Goal: Information Seeking & Learning: Learn about a topic

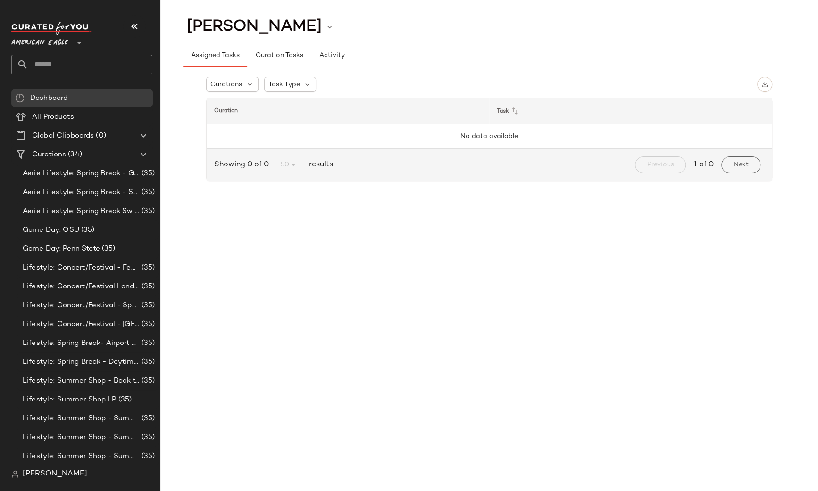
click at [51, 46] on span "American Eagle" at bounding box center [39, 40] width 57 height 17
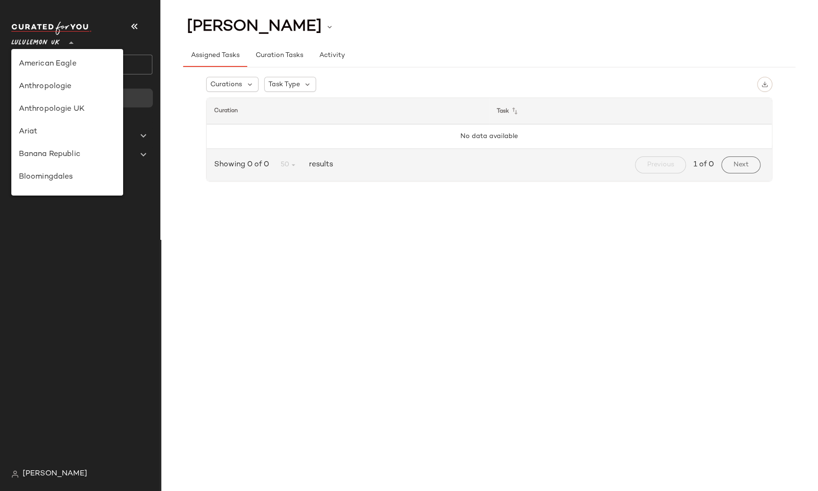
scroll to position [213, 0]
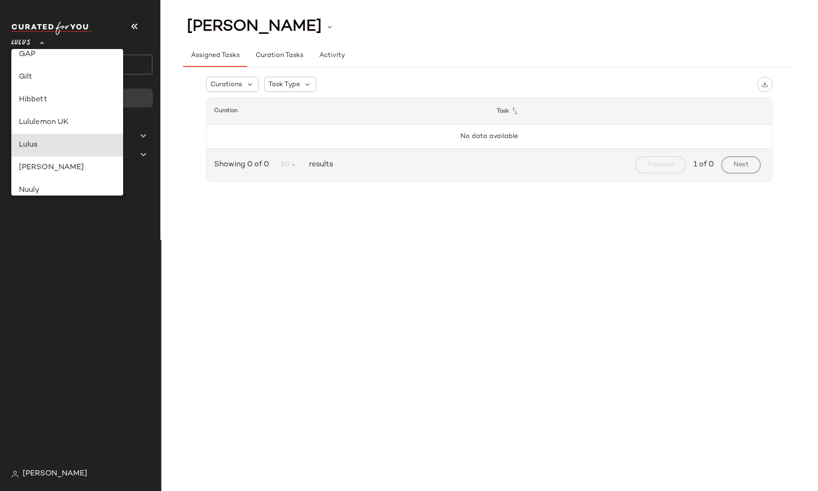
type input "**"
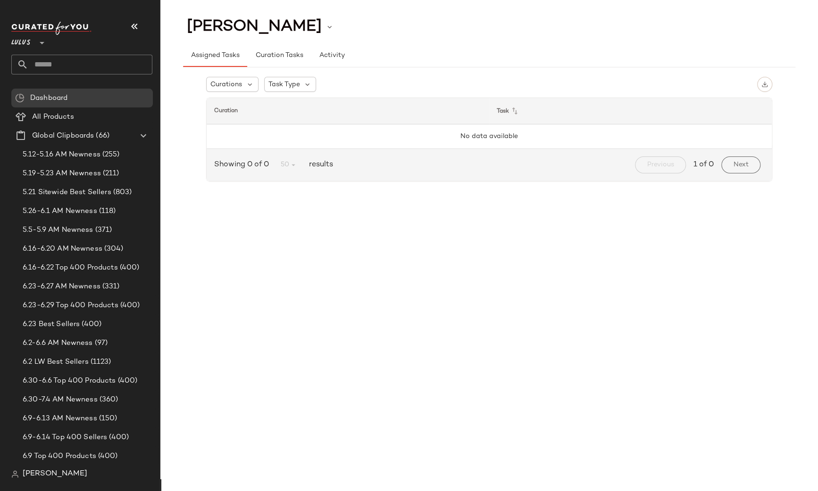
click at [472, 66] on div "Assigned Tasks Curation Tasks Activity" at bounding box center [489, 55] width 612 height 23
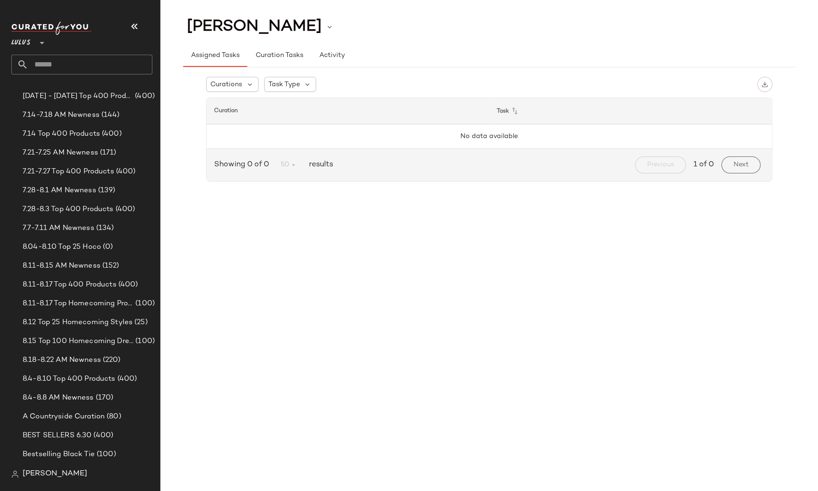
scroll to position [187, 0]
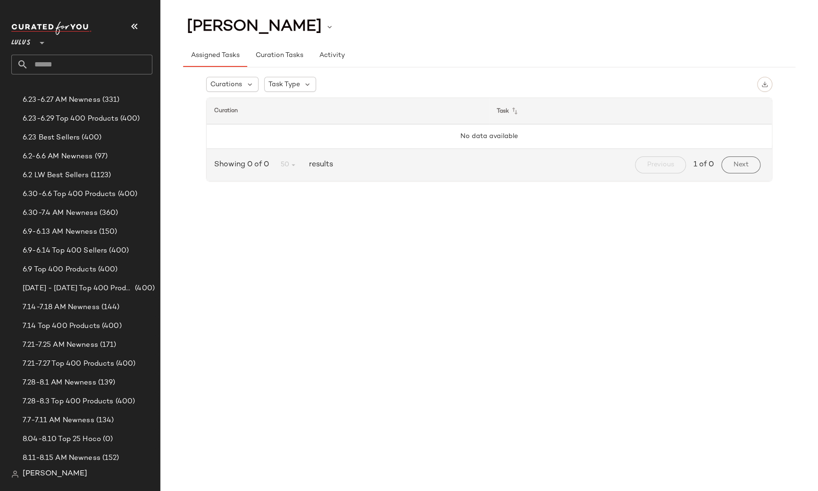
click at [63, 66] on input "text" at bounding box center [90, 65] width 124 height 20
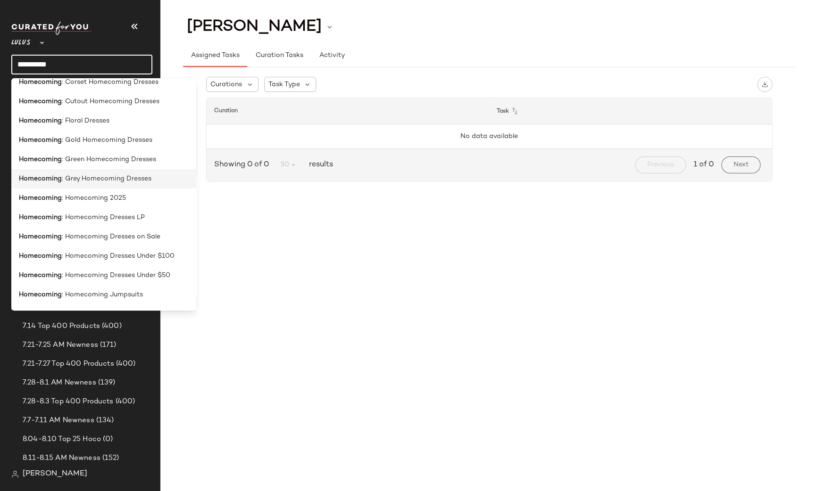
scroll to position [262, 0]
type input "**********"
click at [105, 196] on span ": Homecoming 2025" at bounding box center [94, 197] width 64 height 10
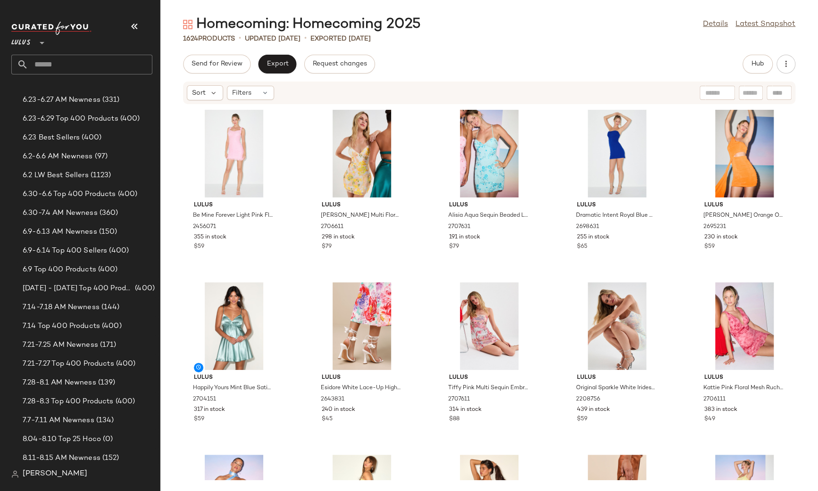
click at [623, 33] on div "Homecoming: Homecoming 2025 Details Latest Snapshot" at bounding box center [488, 24] width 657 height 19
click at [806, 37] on div "1624 Products • updated Aug 19th • Exported Aug 19th" at bounding box center [488, 38] width 657 height 9
click at [599, 46] on div "Homecoming: Homecoming 2025 Details Latest Snapshot 1624 Products • updated Aug…" at bounding box center [488, 253] width 657 height 476
click at [757, 61] on span "Hub" at bounding box center [757, 64] width 13 height 8
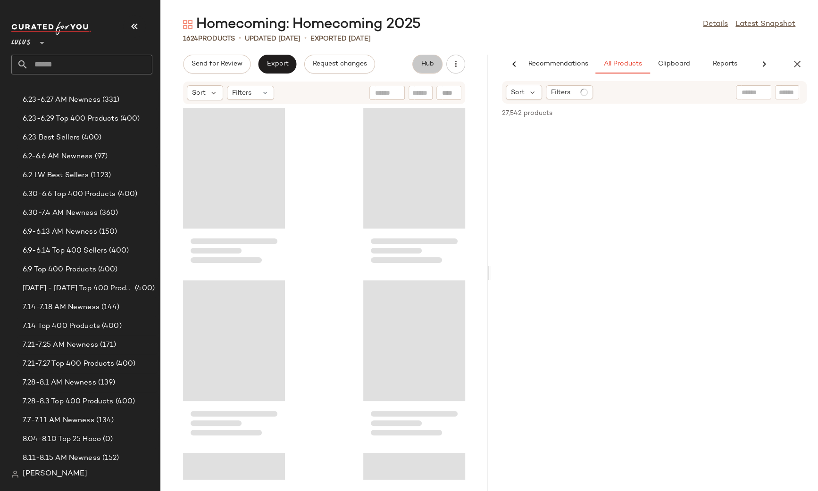
scroll to position [0, 14]
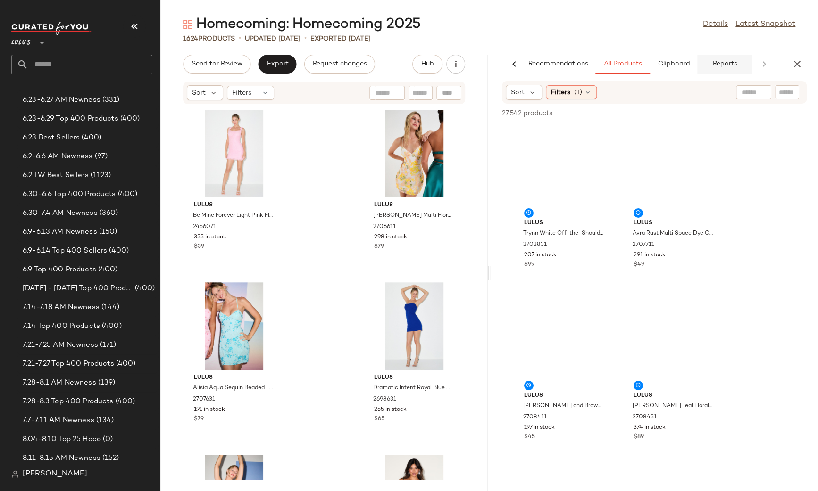
click at [730, 68] on span "Reports" at bounding box center [723, 64] width 25 height 8
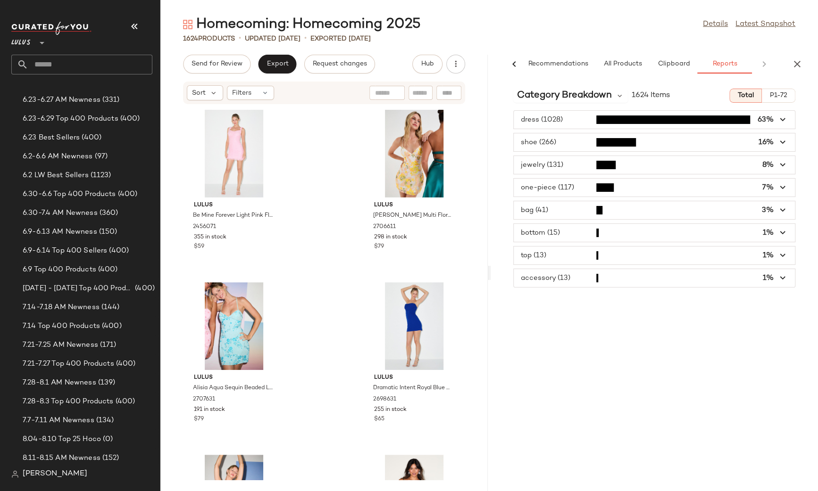
click at [578, 117] on span "button" at bounding box center [653, 120] width 281 height 18
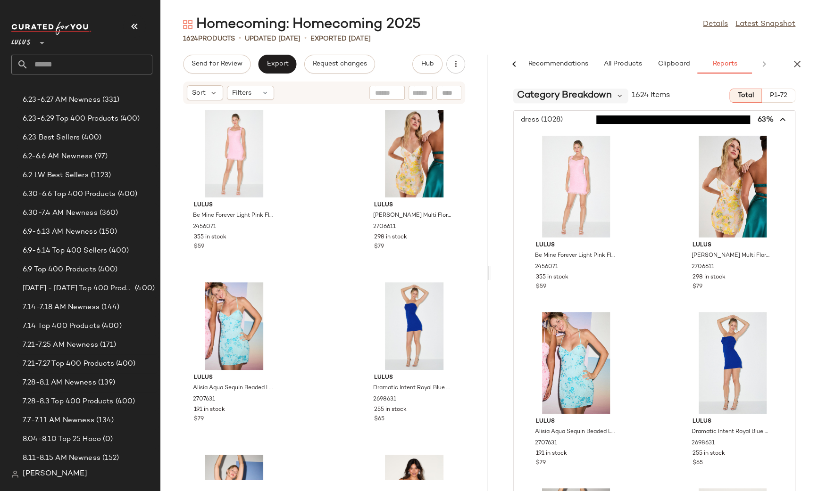
click at [579, 98] on span "Category Breakdown" at bounding box center [564, 96] width 95 height 14
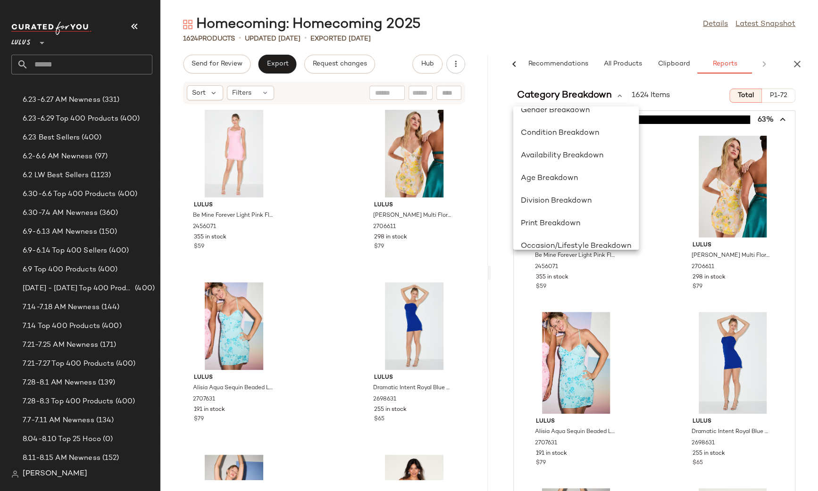
scroll to position [183, 0]
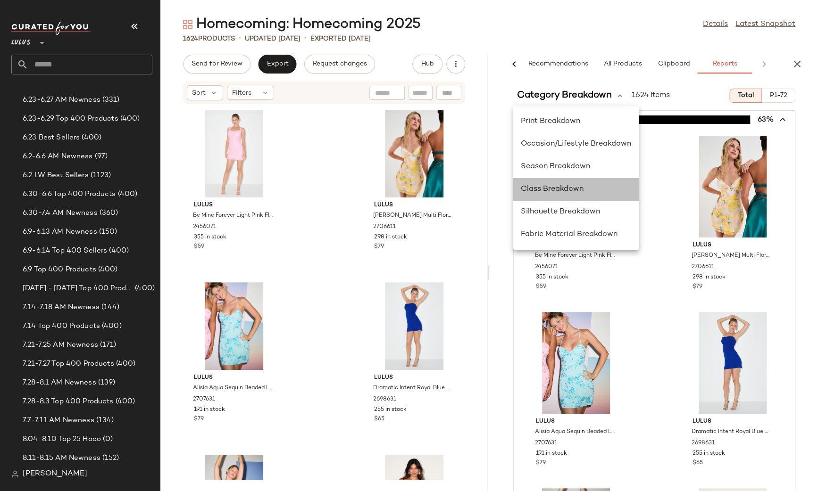
click at [571, 189] on span "Class Breakdown" at bounding box center [551, 189] width 63 height 8
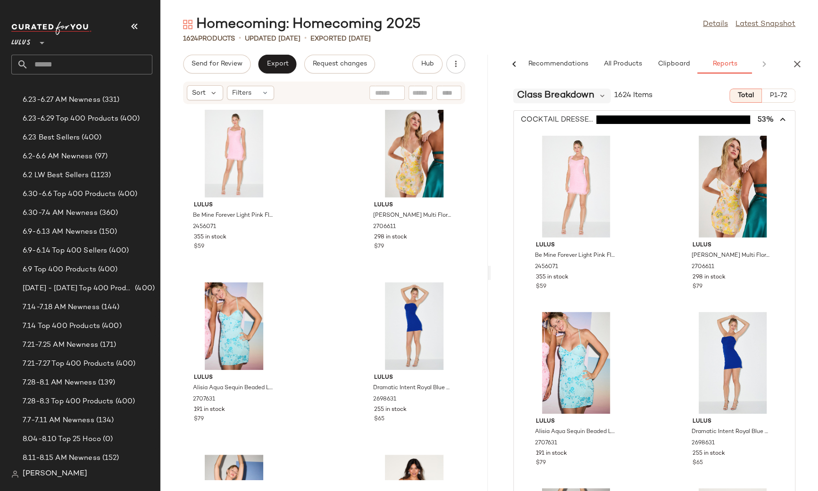
click at [564, 97] on span "Class Breakdown" at bounding box center [555, 96] width 77 height 14
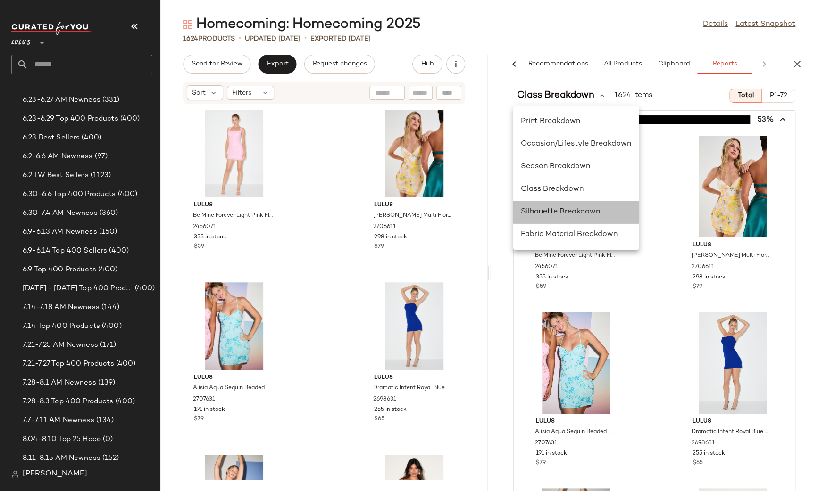
click at [570, 215] on span "Silhouette Breakdown" at bounding box center [559, 212] width 79 height 8
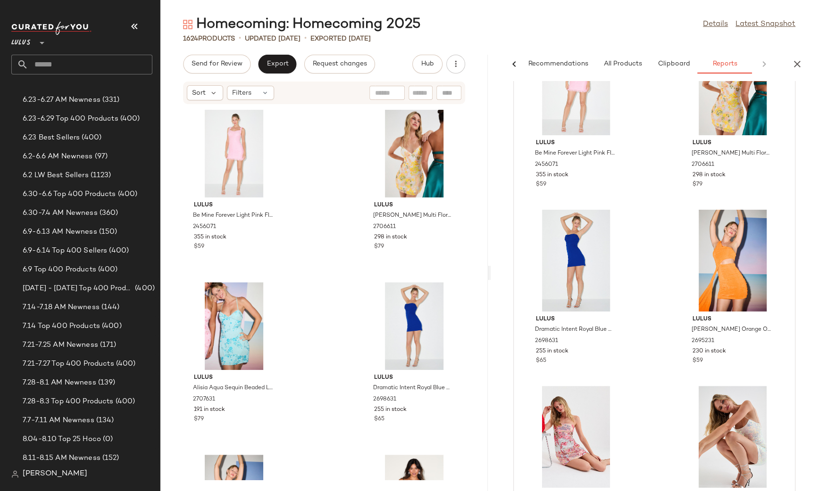
scroll to position [0, 0]
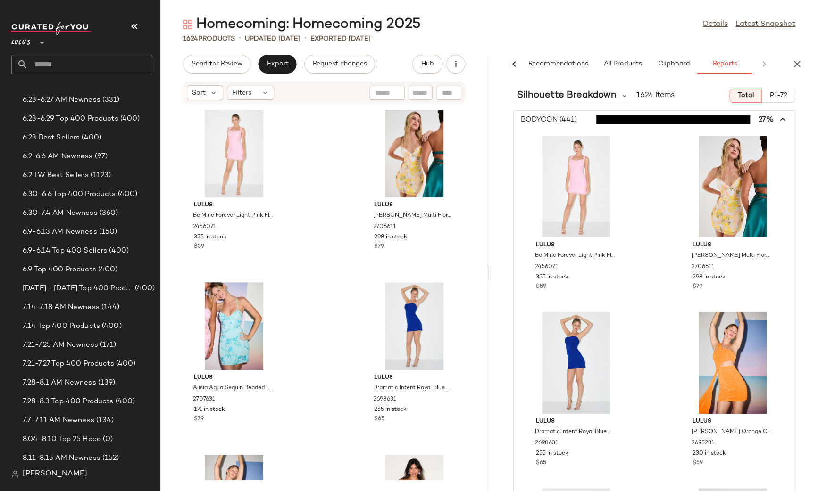
click at [777, 116] on icon "button" at bounding box center [782, 120] width 11 height 11
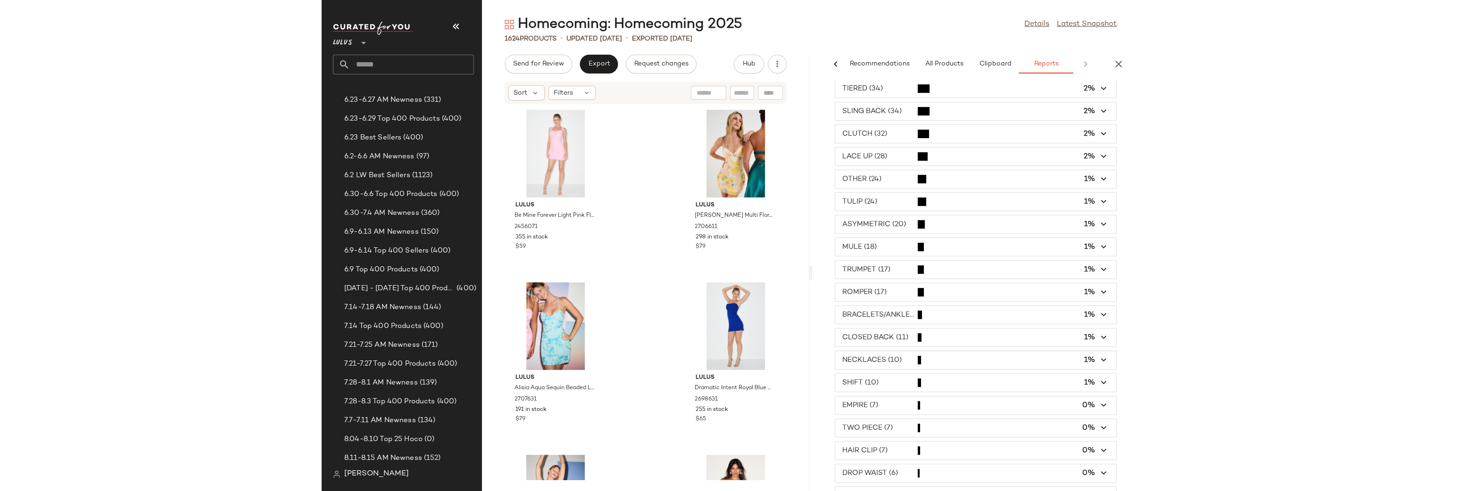
scroll to position [403, 0]
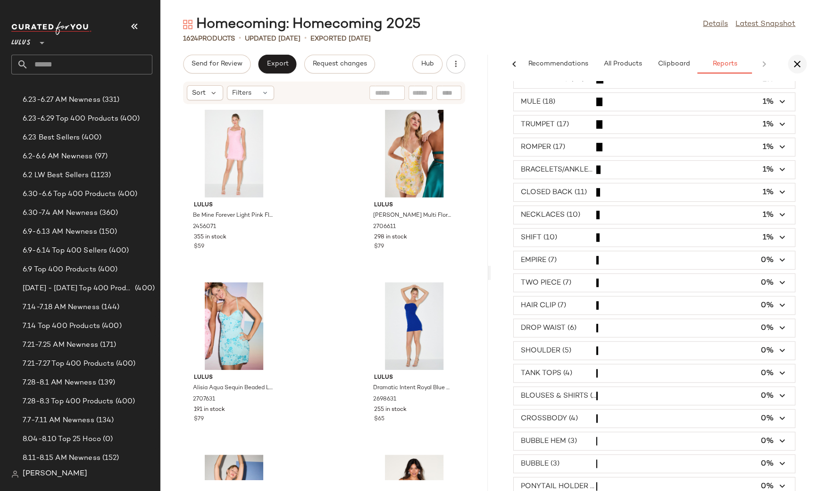
click at [800, 63] on icon "button" at bounding box center [796, 63] width 11 height 11
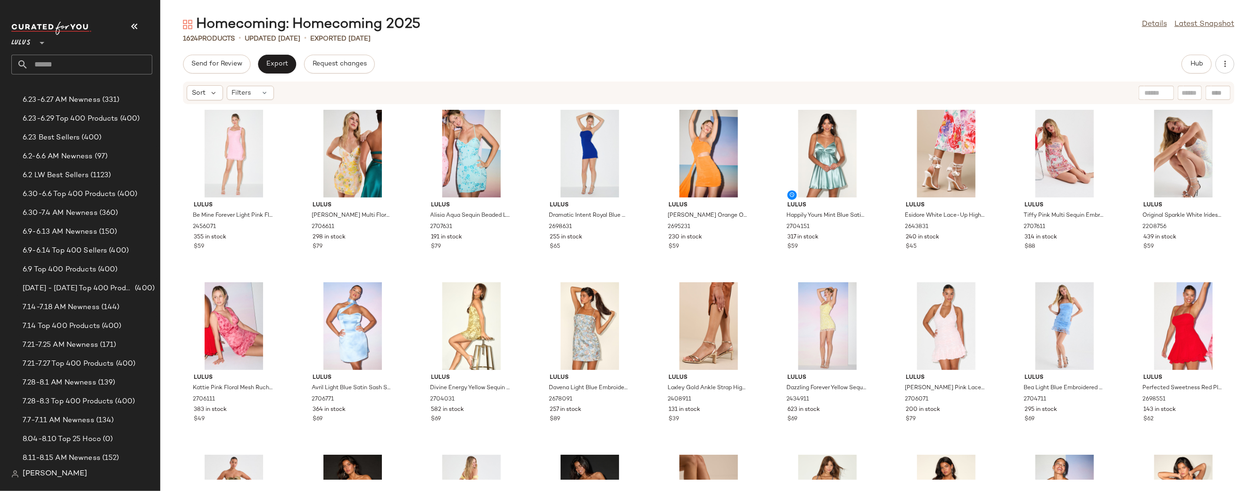
click at [817, 132] on div "Lulus Be Mine Forever Light Pink Floral Lace Ruched Bodycon Dress 2456071 355 i…" at bounding box center [708, 292] width 1097 height 375
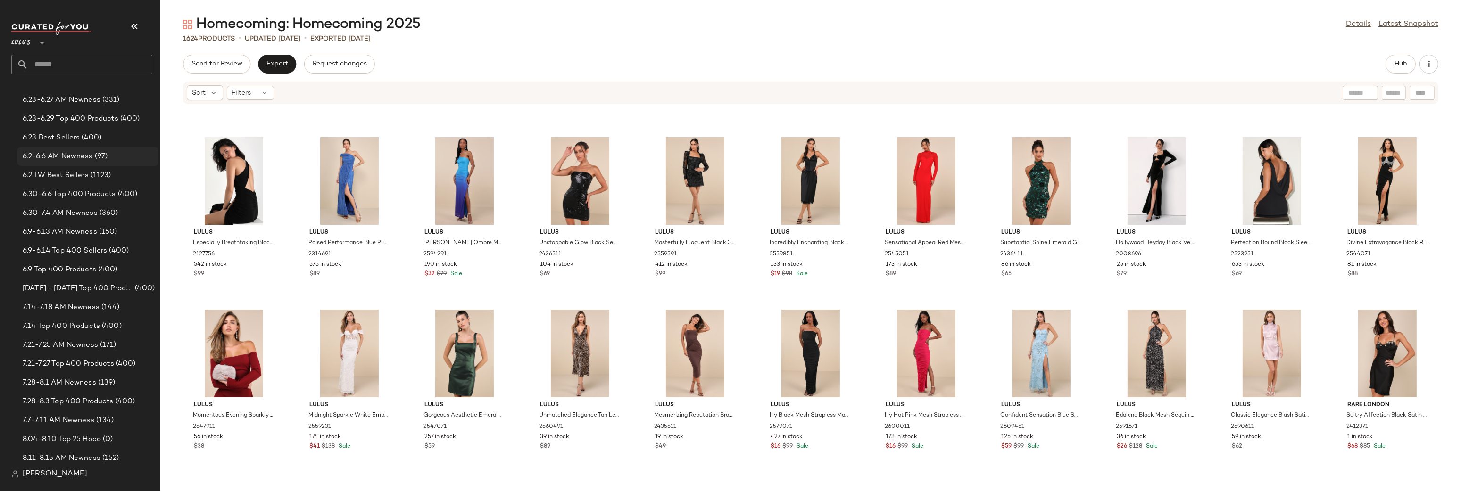
scroll to position [21895, 0]
click at [817, 260] on div "Lulus Simply Remarkable Black Sleeveless Bustier Mermaid Maxi Dress 2178276 27 …" at bounding box center [810, 292] width 1300 height 375
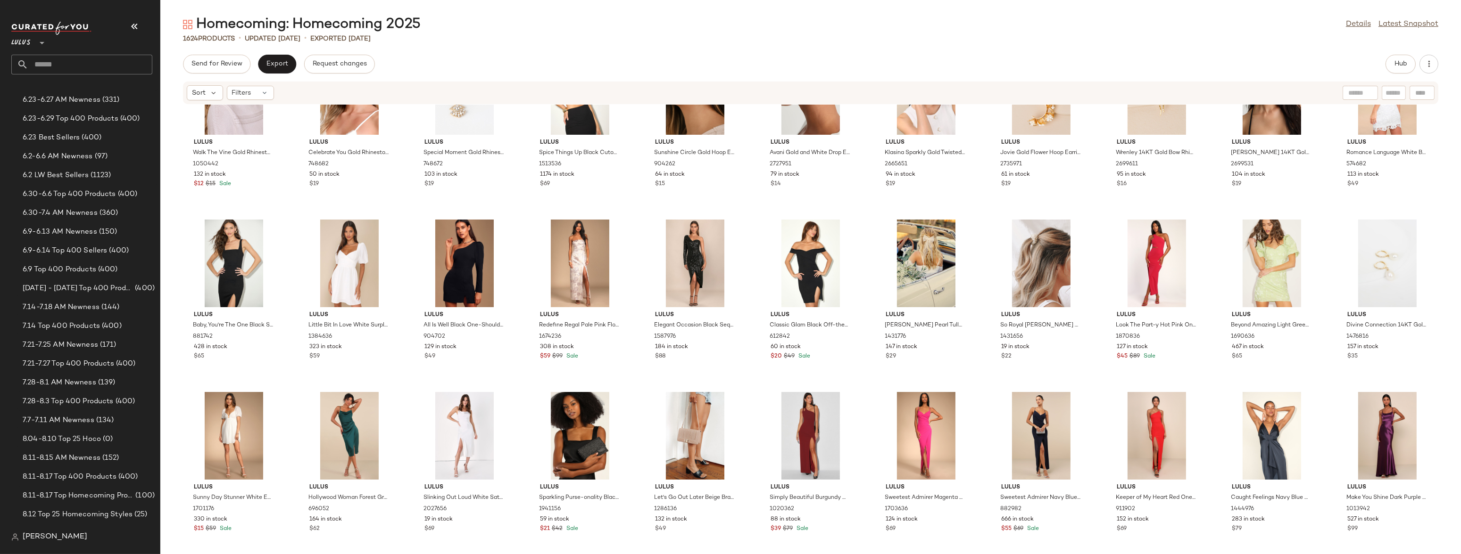
scroll to position [16995, 0]
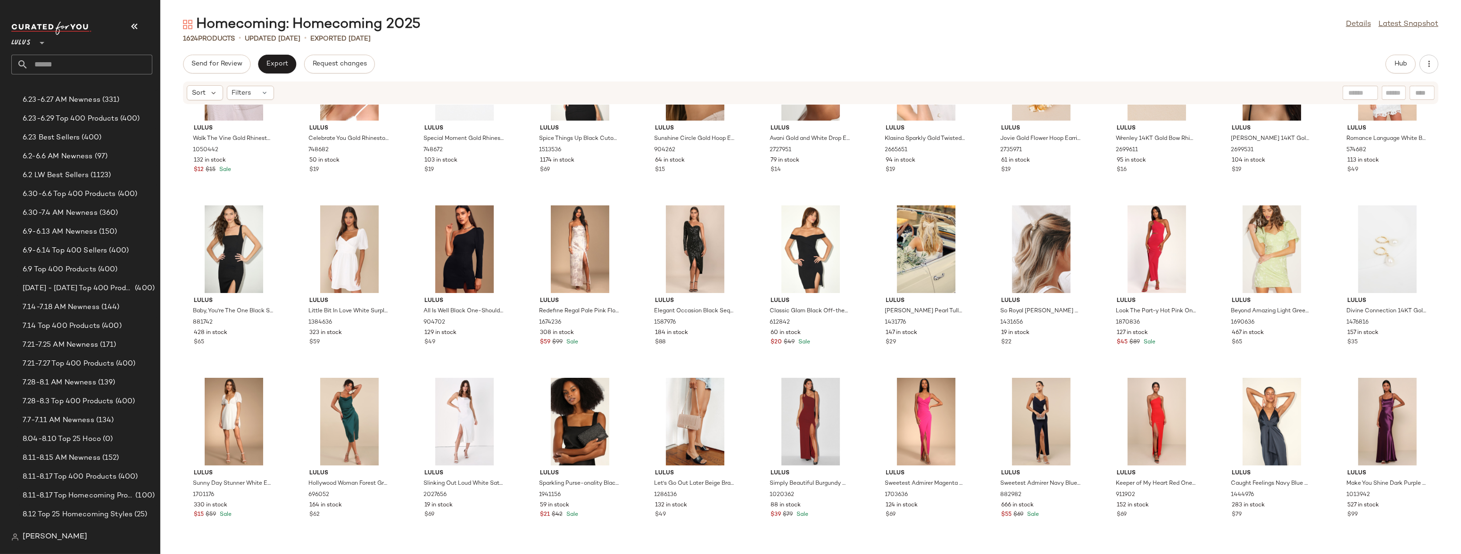
click at [817, 313] on div "Lulus Walk The Vine Gold Rhinestone Drop Earrings 1050442 132 in stock $12 $15 …" at bounding box center [810, 324] width 1300 height 438
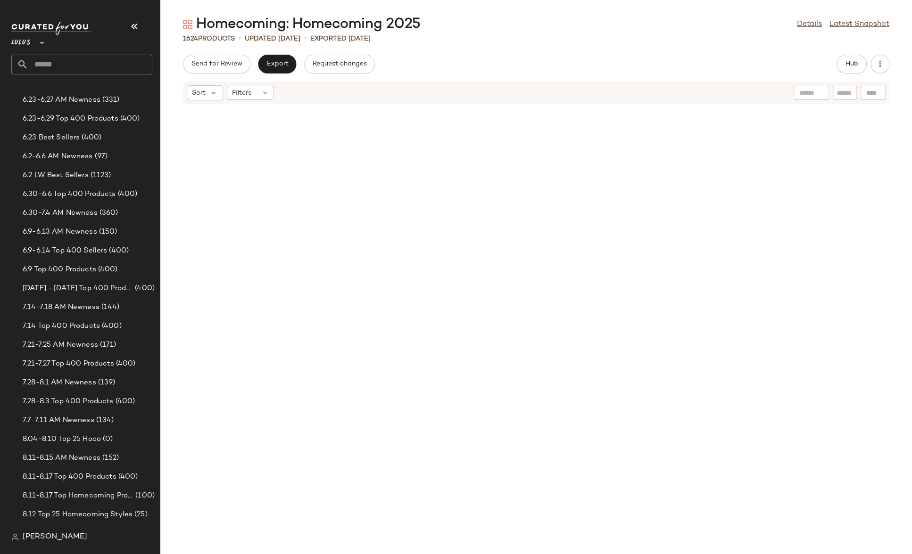
scroll to position [14322, 0]
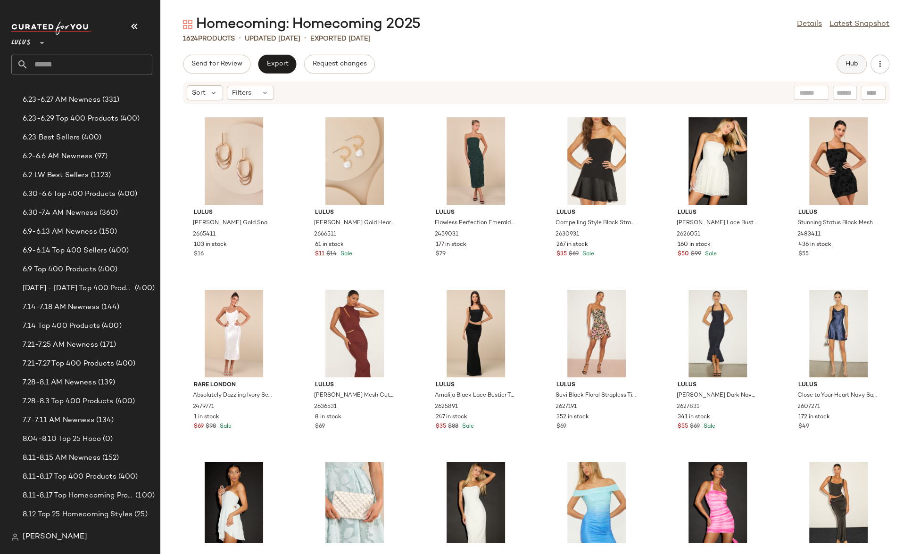
click at [817, 66] on span "Hub" at bounding box center [851, 64] width 13 height 8
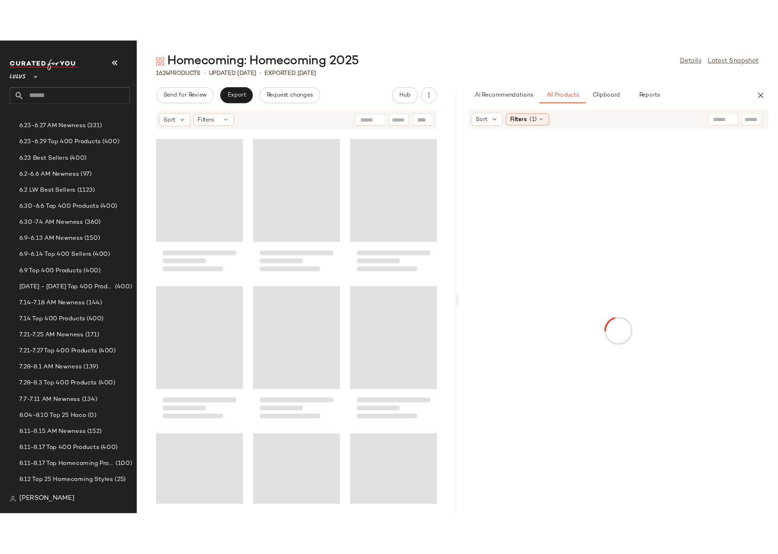
scroll to position [28472, 0]
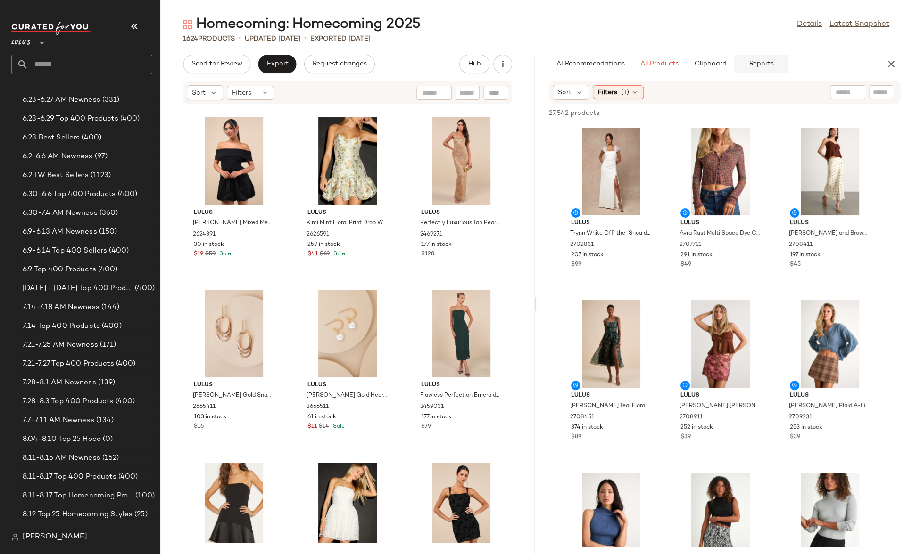
click at [761, 64] on span "Reports" at bounding box center [760, 64] width 25 height 8
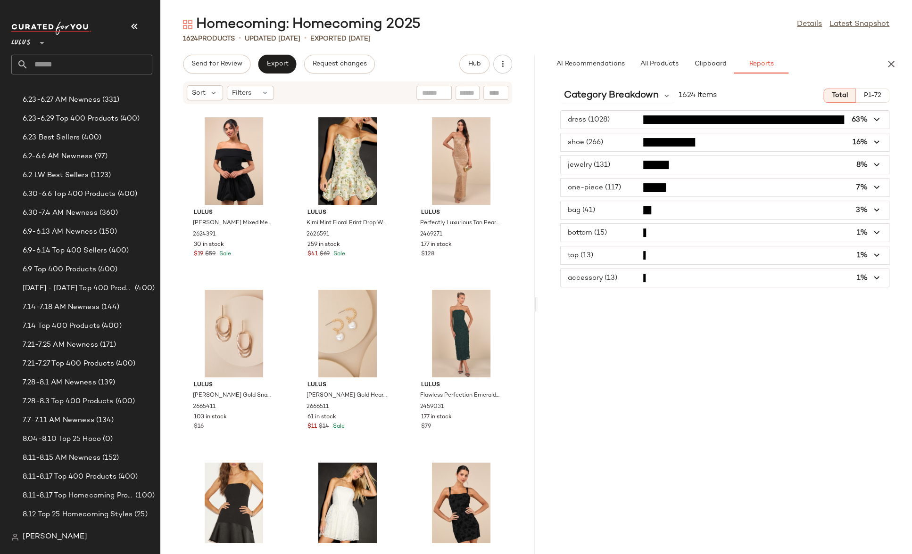
click at [817, 96] on span "P1-72" at bounding box center [872, 96] width 18 height 8
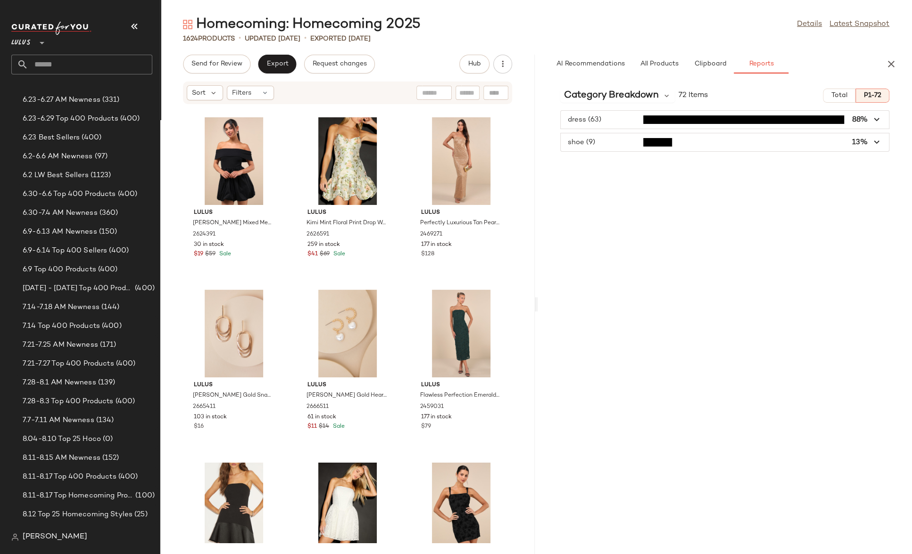
click at [817, 97] on span "Total" at bounding box center [839, 96] width 17 height 8
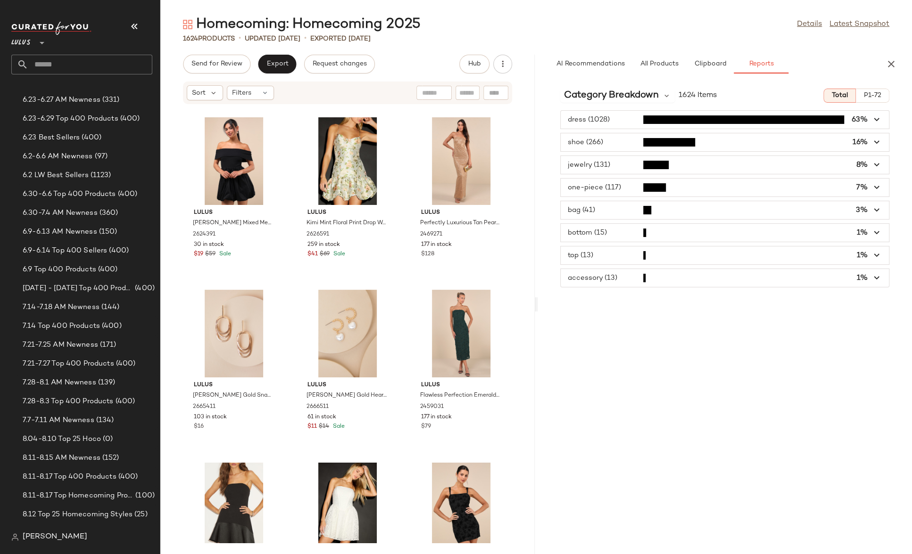
click at [817, 93] on span "P1-72" at bounding box center [872, 96] width 18 height 8
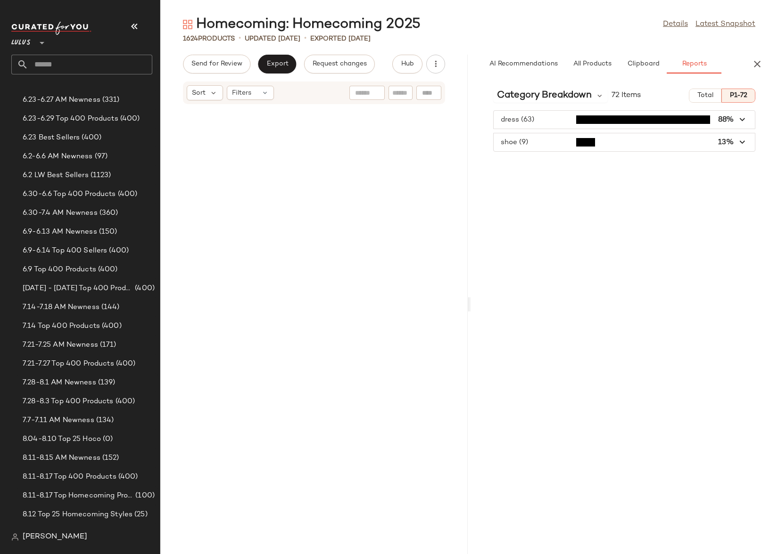
scroll to position [42449, 0]
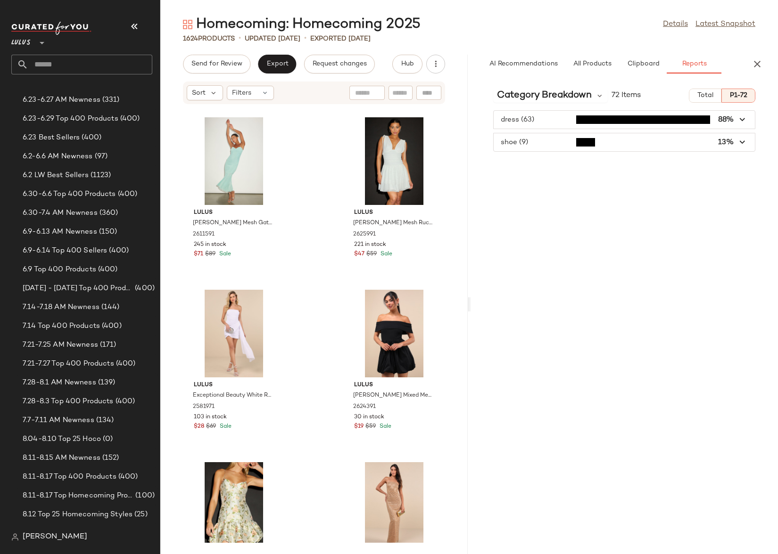
click at [545, 192] on div "Category Breakdown 72 Items Total P1-72 dress (63) 88% shoe (9) 13%" at bounding box center [624, 317] width 307 height 473
click at [12, 491] on img at bounding box center [15, 538] width 8 height 8
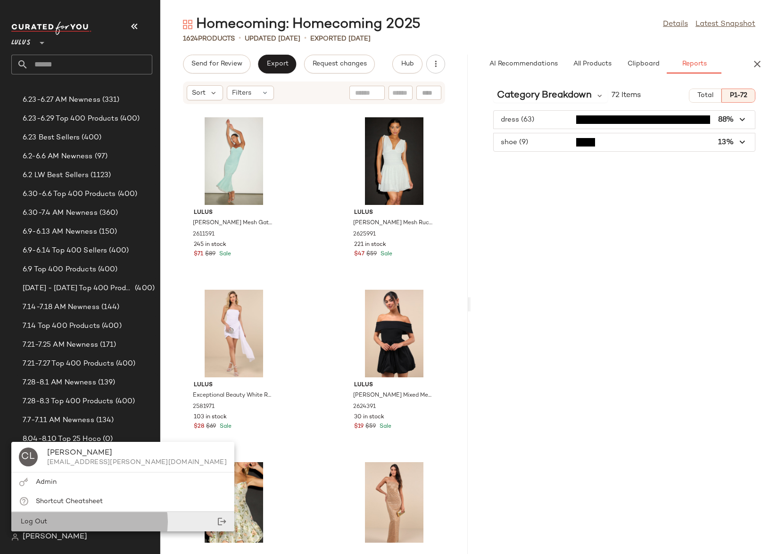
click at [31, 491] on span "Log Out" at bounding box center [33, 522] width 28 height 7
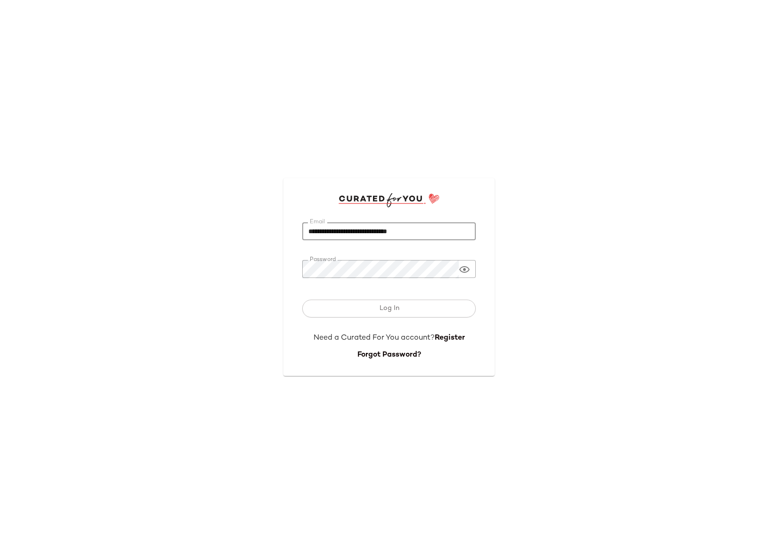
drag, startPoint x: 428, startPoint y: 231, endPoint x: 257, endPoint y: 233, distance: 170.7
click at [257, 233] on div "**********" at bounding box center [389, 277] width 778 height 554
paste input "*"
type input "**********"
click at [589, 181] on div "**********" at bounding box center [389, 277] width 778 height 554
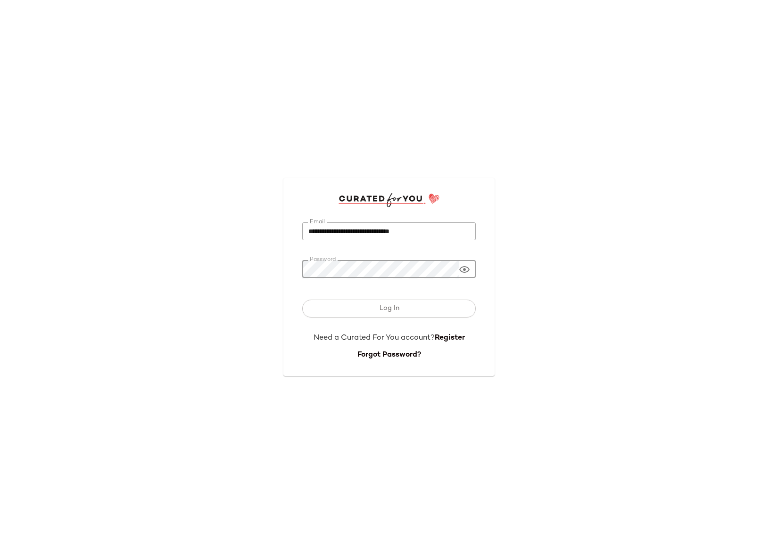
click at [260, 271] on div "**********" at bounding box center [389, 277] width 778 height 554
click at [564, 263] on div "**********" at bounding box center [389, 277] width 778 height 554
click at [410, 307] on button "Log In" at bounding box center [388, 309] width 173 height 18
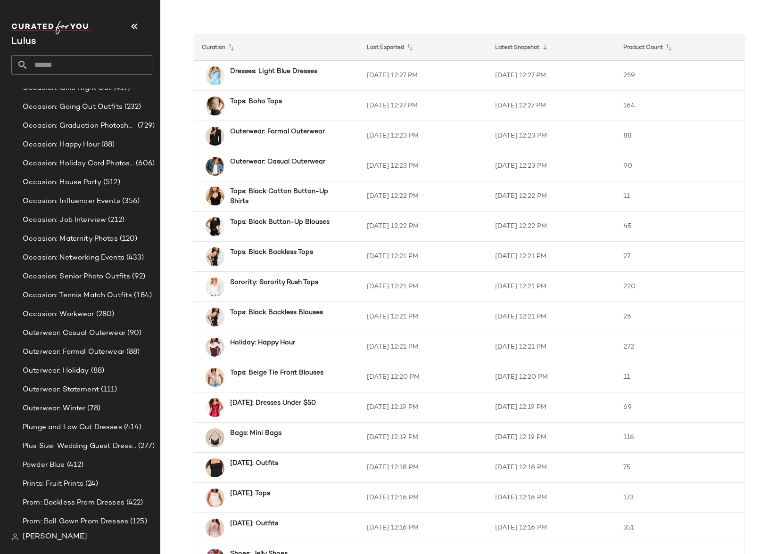
scroll to position [7921, 0]
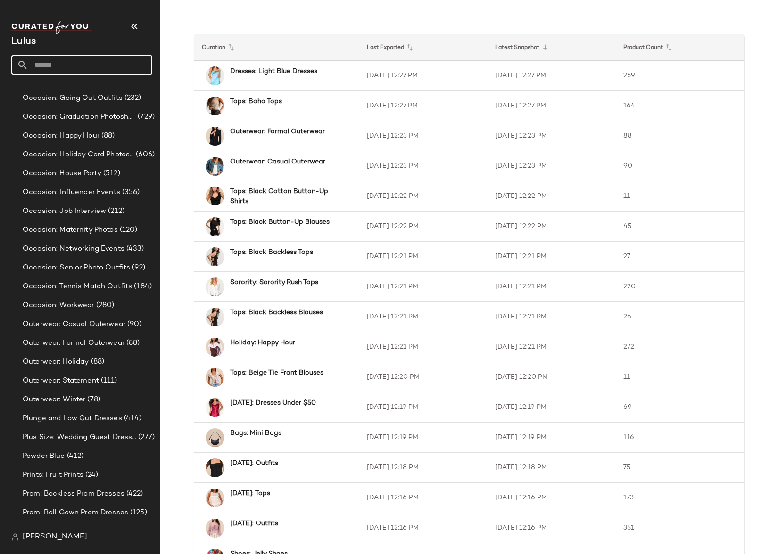
click at [62, 60] on input "text" at bounding box center [90, 65] width 124 height 20
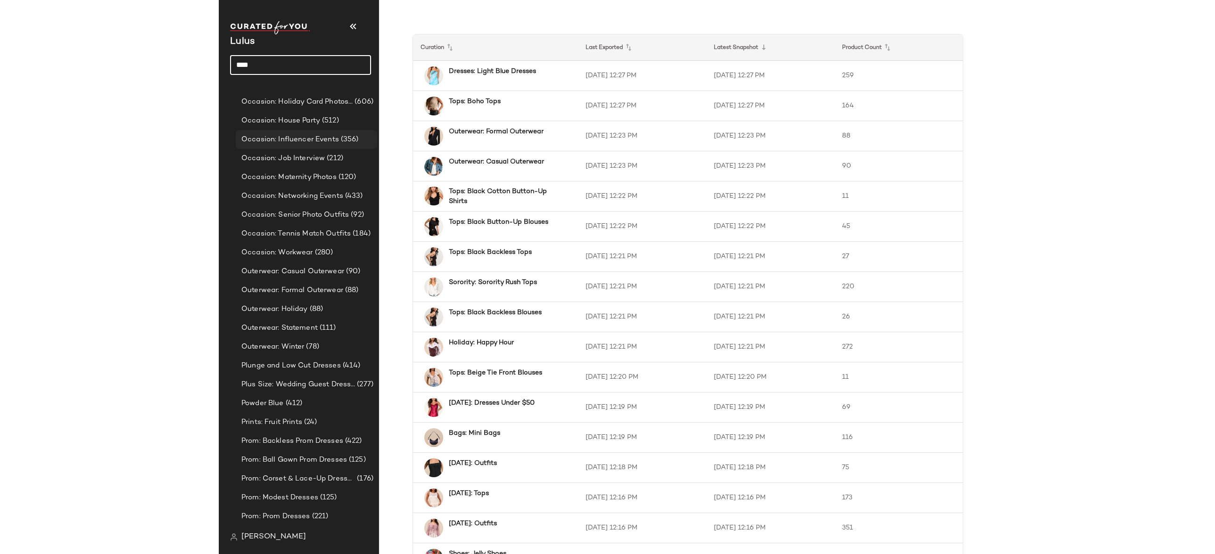
scroll to position [7972, 0]
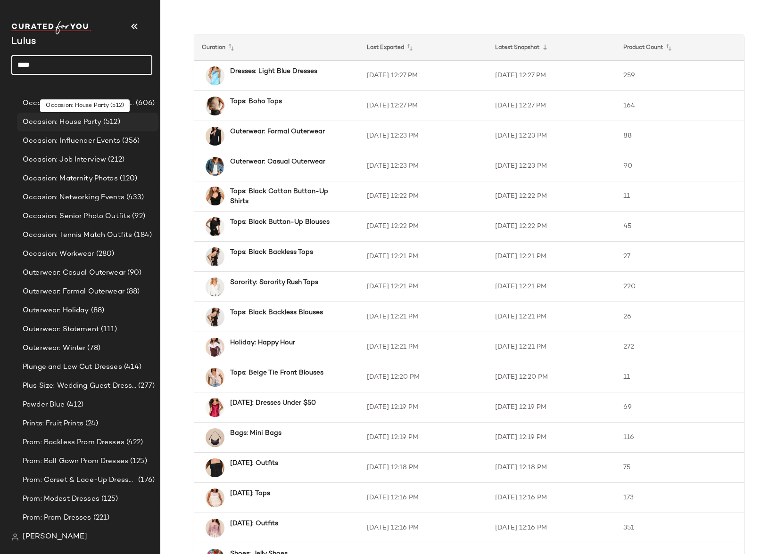
type input "****"
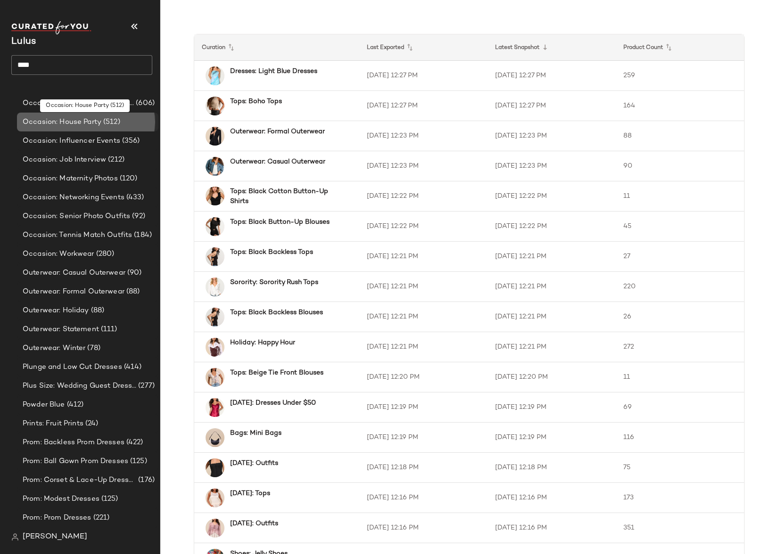
click at [60, 120] on span "Occasion: House Party" at bounding box center [62, 122] width 79 height 11
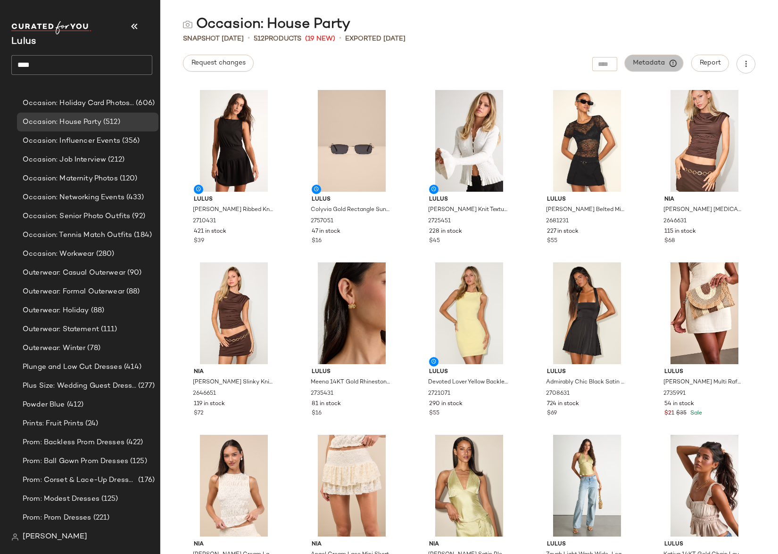
click at [645, 65] on span "Metadata" at bounding box center [654, 63] width 43 height 8
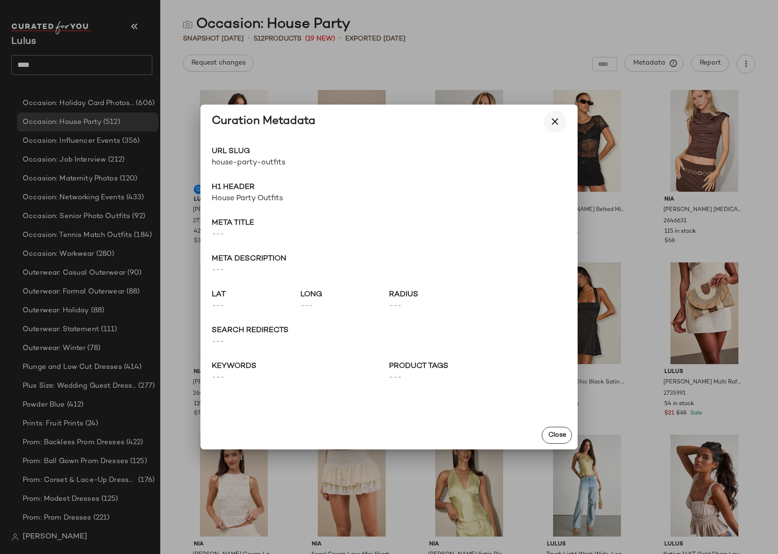
click at [554, 120] on icon "button" at bounding box center [554, 121] width 11 height 11
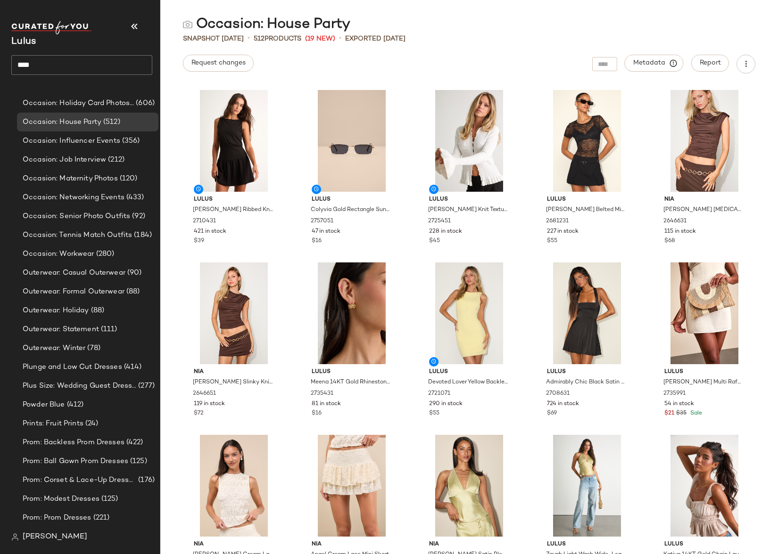
click at [739, 38] on div "Snapshot Aug 19th • 512 Products (19 New) • Exported Aug 19th" at bounding box center [469, 38] width 618 height 9
click at [712, 61] on span "Report" at bounding box center [710, 63] width 22 height 8
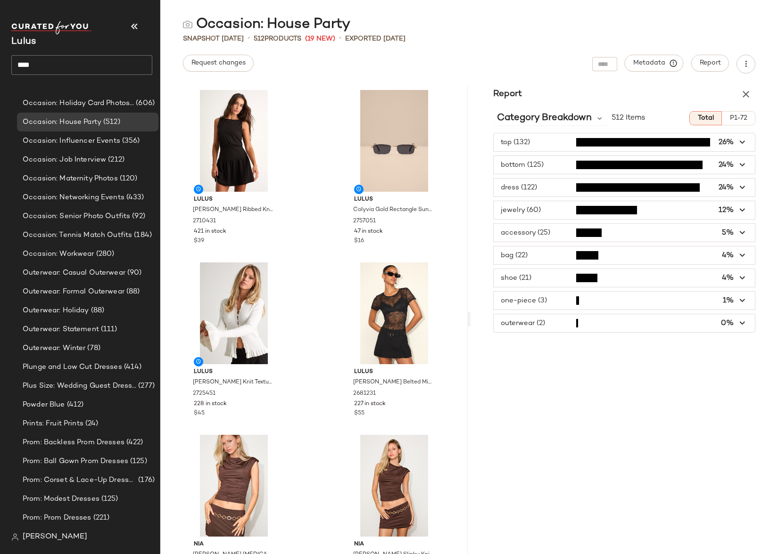
click at [740, 118] on span "P1-72" at bounding box center [738, 119] width 18 height 8
click at [706, 121] on span "Total" at bounding box center [705, 119] width 17 height 8
type button "Total"
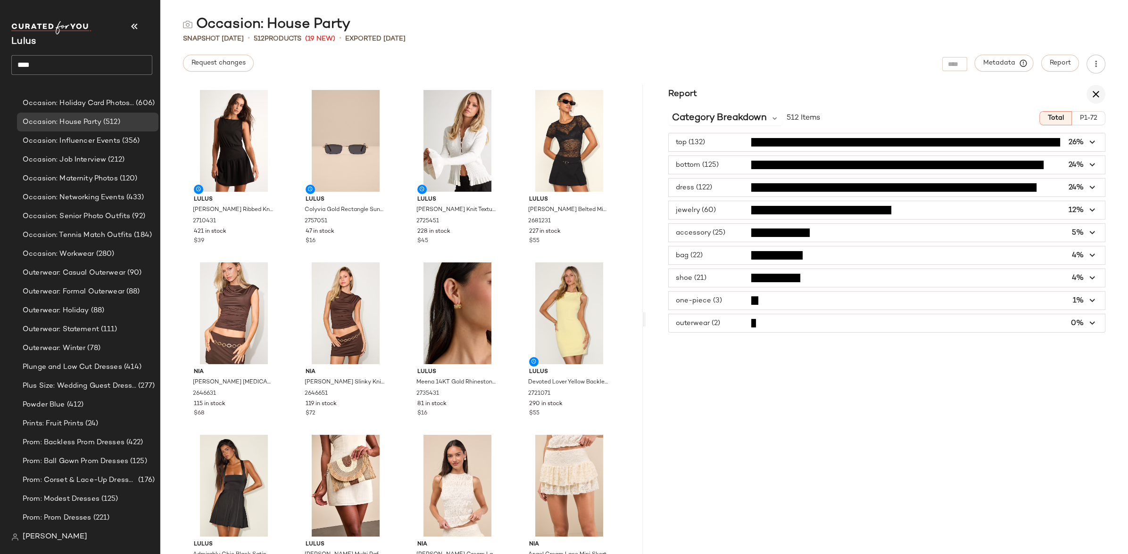
click at [817, 93] on icon "button" at bounding box center [1095, 94] width 11 height 11
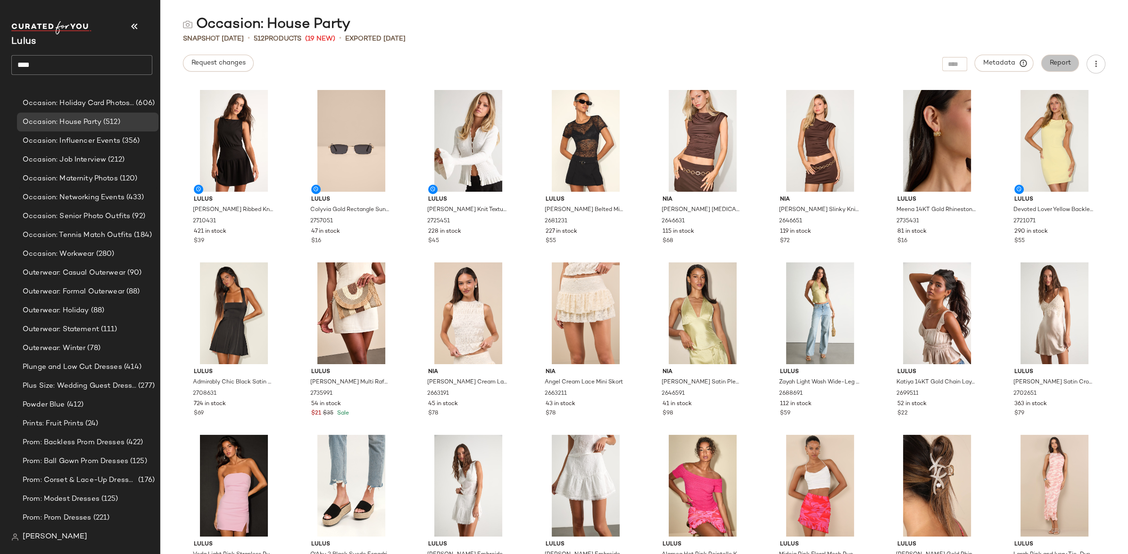
click at [817, 66] on span "Report" at bounding box center [1060, 63] width 22 height 8
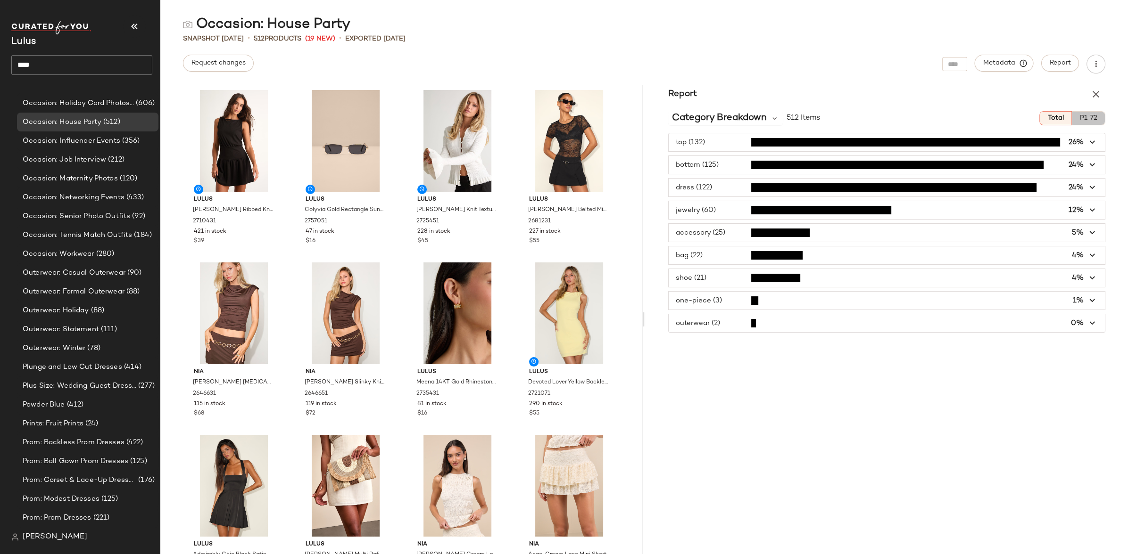
click at [817, 119] on span "P1-72" at bounding box center [1088, 119] width 18 height 8
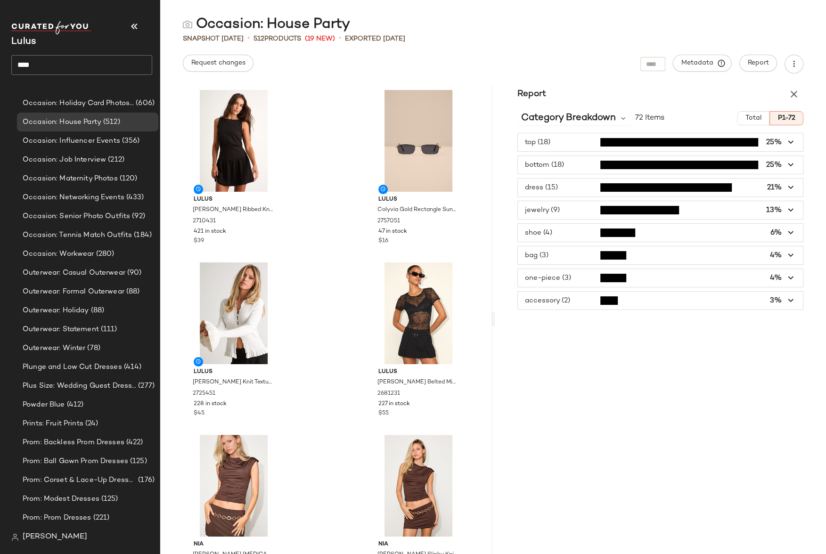
type button "P1-72"
click at [794, 66] on icon "button" at bounding box center [794, 63] width 9 height 9
click at [621, 334] on div "Report Category Breakdown 72 Items Total P1-72 top (18) 25% bottom (18) 25% dre…" at bounding box center [661, 320] width 332 height 470
click at [797, 67] on icon "button" at bounding box center [794, 63] width 9 height 9
click at [515, 48] on div "Occasion: House Party Snapshot Aug 19th • 512 Products (19 New) • Exported Aug …" at bounding box center [493, 284] width 666 height 539
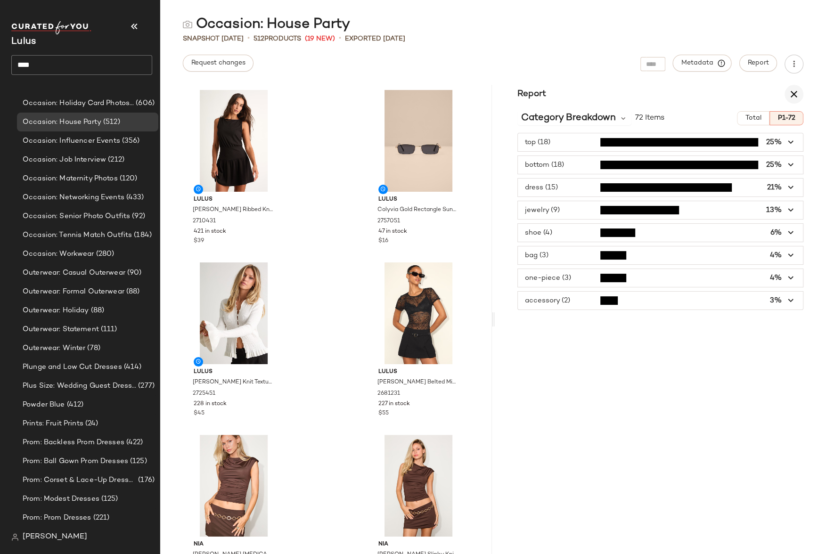
click at [793, 94] on icon "button" at bounding box center [794, 94] width 11 height 11
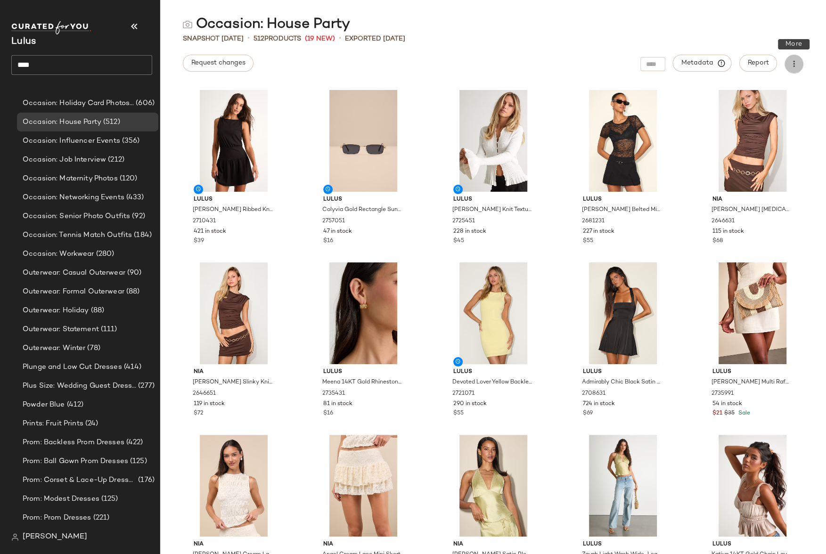
click at [797, 65] on icon "button" at bounding box center [794, 63] width 9 height 9
click at [61, 66] on input "****" at bounding box center [81, 65] width 141 height 20
type input "*"
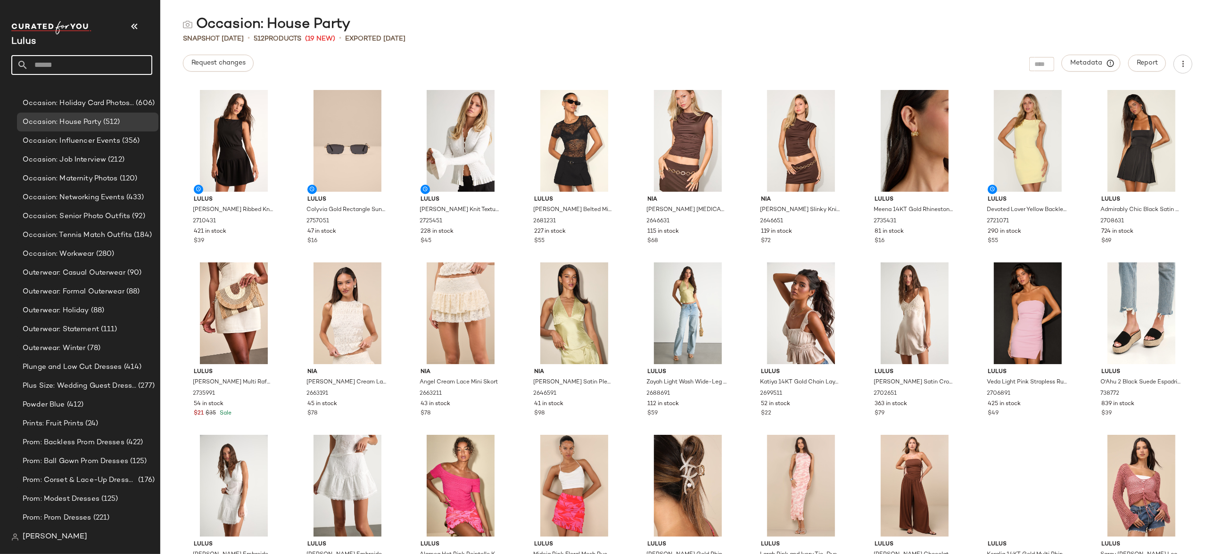
scroll to position [7972, 0]
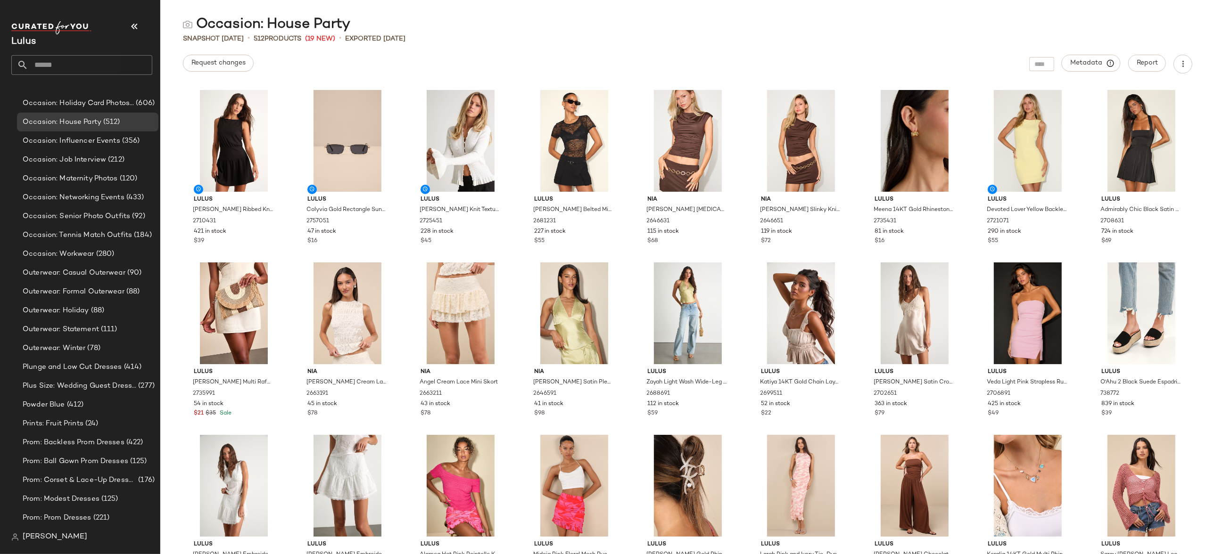
click at [488, 38] on div "Snapshot Aug 19th • 512 Products (19 New) • Exported Aug 19th" at bounding box center [687, 38] width 1055 height 9
click at [53, 65] on input "text" at bounding box center [90, 65] width 124 height 20
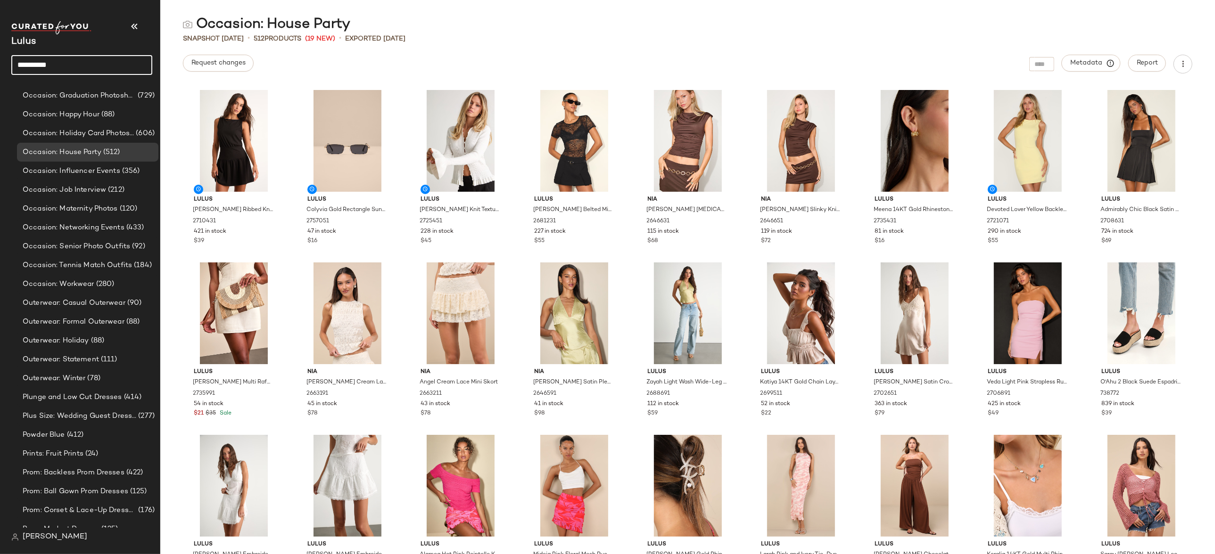
type input "**********"
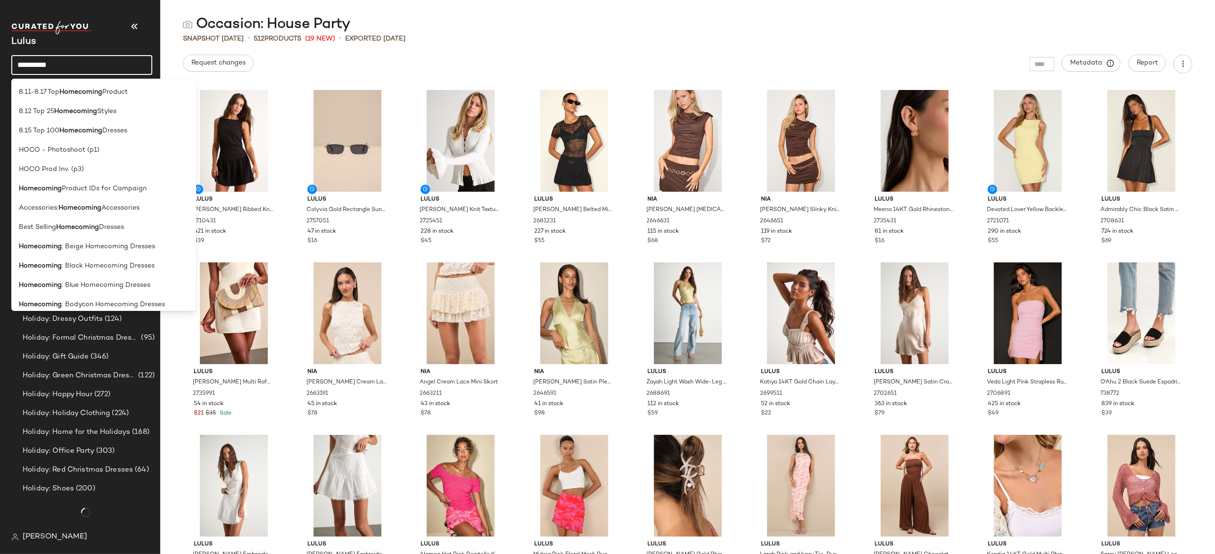
click at [4, 77] on nav "**********" at bounding box center [80, 277] width 160 height 554
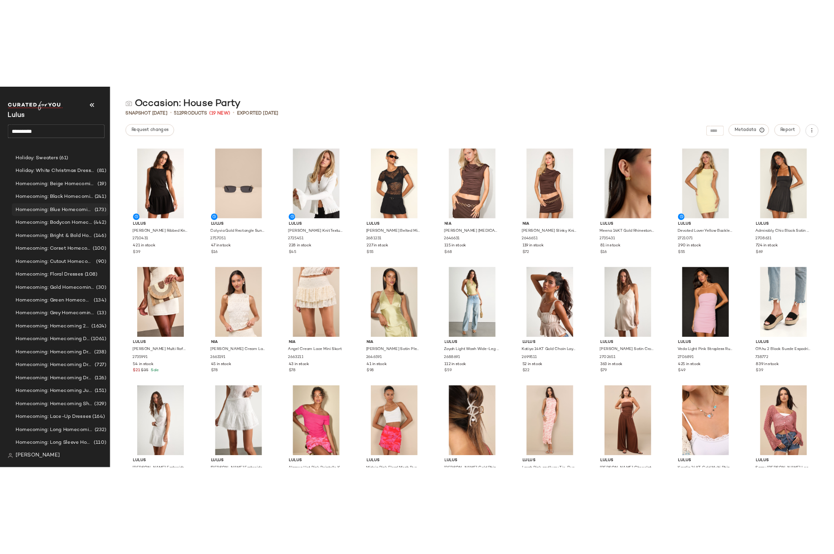
scroll to position [5748, 0]
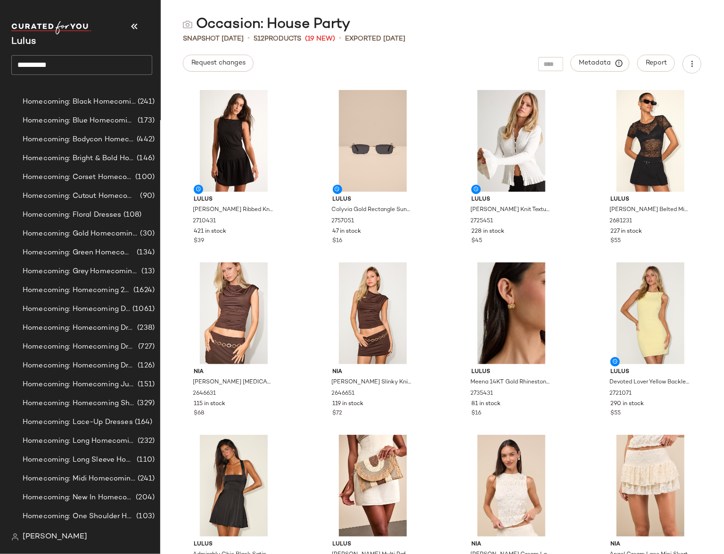
click at [28, 42] on span "Lulus" at bounding box center [23, 42] width 25 height 10
drag, startPoint x: 70, startPoint y: 61, endPoint x: 19, endPoint y: 66, distance: 51.1
click at [19, 66] on input "**********" at bounding box center [81, 65] width 141 height 20
click at [127, 47] on div "Lulus" at bounding box center [81, 41] width 141 height 15
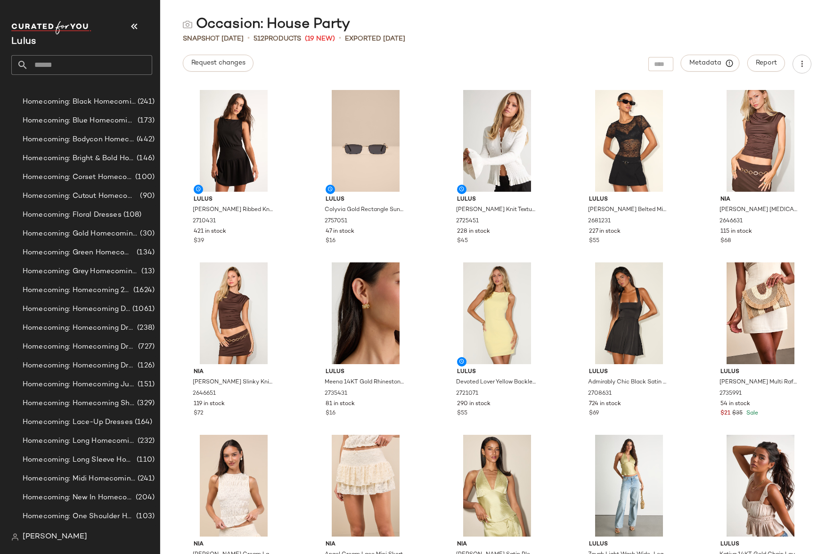
click at [72, 65] on input "text" at bounding box center [90, 65] width 124 height 20
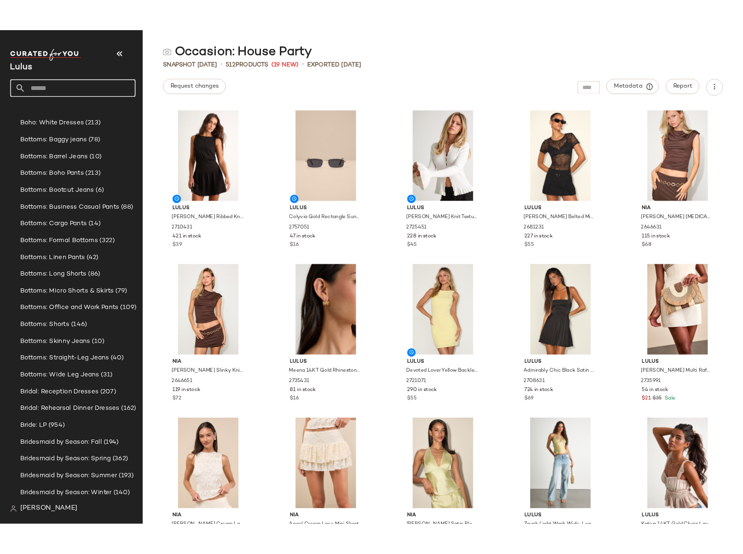
scroll to position [0, 0]
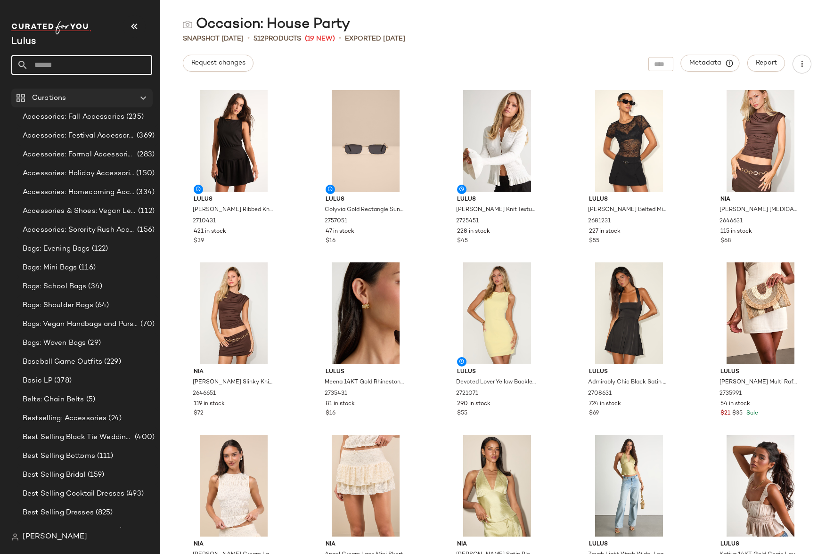
click at [46, 104] on Curations "Curations" at bounding box center [81, 98] width 141 height 19
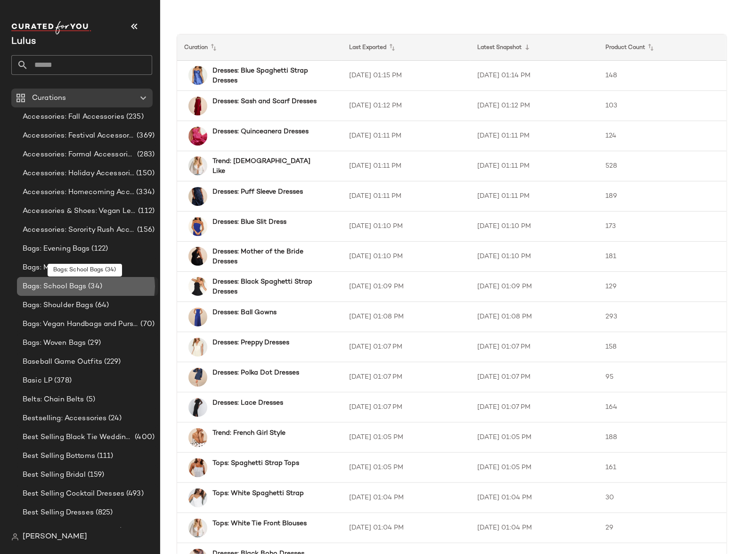
click at [58, 285] on span "Bags: School Bags" at bounding box center [55, 286] width 64 height 11
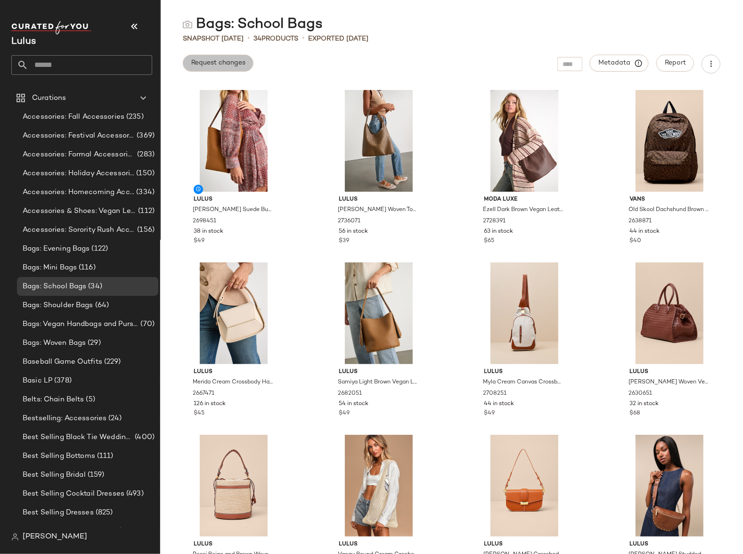
click at [219, 65] on span "Request changes" at bounding box center [218, 63] width 55 height 8
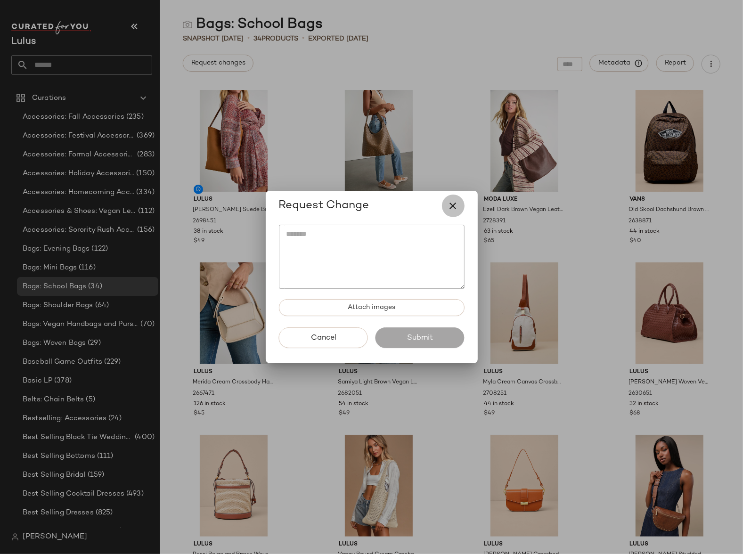
click at [454, 208] on icon "button" at bounding box center [453, 205] width 11 height 11
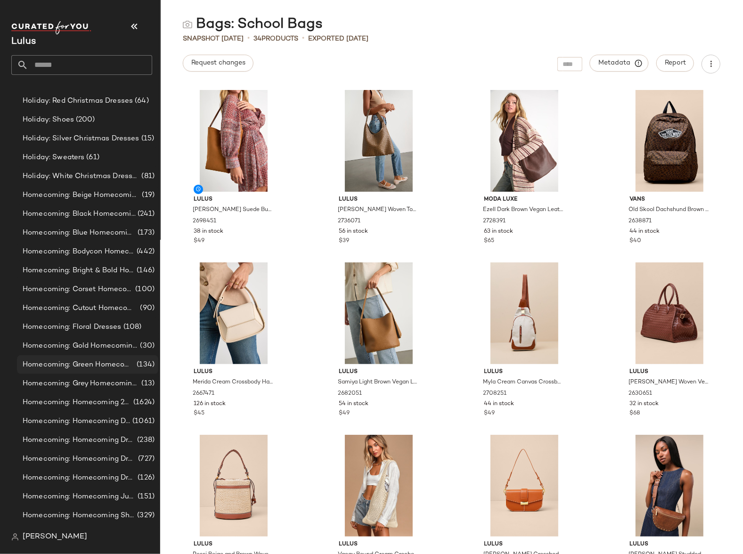
scroll to position [5636, 0]
click at [59, 342] on span "Homecoming: Gold Homecoming Dresses" at bounding box center [81, 345] width 116 height 11
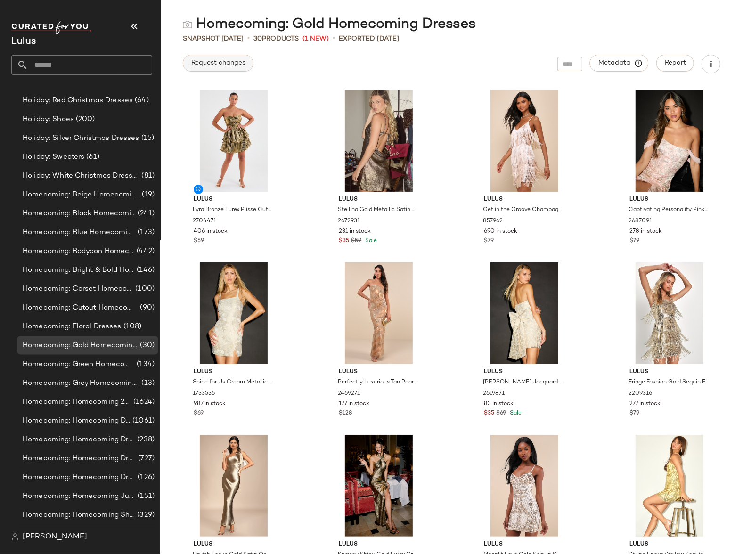
click at [242, 65] on span "Request changes" at bounding box center [218, 63] width 55 height 8
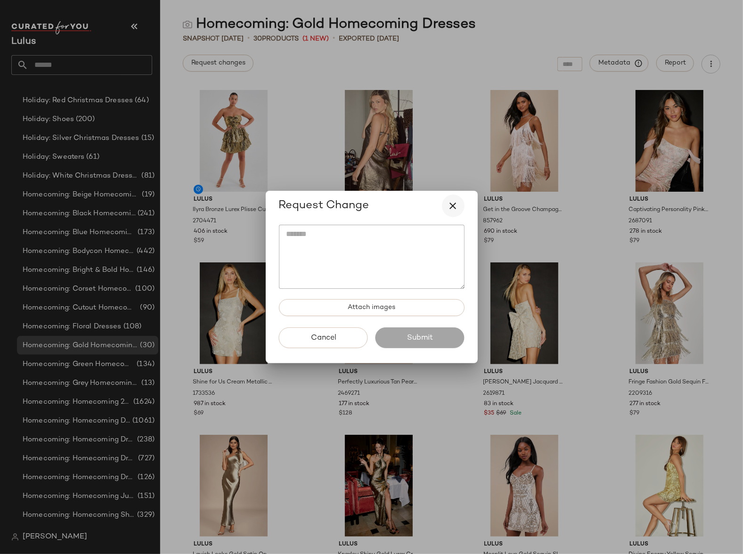
click at [455, 208] on icon "button" at bounding box center [453, 205] width 11 height 11
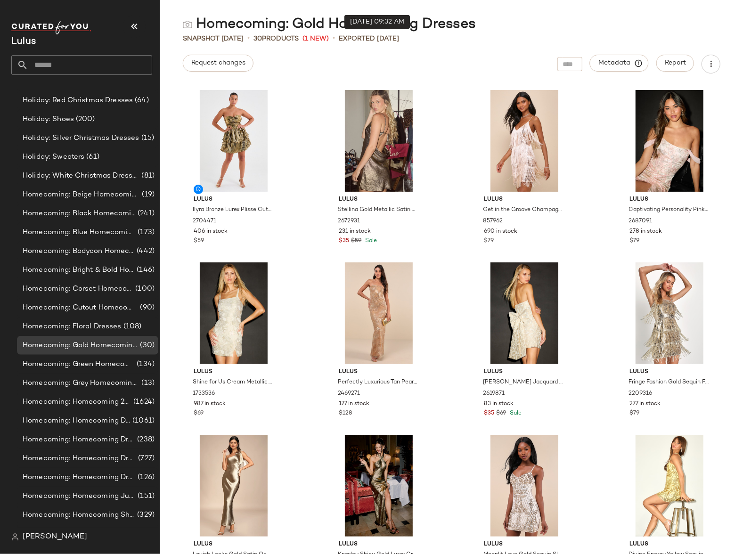
drag, startPoint x: 371, startPoint y: 39, endPoint x: 468, endPoint y: 40, distance: 97.1
click at [468, 40] on div "Snapshot Aug 18th • 30 Products (1 New) • Exported Aug 18th" at bounding box center [451, 38] width 583 height 9
click at [423, 66] on div "Request changes Metadata Report" at bounding box center [451, 64] width 583 height 19
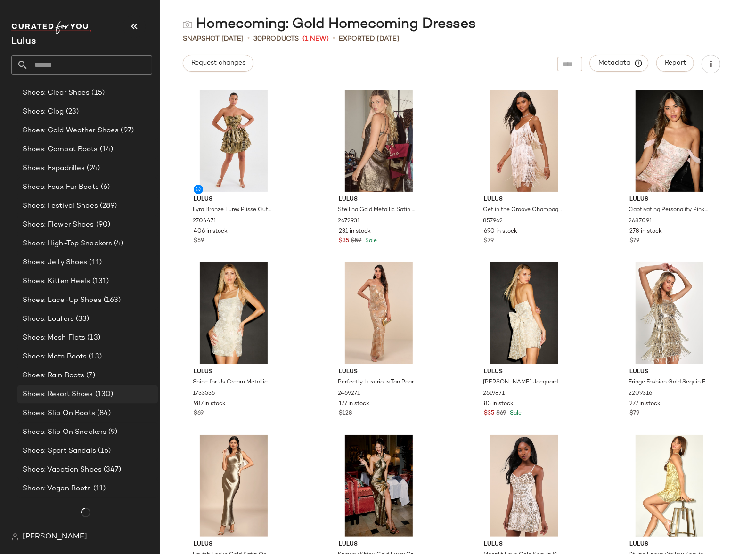
click at [75, 392] on span "Shoes: Resort Shoes" at bounding box center [58, 394] width 71 height 11
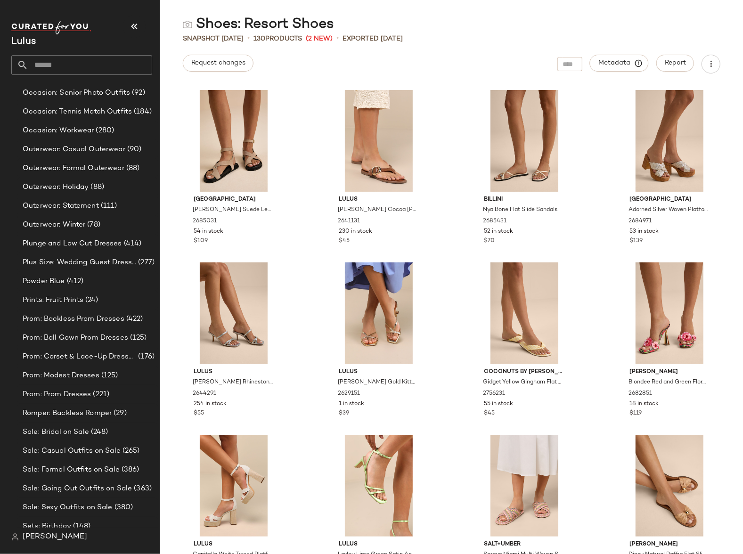
scroll to position [9038, 0]
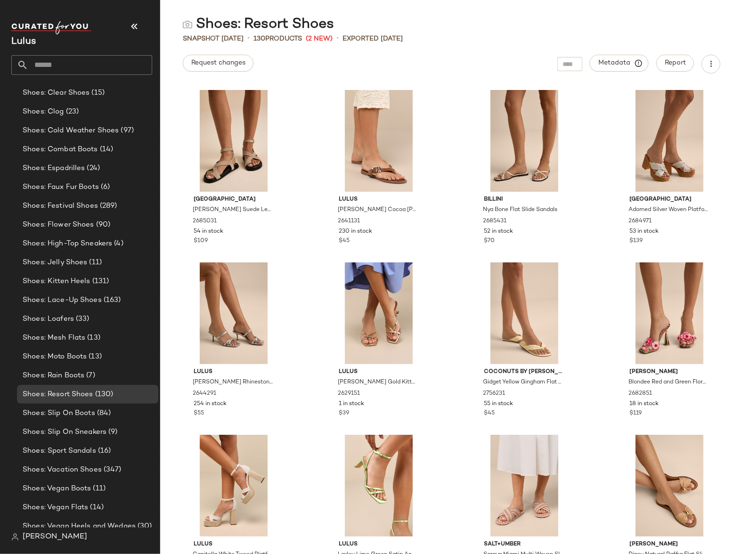
click at [84, 65] on input "text" at bounding box center [90, 65] width 124 height 20
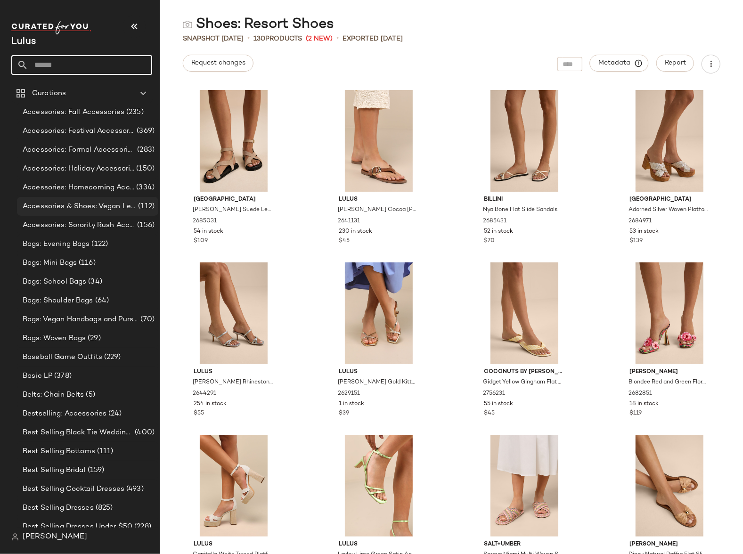
scroll to position [0, 0]
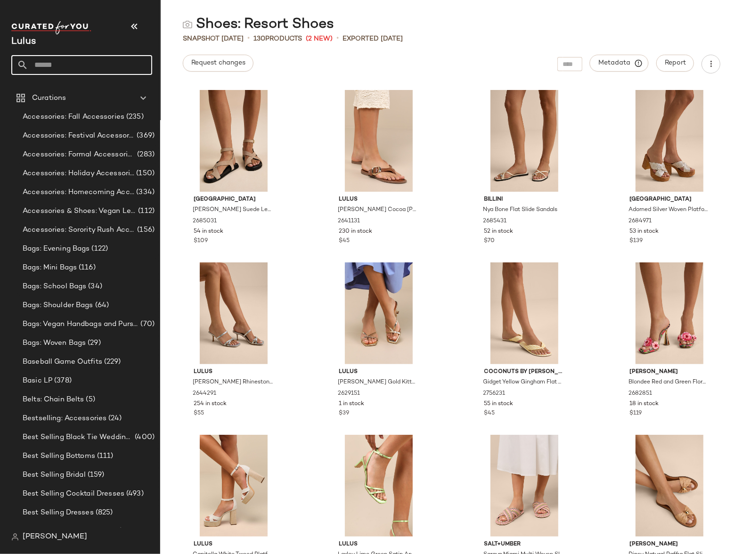
click at [57, 66] on input "text" at bounding box center [90, 65] width 124 height 20
type input "*******"
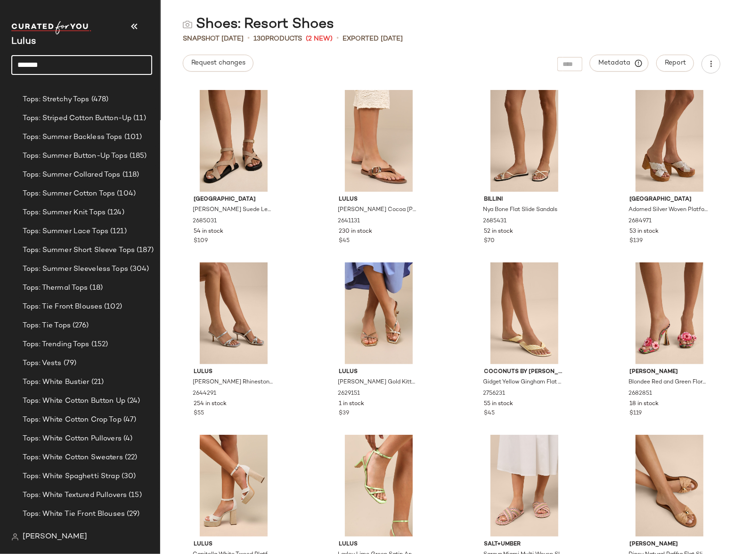
scroll to position [11790, 0]
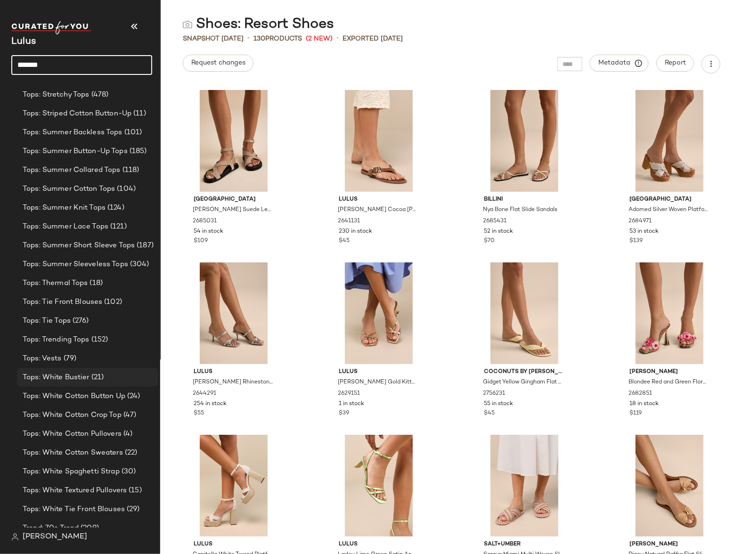
click at [73, 376] on span "Tops: White Bustier" at bounding box center [56, 377] width 67 height 11
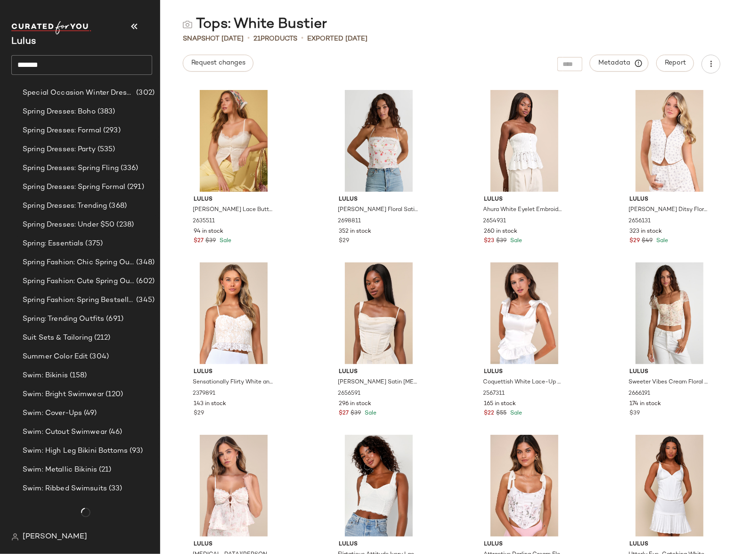
click at [566, 67] on div at bounding box center [570, 64] width 25 height 14
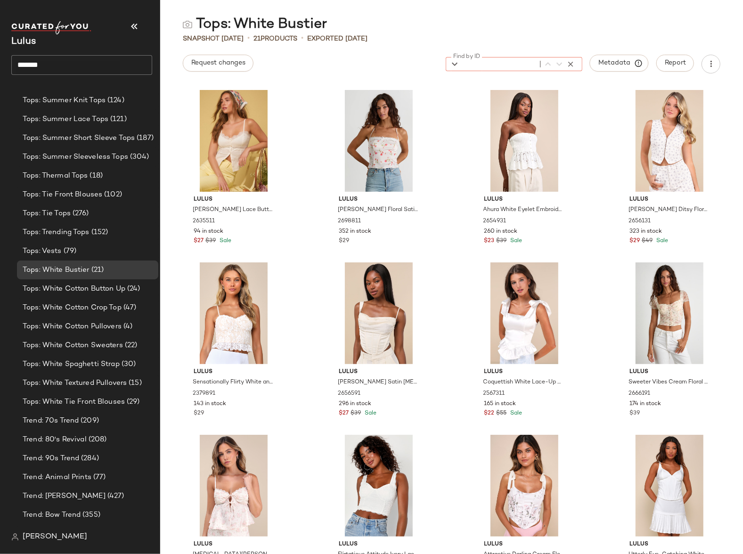
scroll to position [12639, 0]
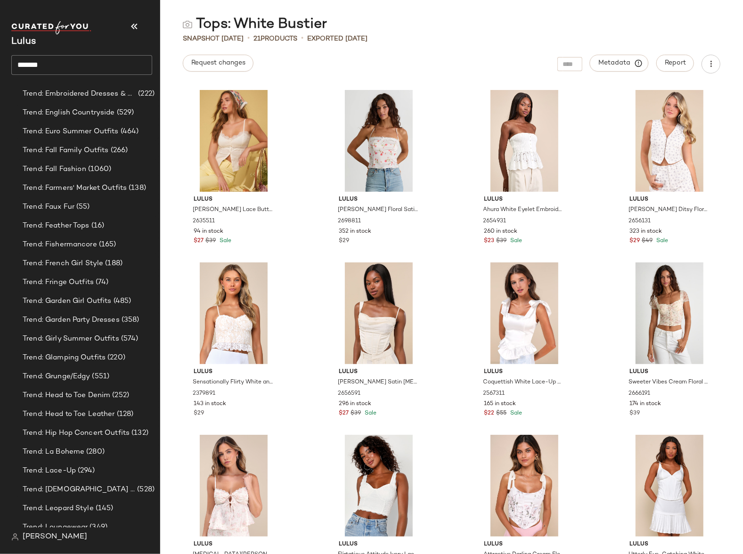
click at [574, 22] on div "Tops: White Bustier" at bounding box center [451, 24] width 583 height 19
click at [358, 61] on div "Request changes Metadata Report" at bounding box center [451, 64] width 583 height 19
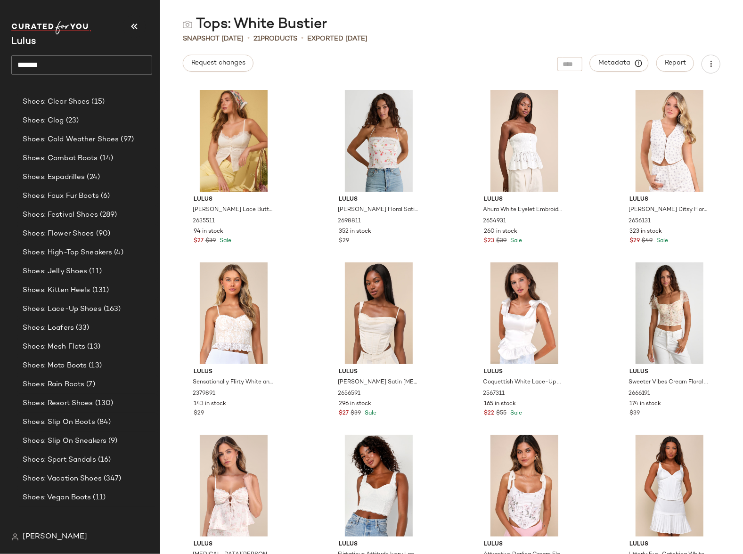
click at [68, 491] on span "Shoes: Vegan Boots" at bounding box center [57, 498] width 69 height 11
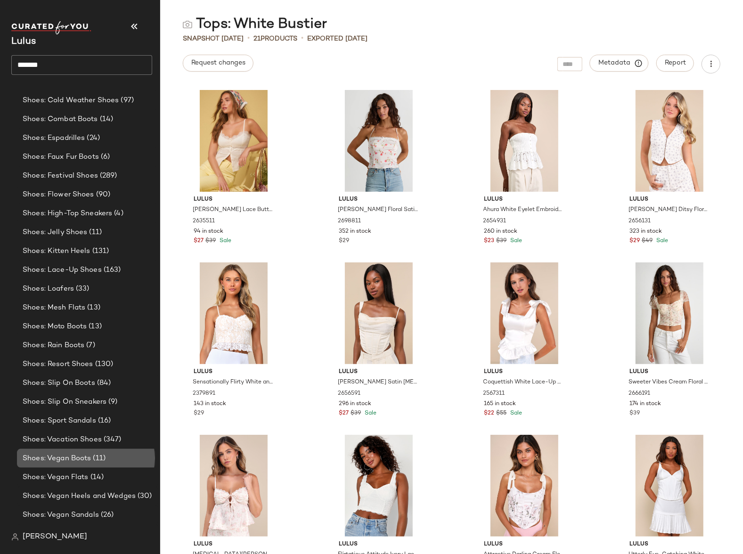
scroll to position [9038, 0]
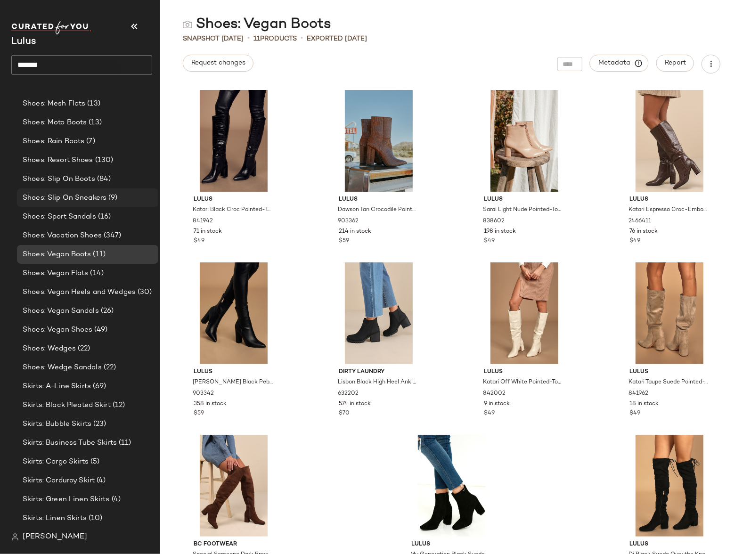
scroll to position [9511, 0]
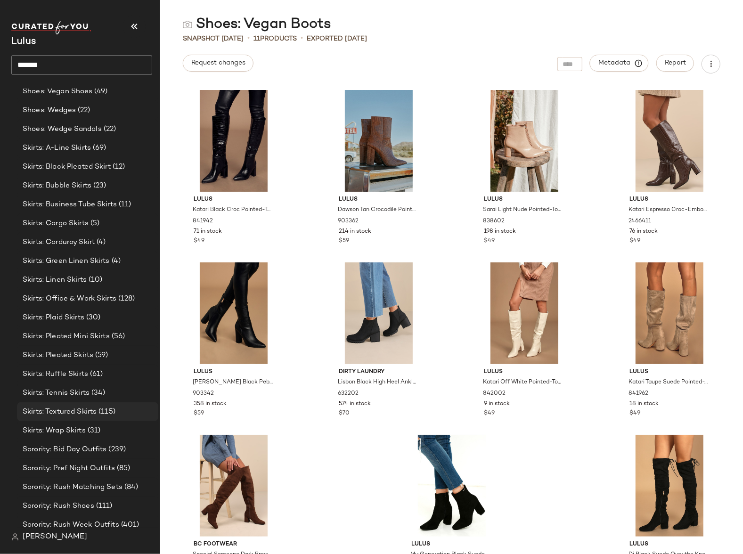
click at [75, 408] on span "Skirts: Textured Skirts" at bounding box center [60, 412] width 74 height 11
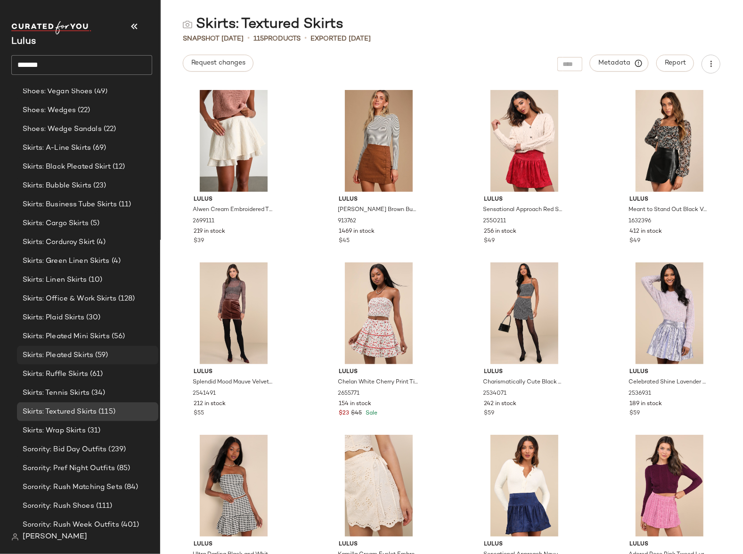
scroll to position [9689, 0]
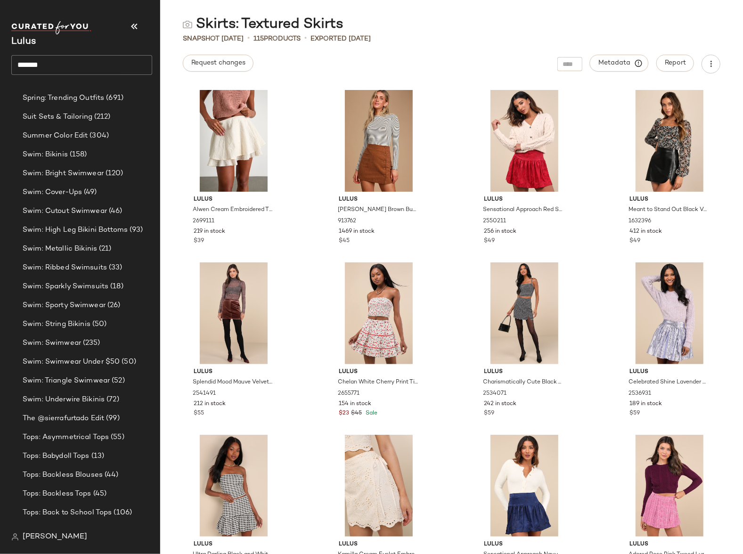
scroll to position [10686, 0]
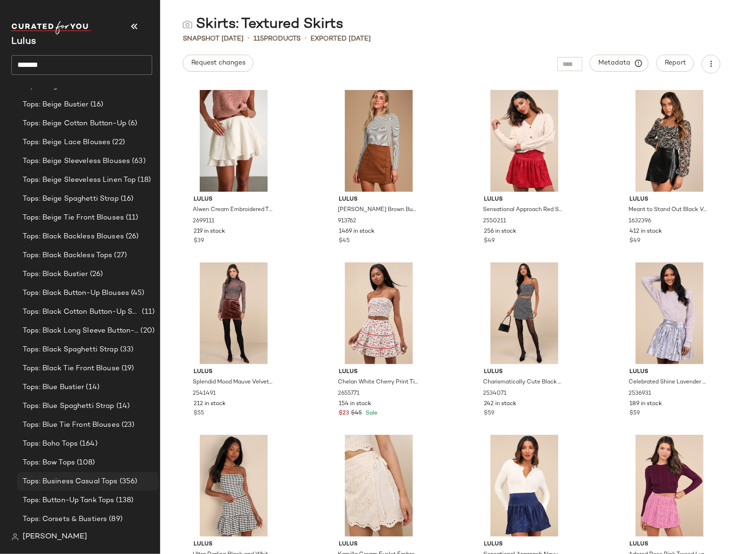
click at [43, 482] on span "Tops: Business Casual Tops" at bounding box center [70, 482] width 95 height 11
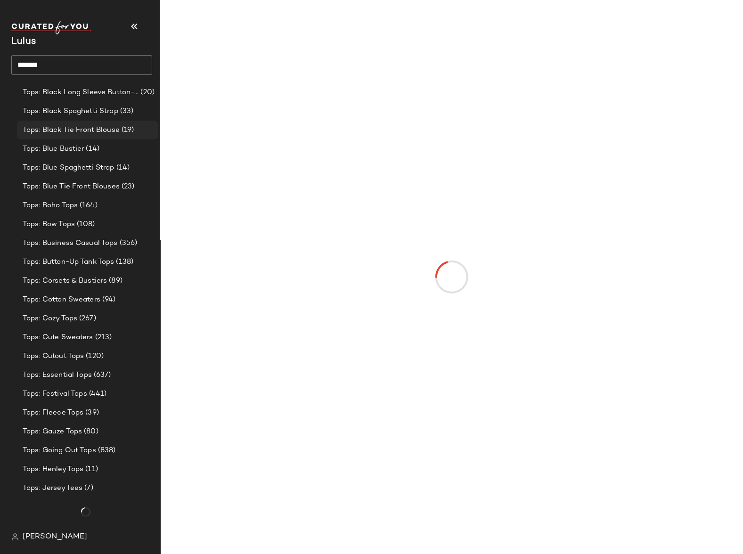
scroll to position [11711, 0]
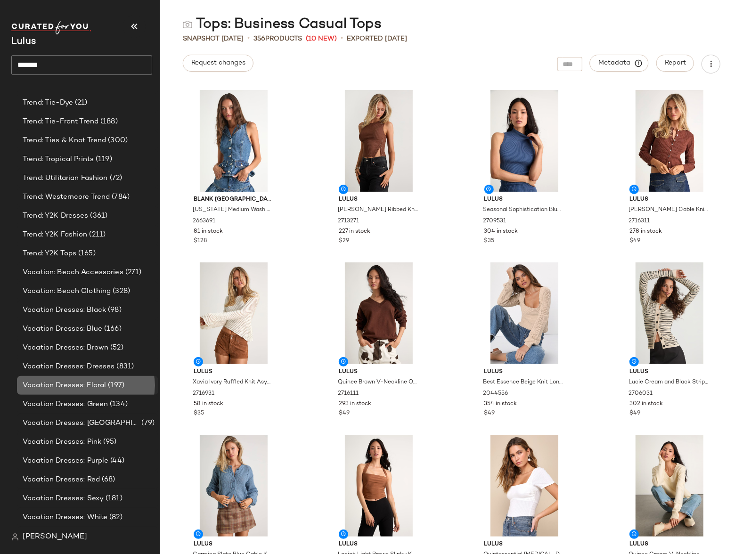
click at [65, 384] on span "Vacation Dresses: Floral" at bounding box center [64, 385] width 83 height 11
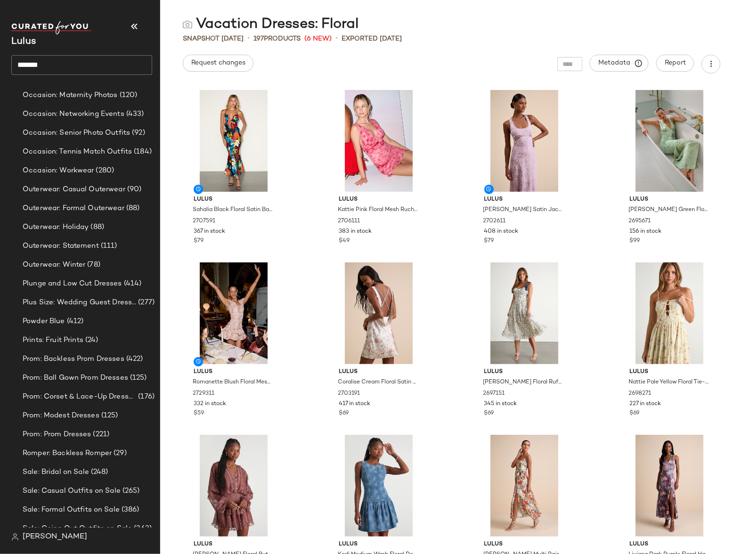
scroll to position [13743, 0]
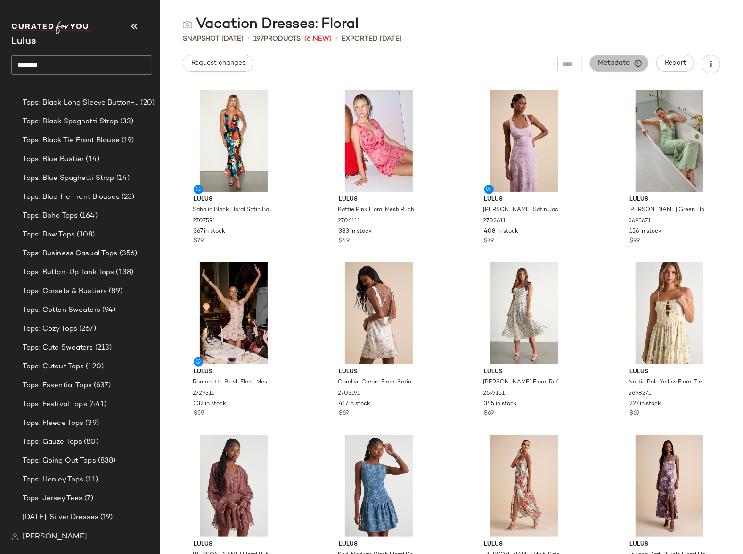
click at [622, 64] on span "Metadata" at bounding box center [619, 63] width 43 height 8
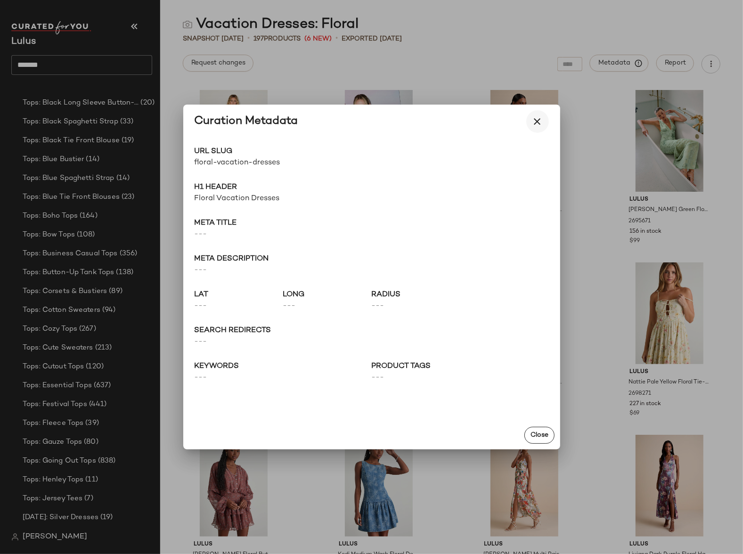
click at [537, 122] on icon "button" at bounding box center [537, 121] width 11 height 11
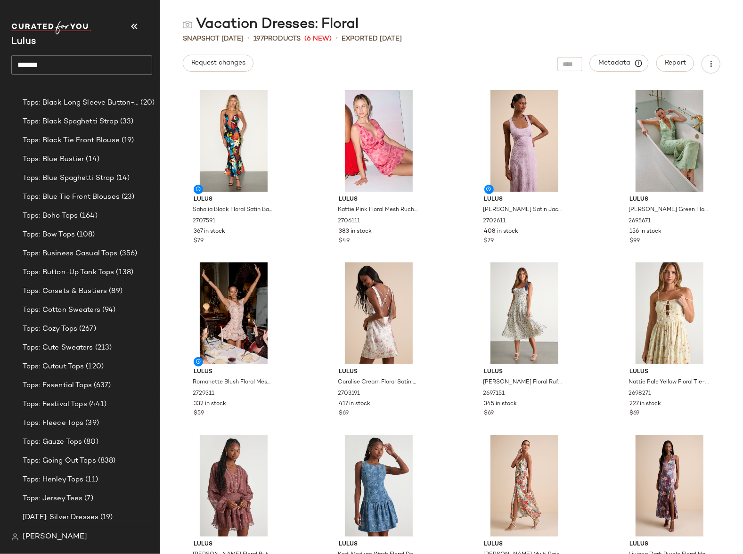
click at [478, 45] on div "Vacation Dresses: Floral Snapshot Aug 17th • 197 Products (6 New) • Exported Au…" at bounding box center [451, 284] width 583 height 539
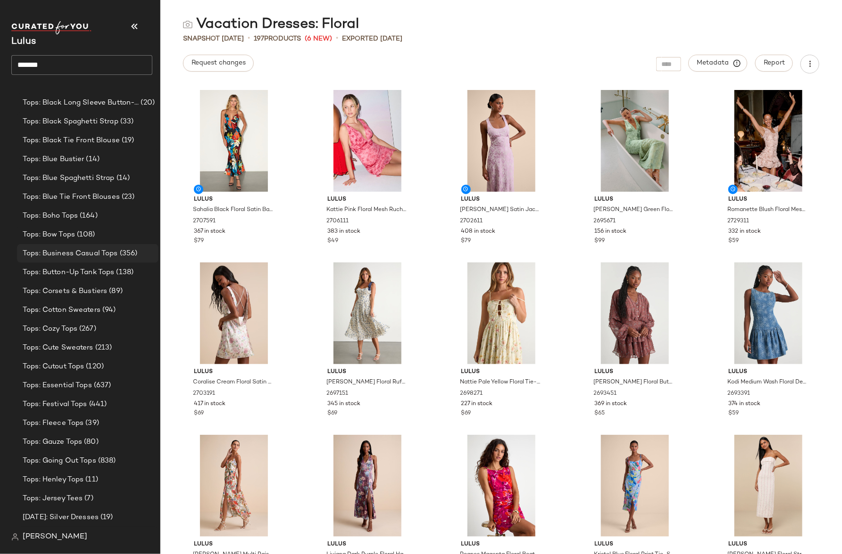
click at [69, 253] on span "Tops: Business Casual Tops" at bounding box center [70, 253] width 95 height 11
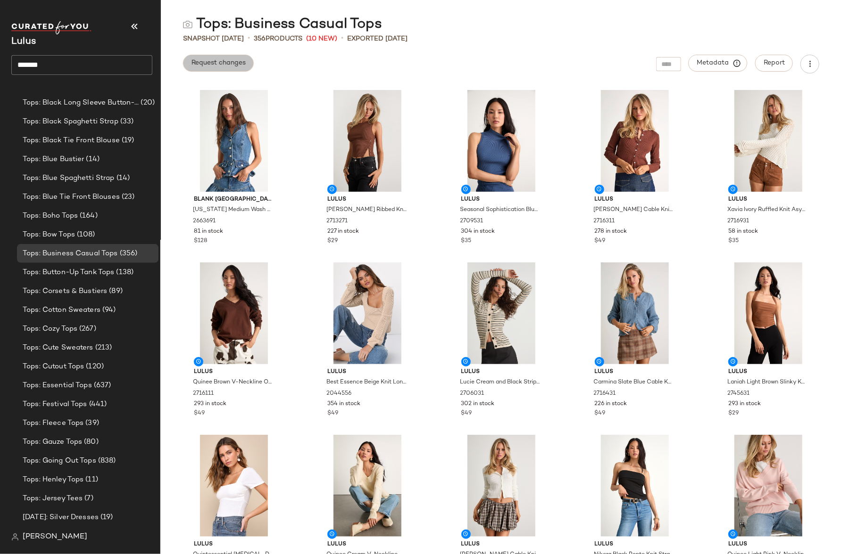
click at [215, 64] on span "Request changes" at bounding box center [218, 63] width 55 height 8
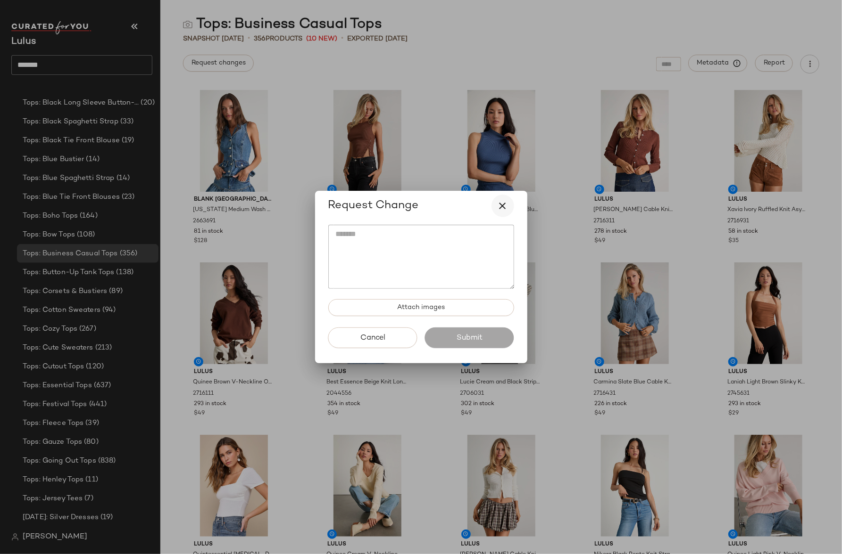
click at [503, 206] on icon "button" at bounding box center [502, 205] width 11 height 11
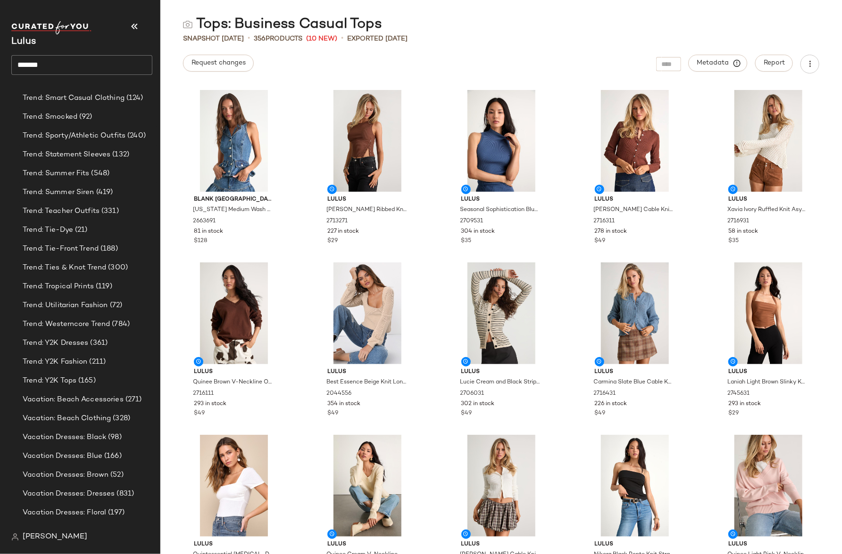
scroll to position [18437, 0]
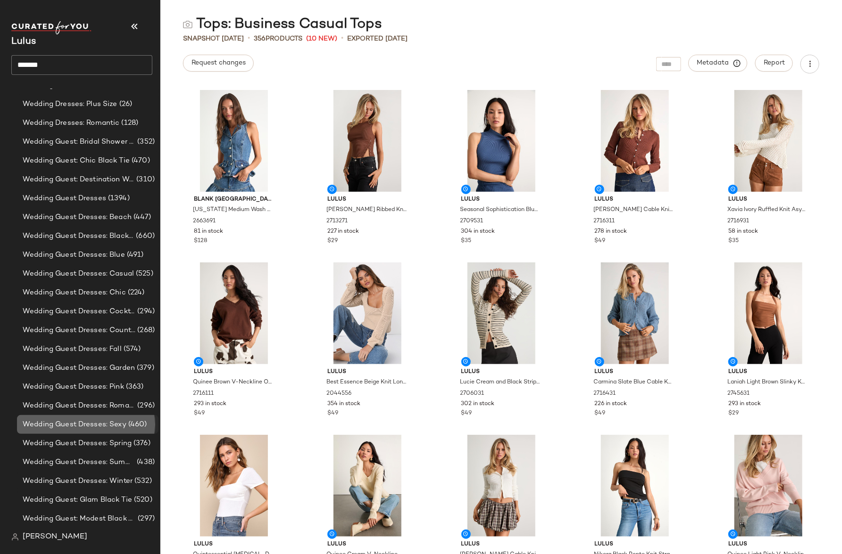
click at [60, 432] on div "Wedding Guest Dresses: Sexy (460)" at bounding box center [87, 424] width 141 height 19
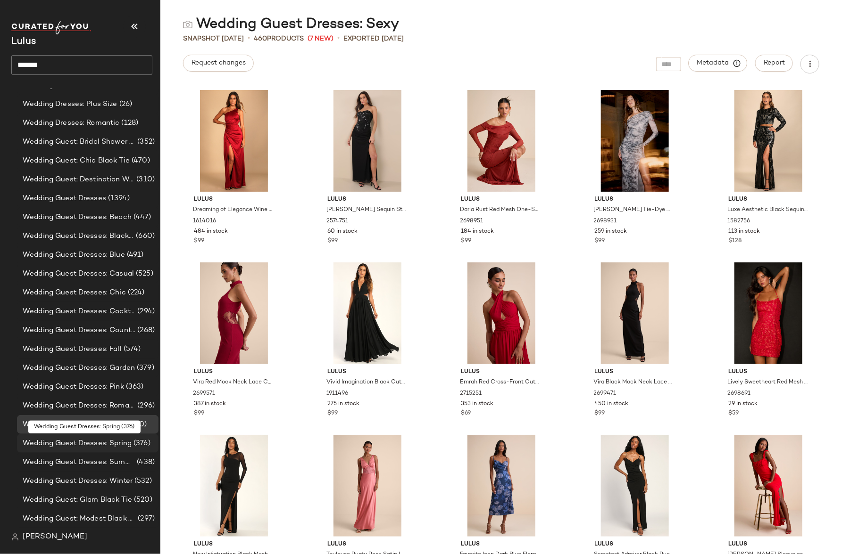
click at [70, 441] on span "Wedding Guest Dresses: Spring" at bounding box center [77, 443] width 109 height 11
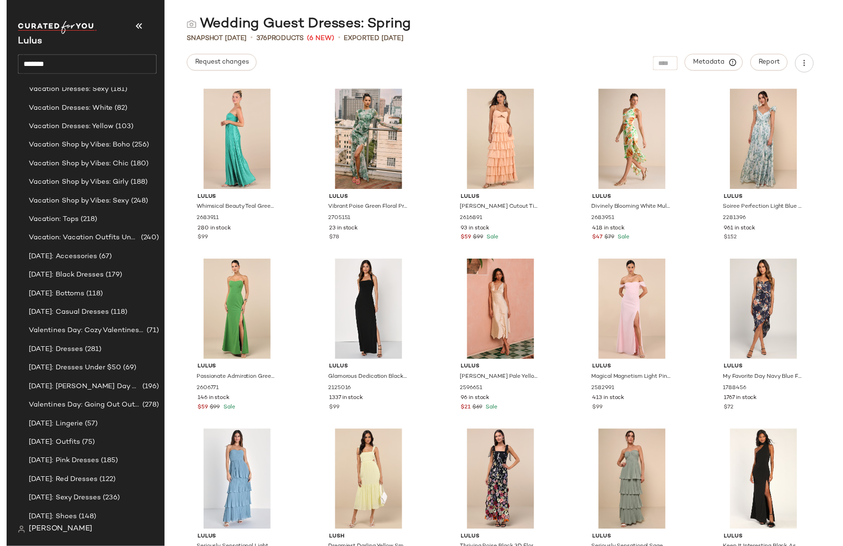
scroll to position [17923, 0]
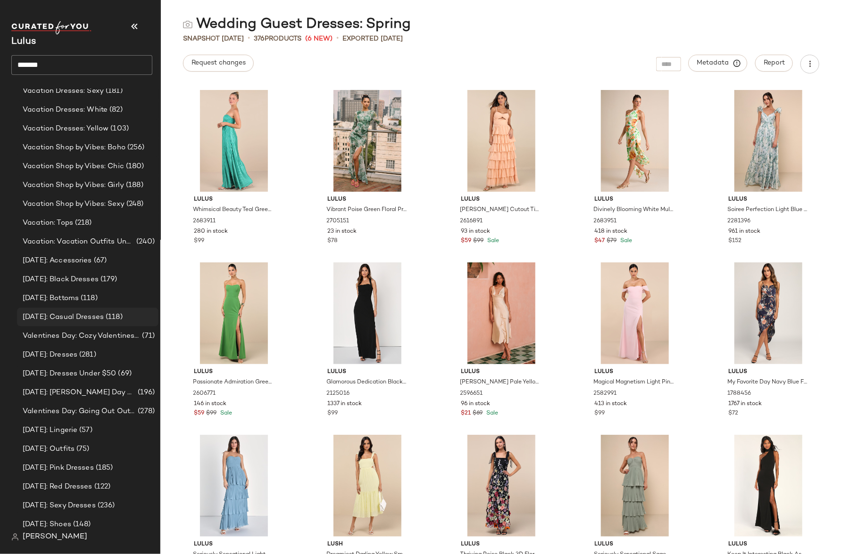
click at [81, 324] on div "Valentine's Day: Casual Dresses (118)" at bounding box center [87, 317] width 141 height 19
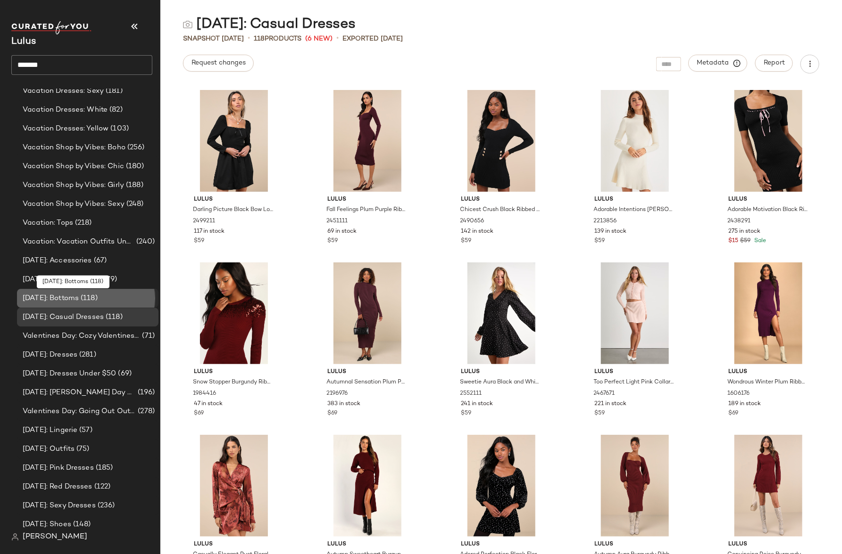
click at [79, 297] on span "Valentine's Day: Bottoms" at bounding box center [51, 298] width 56 height 11
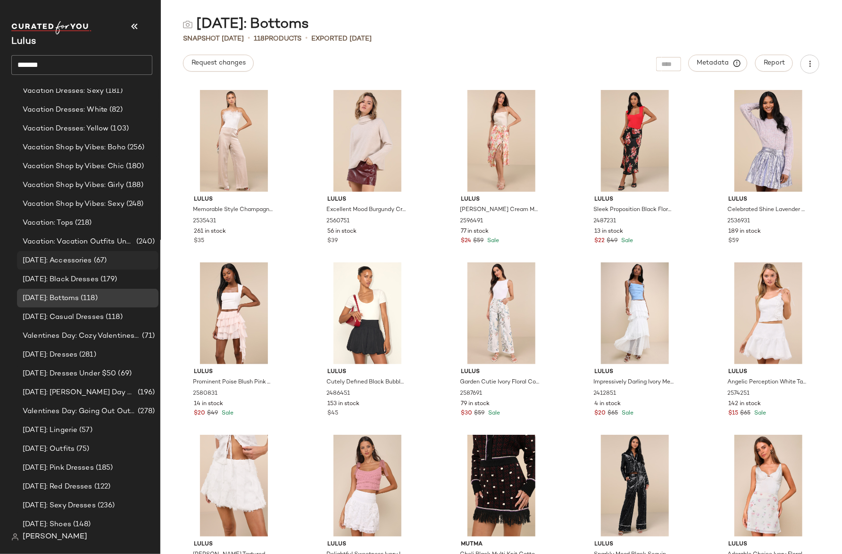
click at [80, 254] on div "Valentine's Day: Accessories (67)" at bounding box center [87, 260] width 141 height 19
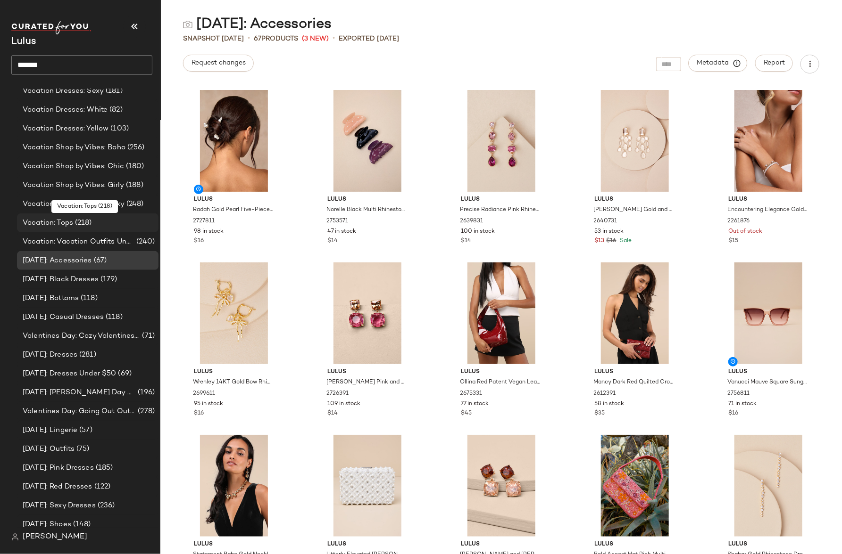
click at [71, 221] on span "Vacation: Tops" at bounding box center [48, 223] width 50 height 11
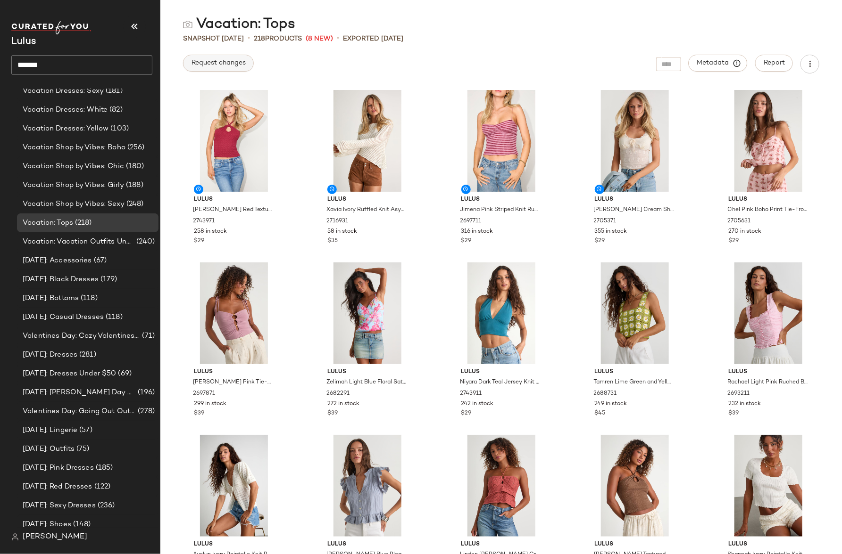
click at [231, 66] on span "Request changes" at bounding box center [218, 63] width 55 height 8
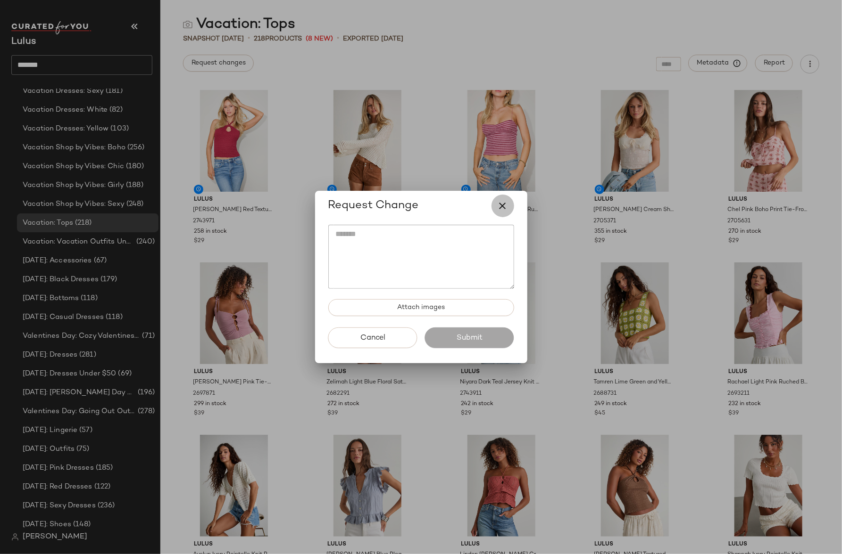
click at [505, 207] on icon "button" at bounding box center [502, 205] width 11 height 11
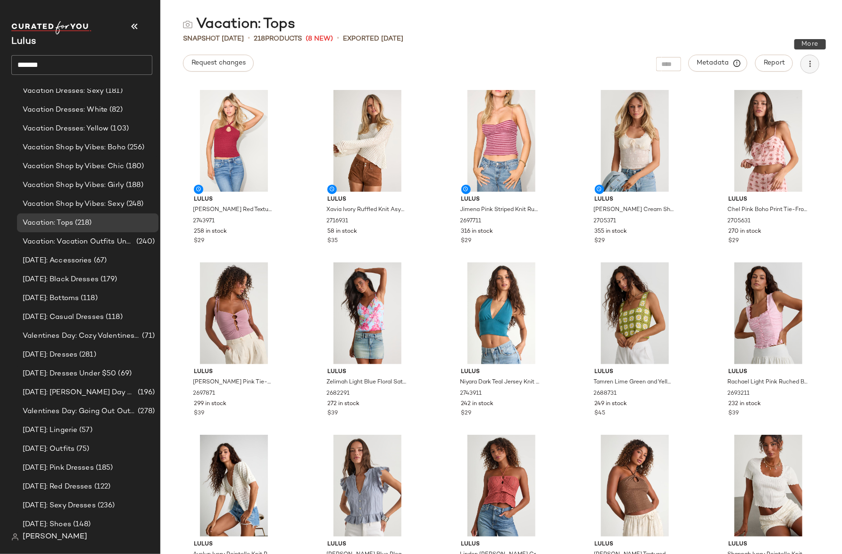
click at [743, 69] on button "button" at bounding box center [809, 64] width 19 height 19
click at [743, 23] on div "Vacation: Tops" at bounding box center [500, 24] width 681 height 19
click at [743, 66] on span "Report" at bounding box center [774, 63] width 22 height 8
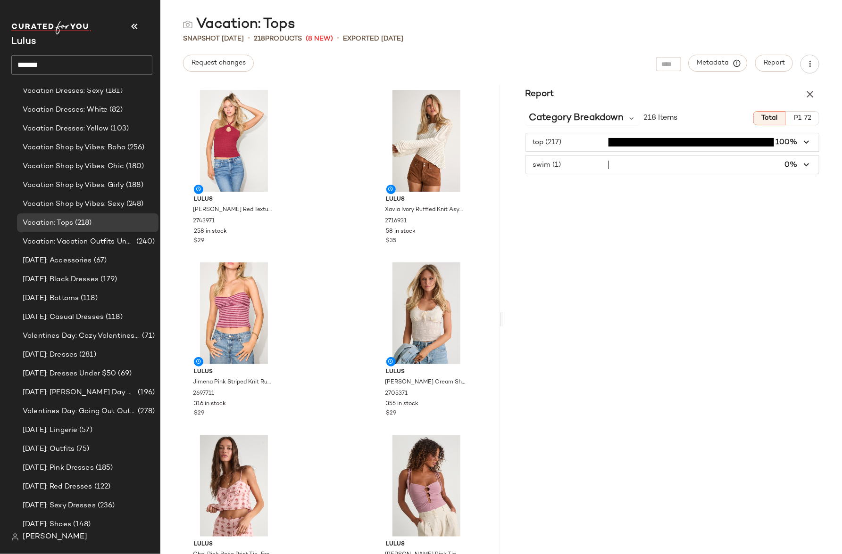
click at [710, 25] on div "Vacation: Tops" at bounding box center [500, 24] width 681 height 19
click at [713, 63] on span "Metadata" at bounding box center [717, 63] width 43 height 8
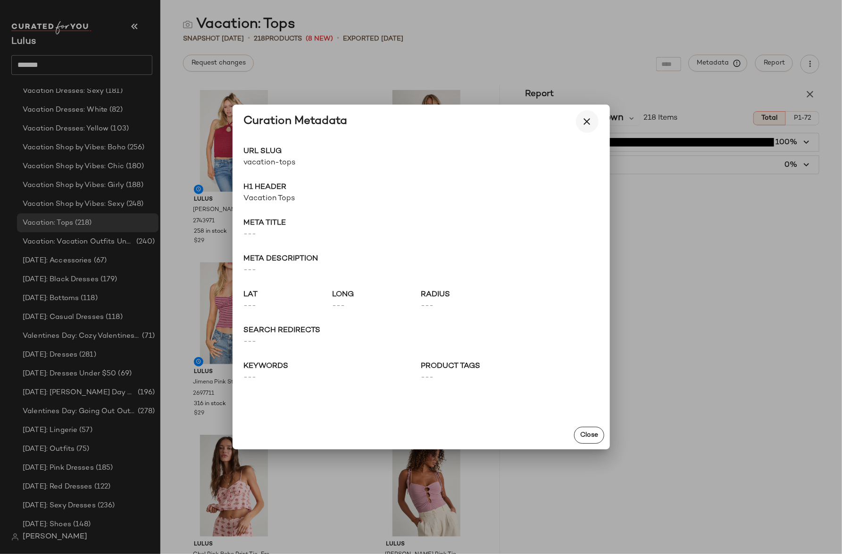
click at [588, 123] on icon "button" at bounding box center [586, 121] width 11 height 11
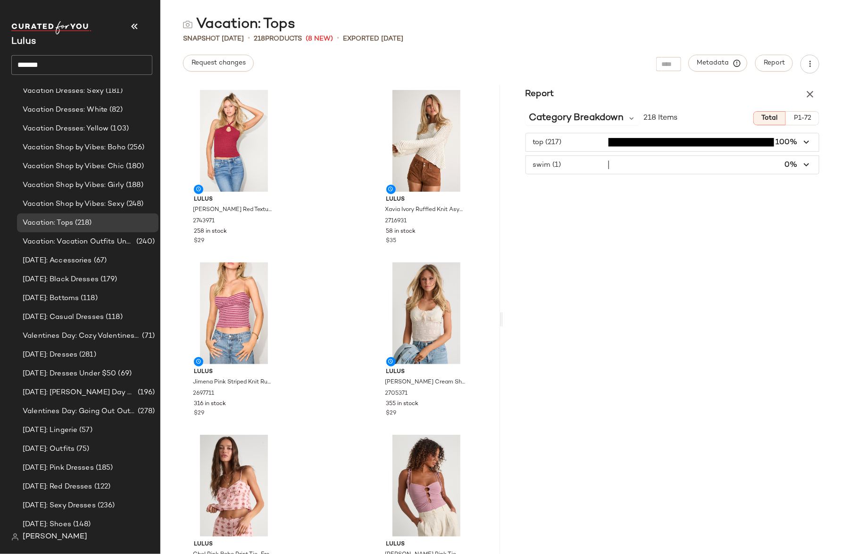
click at [706, 38] on div "Snapshot Aug 13th • 218 Products (8 New) • Exported Aug 13th" at bounding box center [500, 38] width 681 height 9
click at [664, 68] on div at bounding box center [668, 64] width 25 height 14
click at [591, 25] on div "Vacation: Tops" at bounding box center [500, 24] width 681 height 19
click at [743, 41] on div "Snapshot Aug 13th • 218 Products (8 New) • Exported Aug 13th" at bounding box center [500, 38] width 681 height 9
click at [743, 91] on icon "button" at bounding box center [809, 94] width 11 height 11
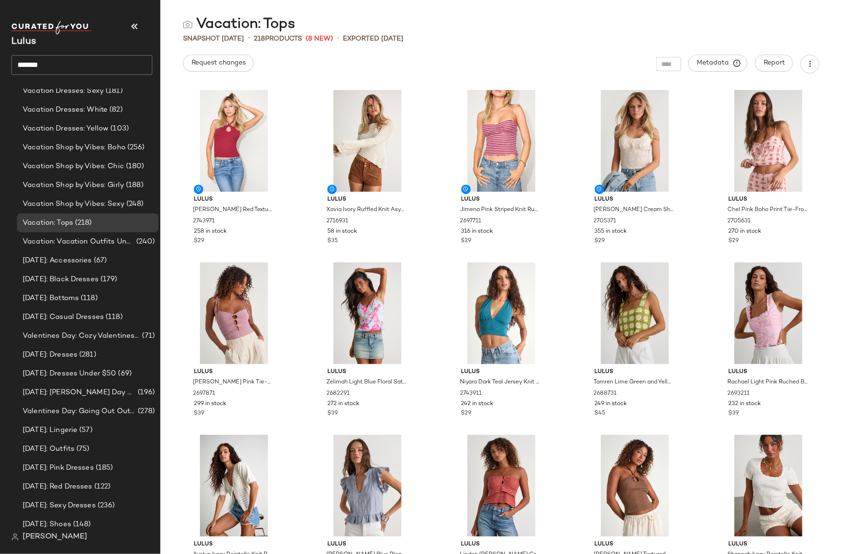
click at [605, 31] on div "Vacation: Tops" at bounding box center [500, 24] width 681 height 19
click at [716, 37] on div "Snapshot Aug 13th • 218 Products (8 New) • Exported Aug 13th" at bounding box center [500, 38] width 681 height 9
click at [18, 541] on img at bounding box center [15, 538] width 8 height 8
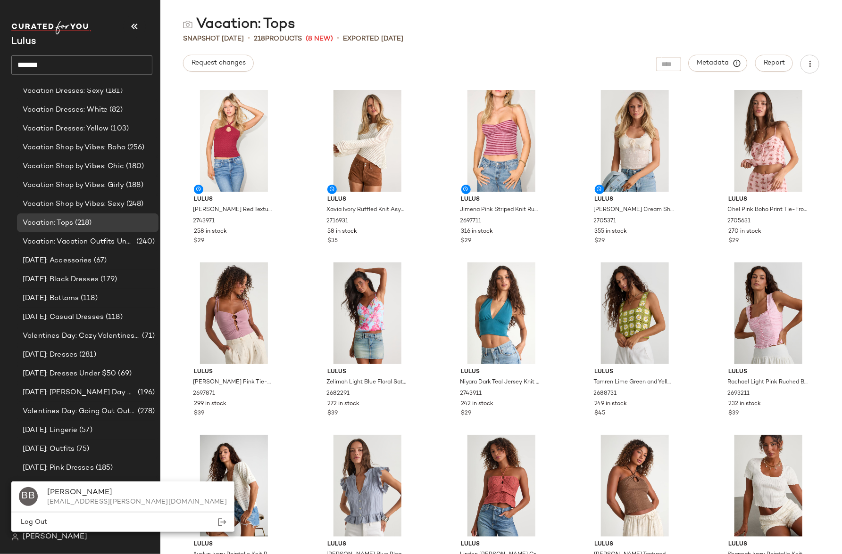
click at [743, 13] on main "Vacation: Tops Snapshot Aug 13th • 218 Products (8 New) • Exported Aug 13th Req…" at bounding box center [421, 277] width 842 height 554
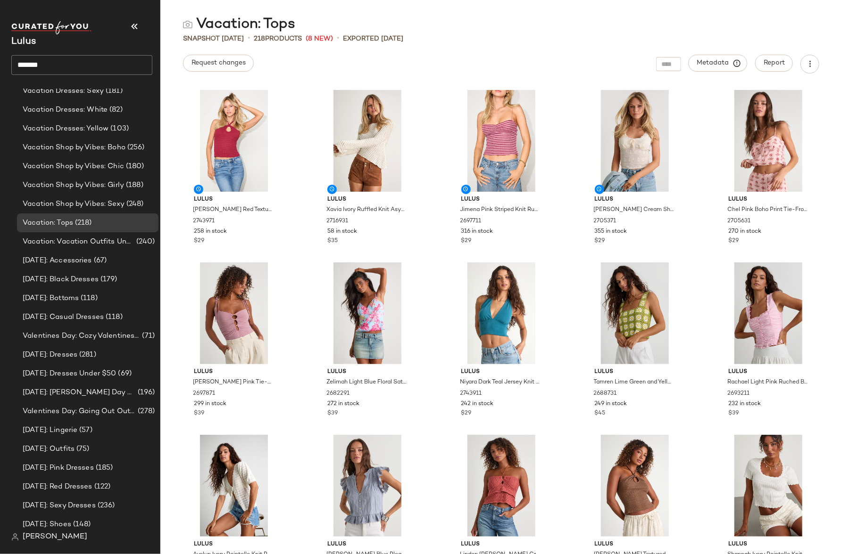
click at [743, 40] on div "Snapshot Aug 13th • 218 Products (8 New) • Exported Aug 13th" at bounding box center [500, 38] width 681 height 9
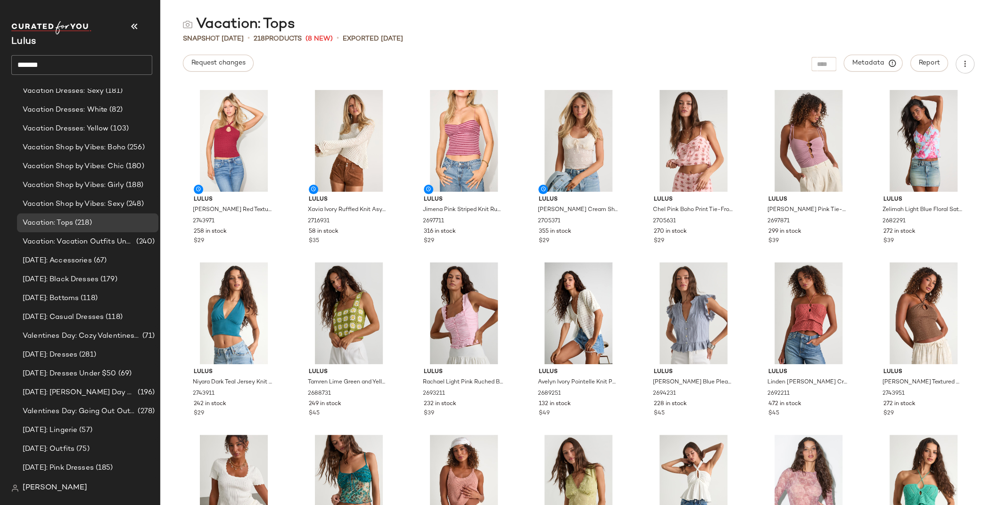
drag, startPoint x: 9, startPoint y: 489, endPoint x: 16, endPoint y: 488, distance: 6.3
click at [10, 489] on nav "Lulus ******* Curations Accessories: Fall Accessories (235) Accessories: Festiv…" at bounding box center [80, 252] width 160 height 505
click at [16, 488] on img at bounding box center [15, 489] width 8 height 8
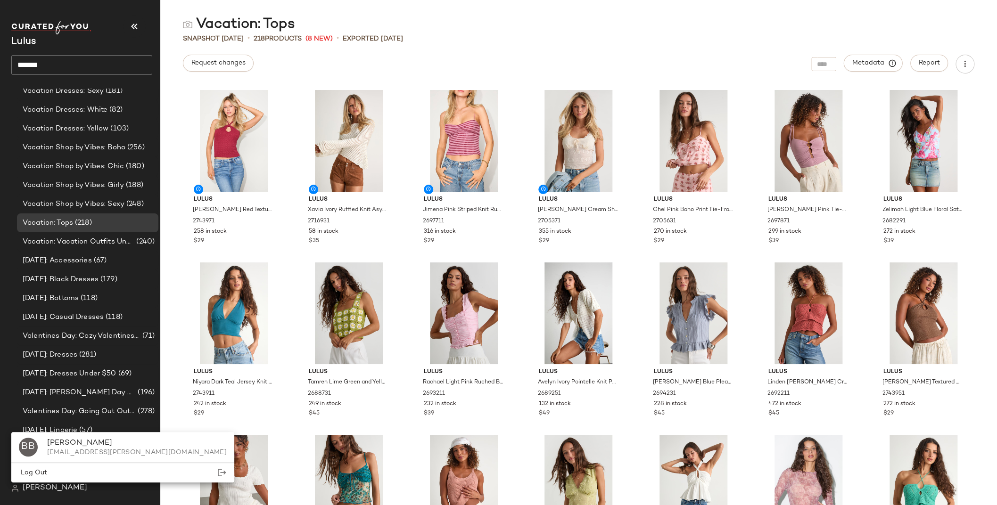
click at [348, 67] on div "Request changes Metadata Report" at bounding box center [578, 64] width 837 height 19
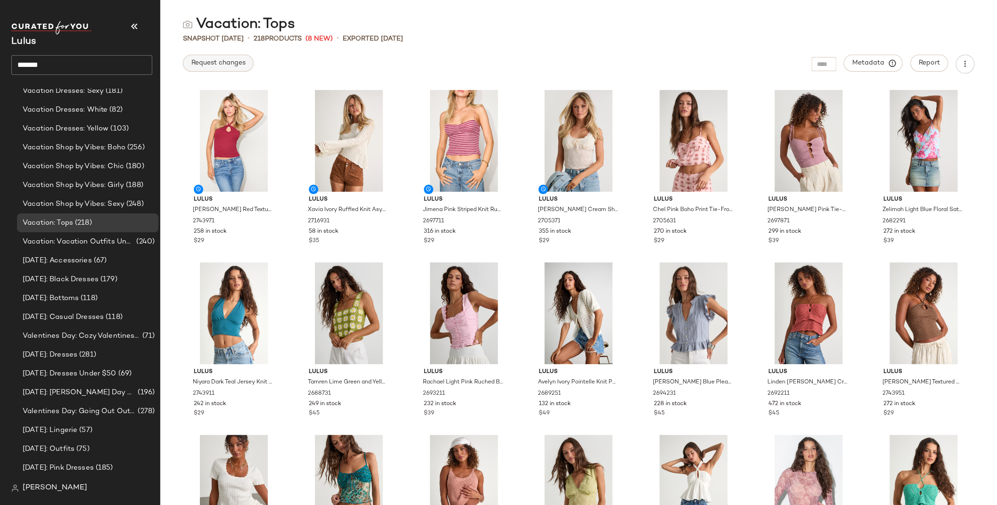
click at [231, 66] on span "Request changes" at bounding box center [218, 63] width 55 height 8
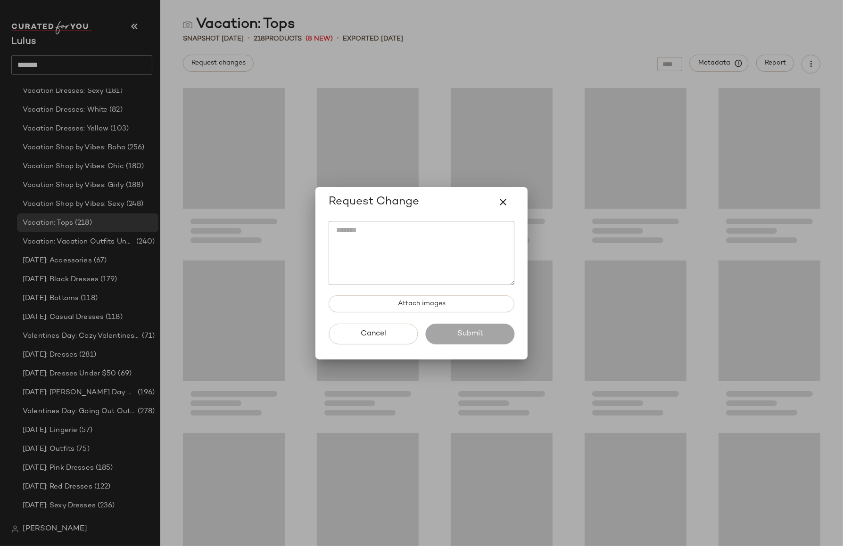
scroll to position [17923, 0]
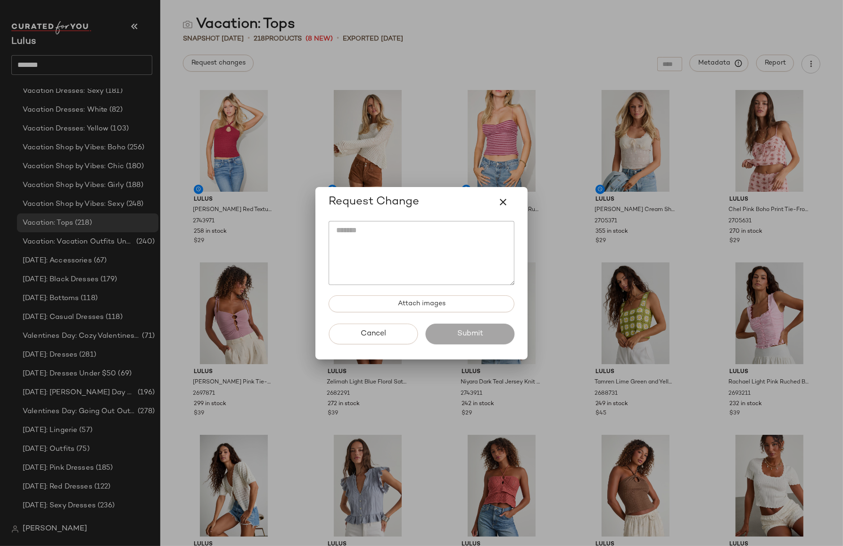
click at [673, 24] on div at bounding box center [421, 273] width 843 height 546
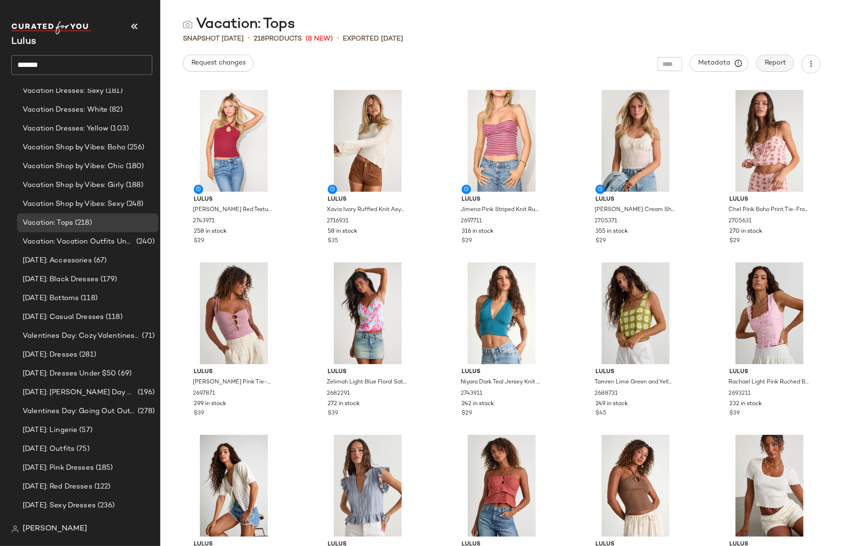
click at [743, 61] on span "Report" at bounding box center [775, 63] width 22 height 8
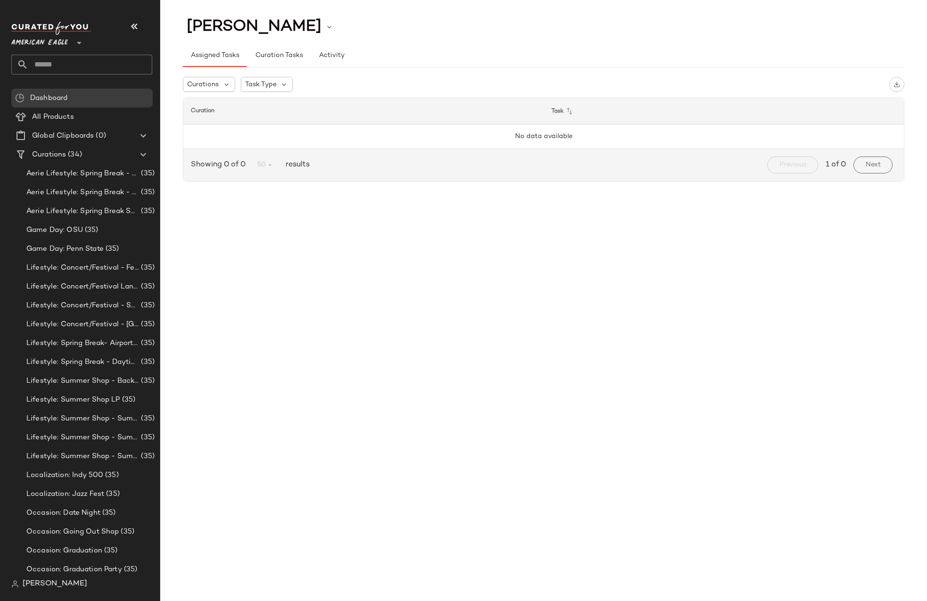
click at [41, 42] on span "American Eagle" at bounding box center [39, 40] width 57 height 17
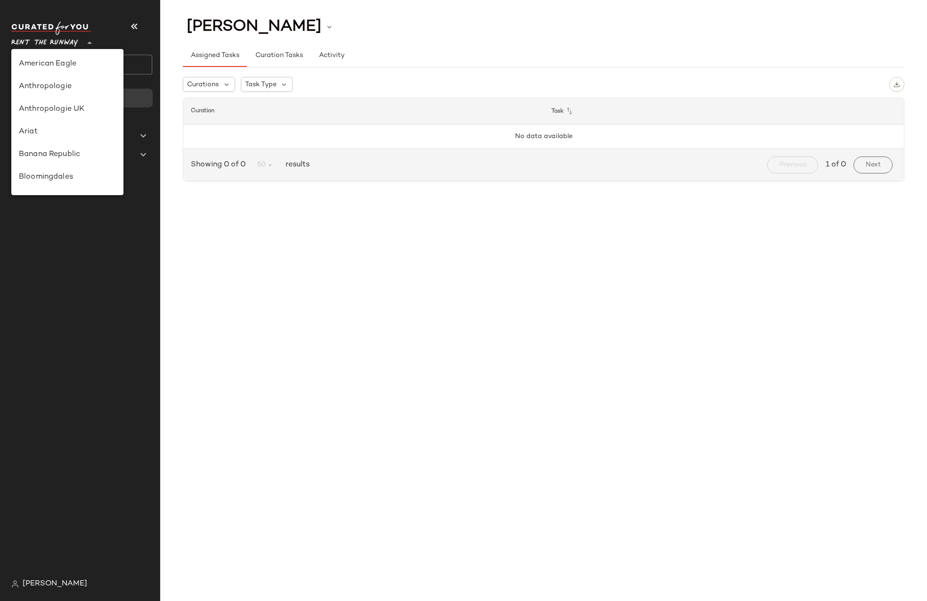
scroll to position [372, 0]
type input "**"
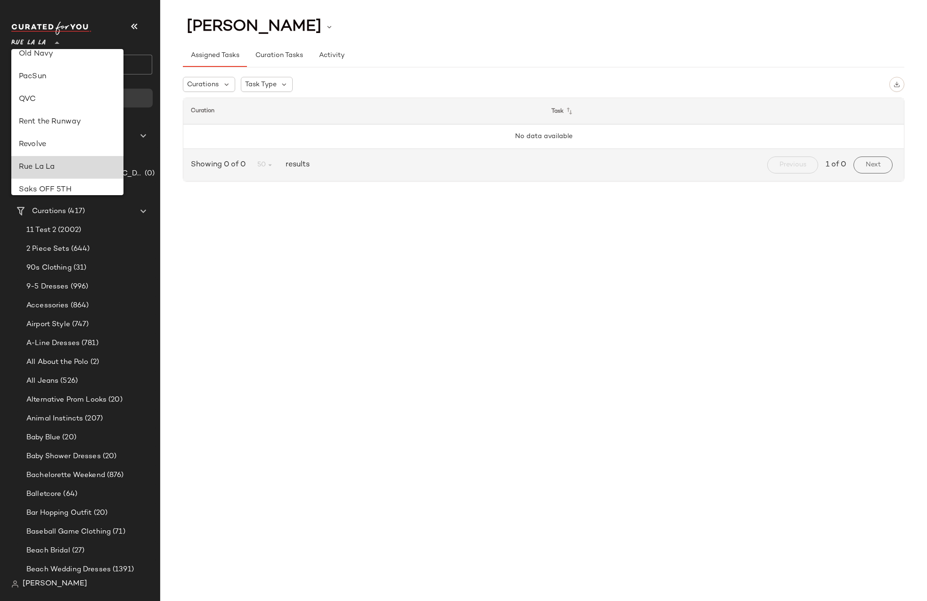
click at [40, 164] on div "Rue La La" at bounding box center [67, 167] width 97 height 11
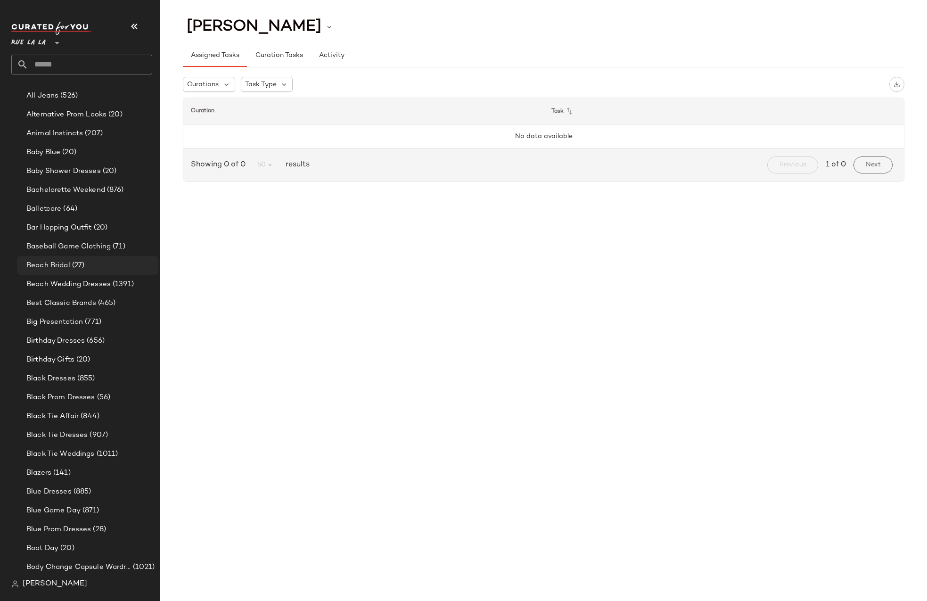
scroll to position [288, 0]
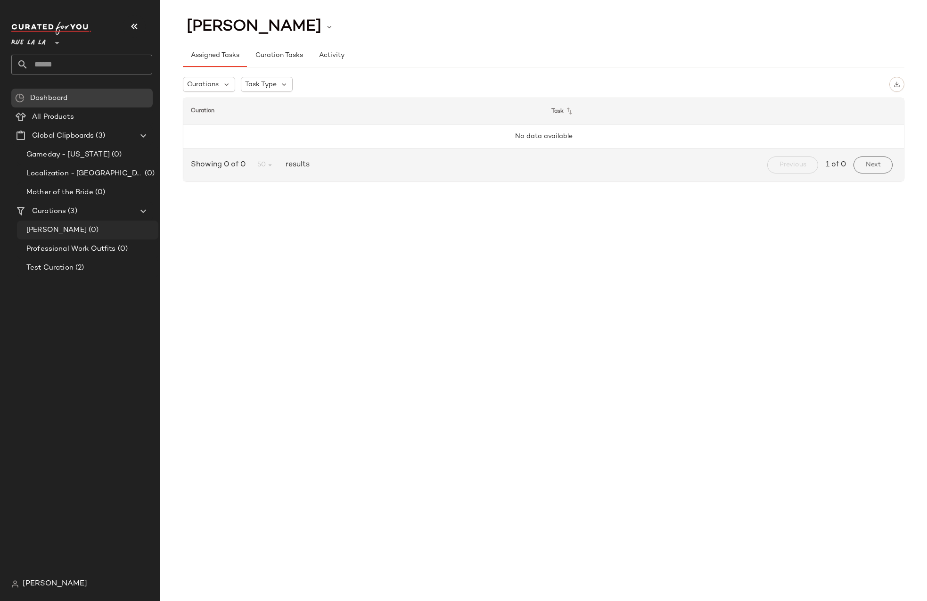
click at [43, 230] on span "[PERSON_NAME]" at bounding box center [56, 230] width 60 height 11
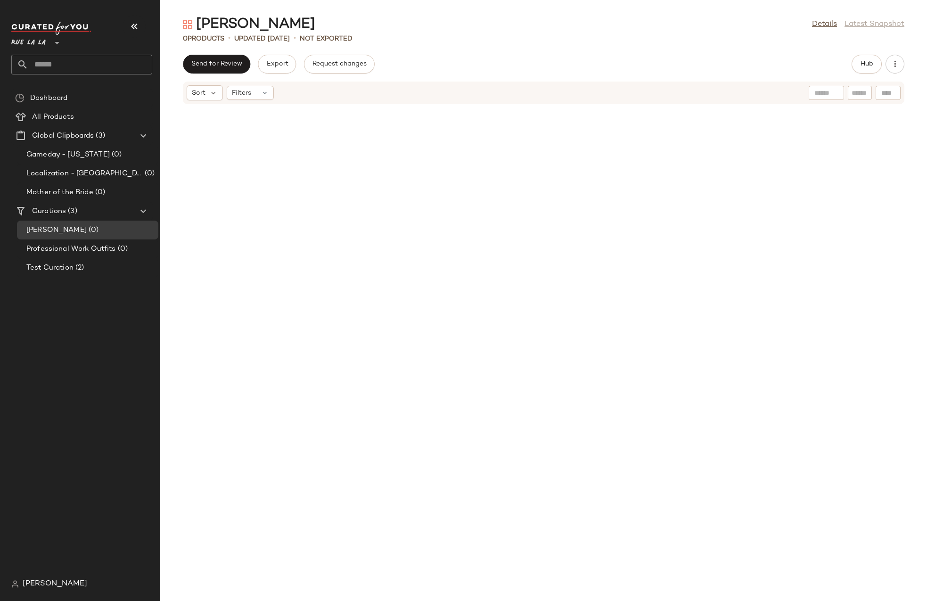
click at [20, 585] on div "CHANELLE LEADLEY" at bounding box center [49, 583] width 76 height 11
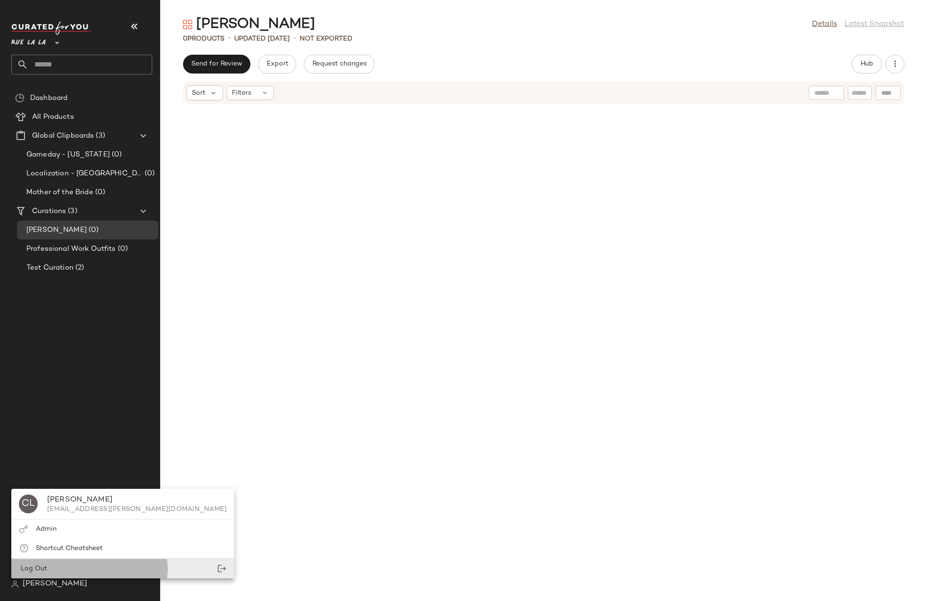
click at [31, 573] on div "Log Out" at bounding box center [33, 569] width 28 height 10
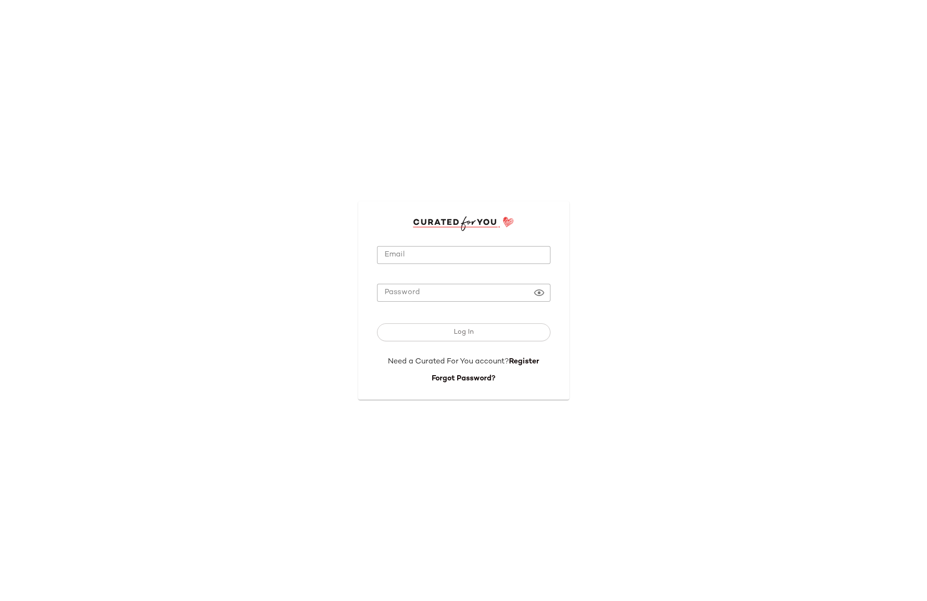
type input "**********"
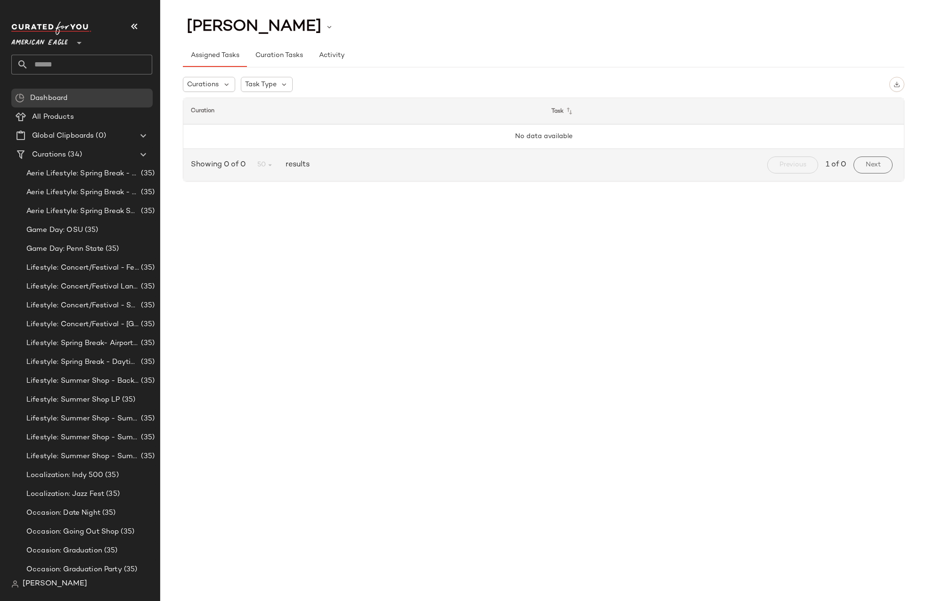
click at [17, 586] on img at bounding box center [15, 584] width 8 height 8
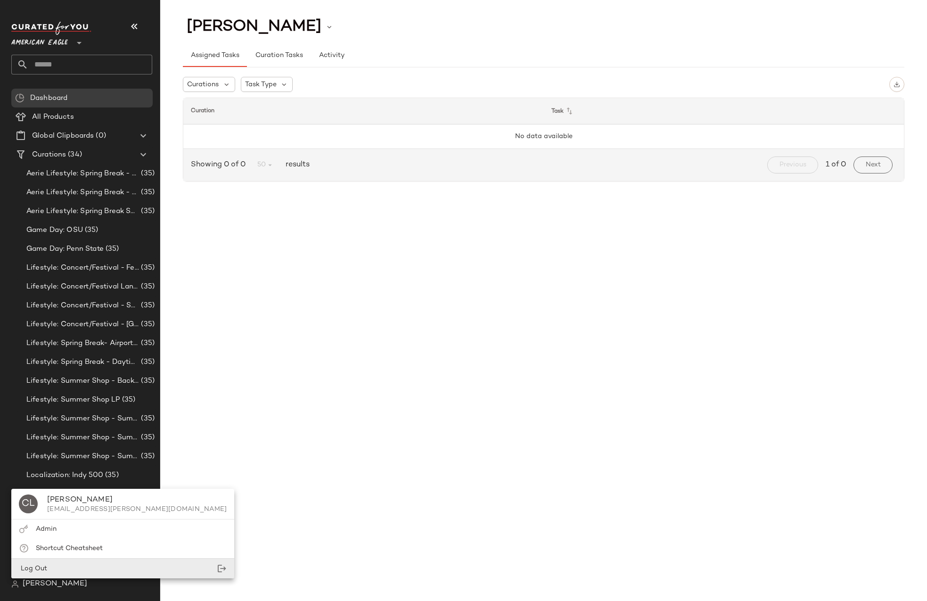
click at [30, 571] on span "Log Out" at bounding box center [33, 568] width 28 height 7
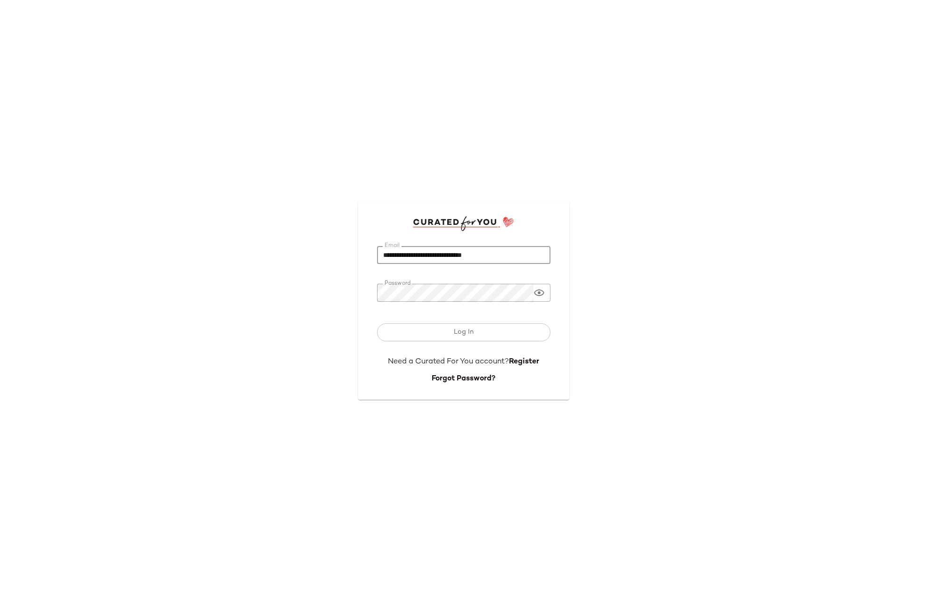
drag, startPoint x: 501, startPoint y: 256, endPoint x: 375, endPoint y: 256, distance: 125.9
click at [375, 256] on div "**********" at bounding box center [463, 300] width 211 height 198
paste input "***"
type input "**********"
click at [605, 248] on div "**********" at bounding box center [463, 300] width 927 height 601
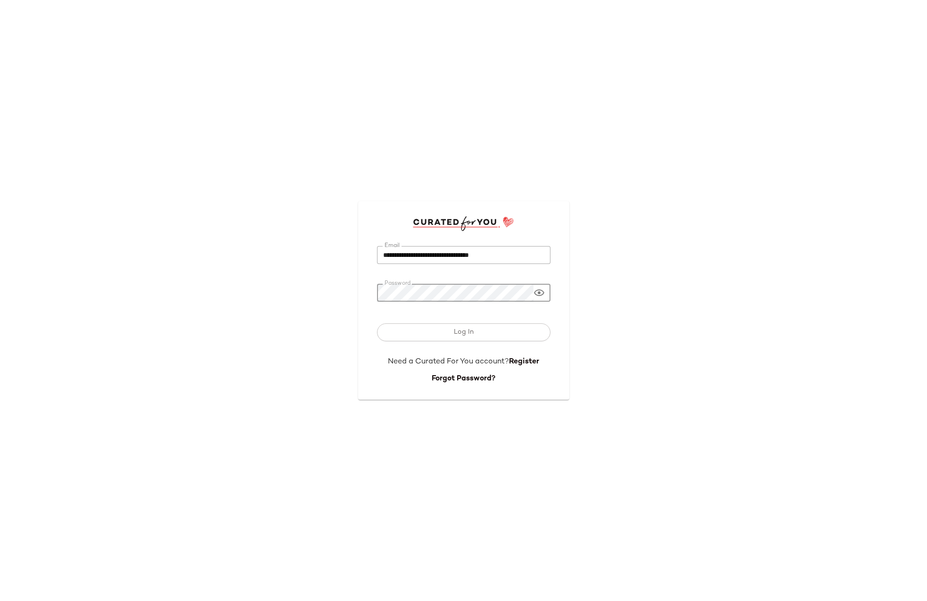
click at [372, 291] on div "**********" at bounding box center [463, 300] width 211 height 198
click at [377, 323] on button "Log In" at bounding box center [463, 332] width 173 height 18
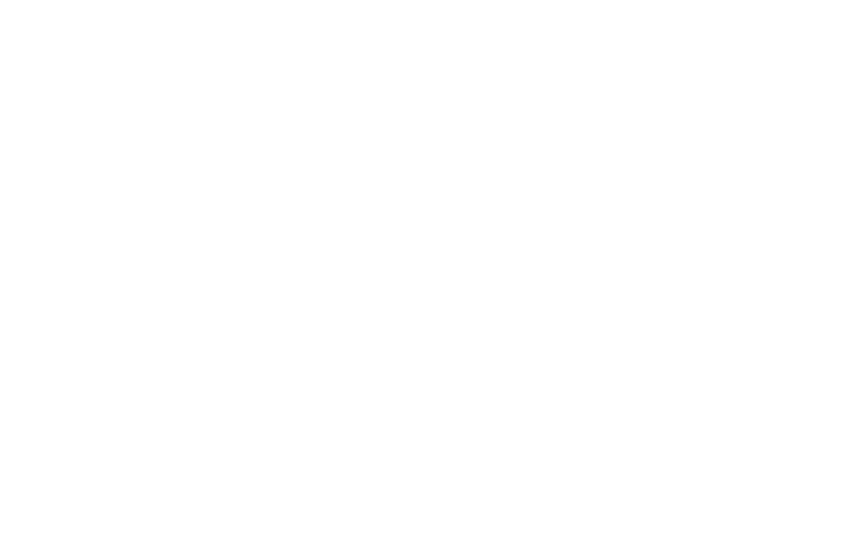
click at [379, 0] on html at bounding box center [421, 0] width 843 height 0
click at [628, 0] on html at bounding box center [421, 0] width 843 height 0
click at [133, 0] on html at bounding box center [421, 0] width 843 height 0
click at [130, 0] on html at bounding box center [421, 0] width 843 height 0
drag, startPoint x: 129, startPoint y: 61, endPoint x: 128, endPoint y: 74, distance: 13.7
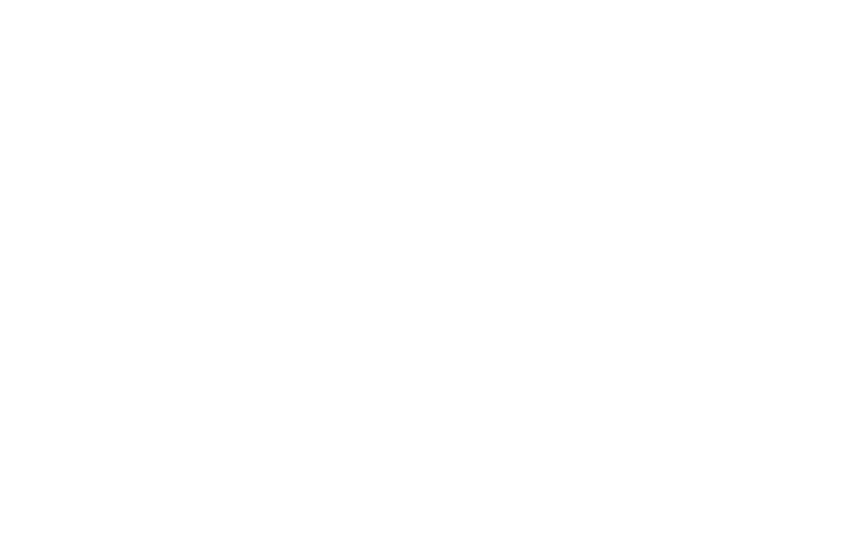
click at [128, 0] on html at bounding box center [421, 0] width 843 height 0
drag, startPoint x: 179, startPoint y: 150, endPoint x: 283, endPoint y: 172, distance: 106.5
click at [230, 0] on html at bounding box center [421, 0] width 843 height 0
drag, startPoint x: 283, startPoint y: 172, endPoint x: 285, endPoint y: 167, distance: 4.9
click at [285, 0] on html at bounding box center [421, 0] width 843 height 0
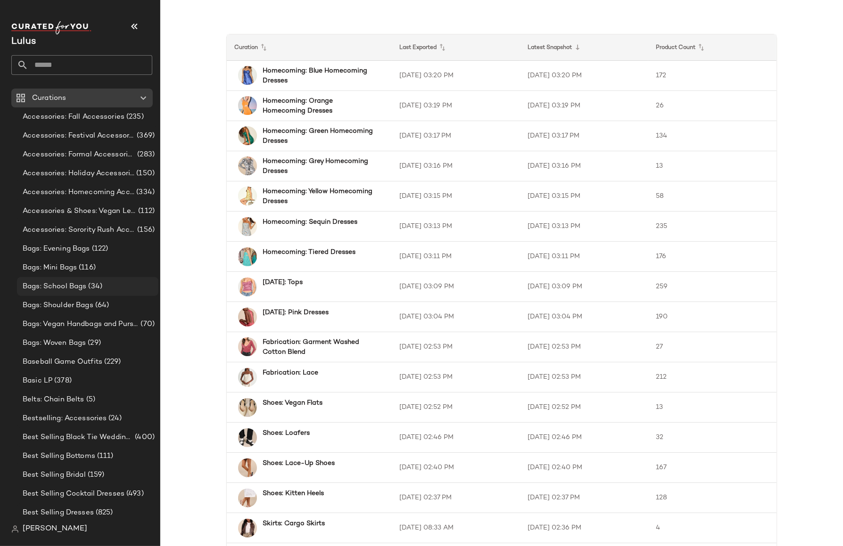
click at [62, 289] on span "Bags: School Bags" at bounding box center [55, 286] width 64 height 11
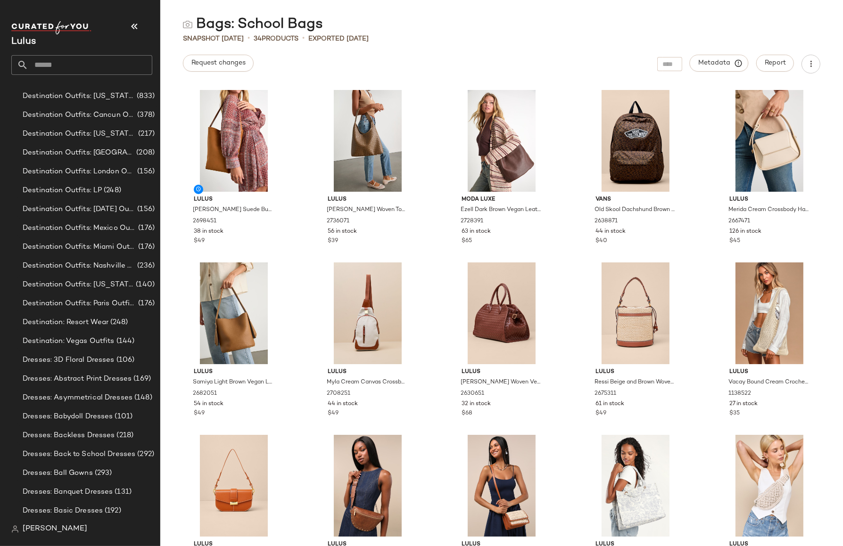
scroll to position [1504, 0]
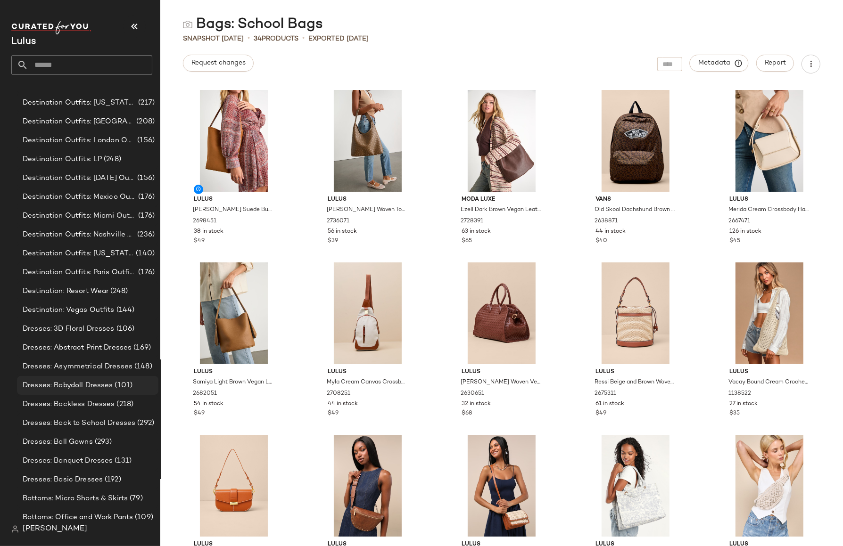
click at [51, 388] on span "Dresses: Babydoll Dresses" at bounding box center [68, 385] width 91 height 11
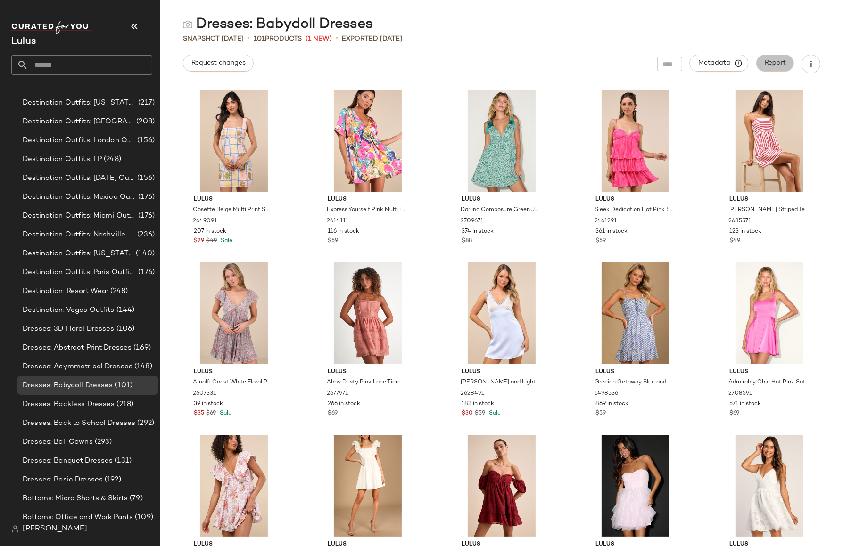
click at [776, 63] on span "Report" at bounding box center [775, 63] width 22 height 8
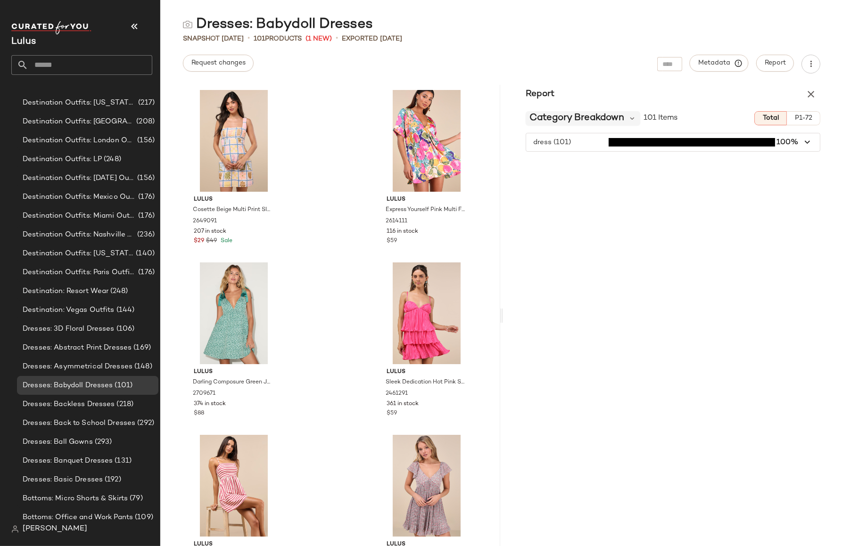
click at [618, 120] on span "Category Breakdown" at bounding box center [576, 118] width 95 height 14
click at [590, 52] on div "Dresses: Babydoll Dresses Snapshot [DATE] • 101 Products (1 New) • Exported [DA…" at bounding box center [501, 280] width 683 height 531
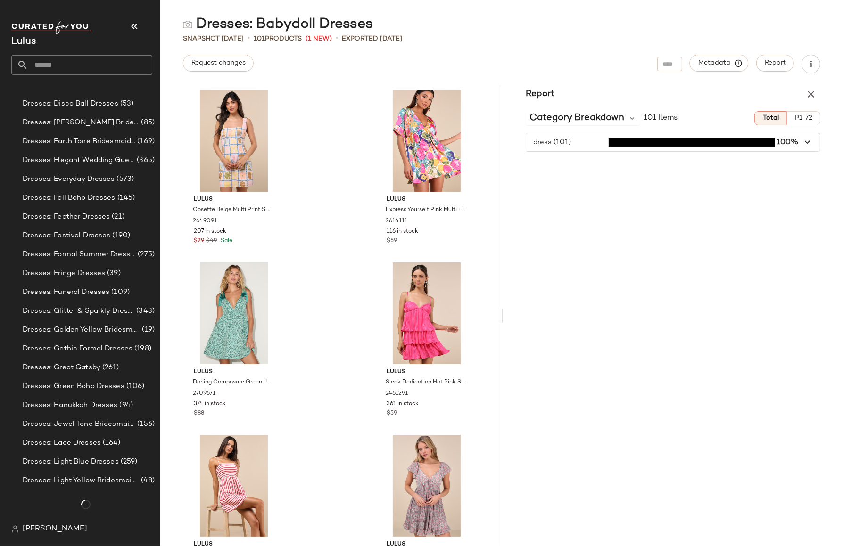
scroll to position [4352, 0]
click at [46, 415] on div "Bottoms: Cargo Pants (14)" at bounding box center [87, 424] width 141 height 19
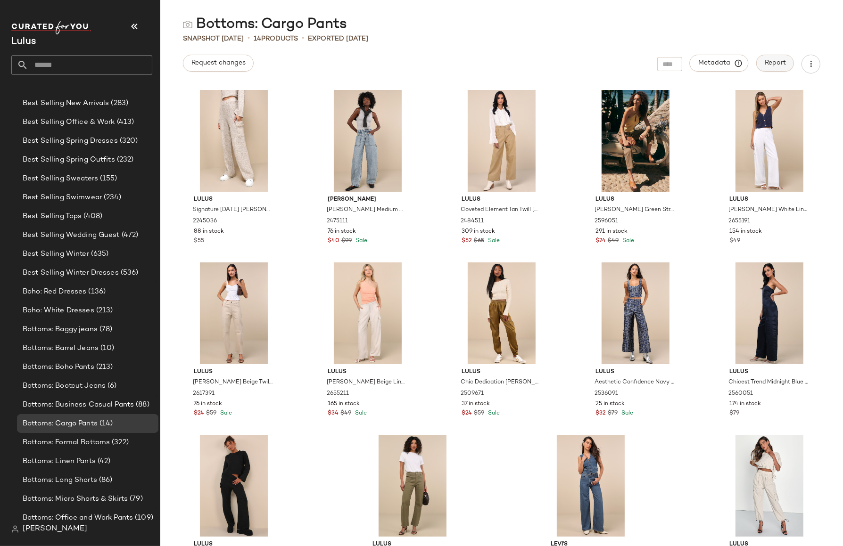
click at [784, 62] on span "Report" at bounding box center [775, 63] width 22 height 8
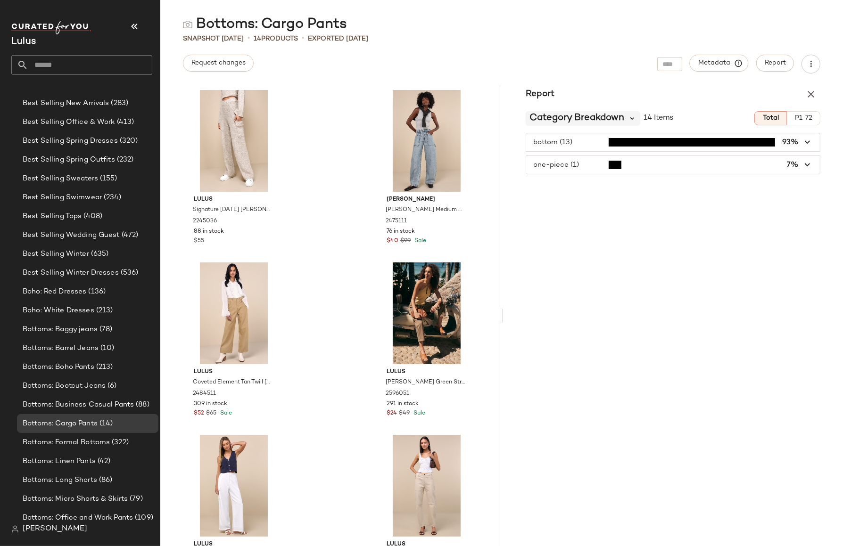
click at [634, 122] on icon at bounding box center [632, 118] width 8 height 8
click at [639, 19] on div "Bottoms: Cargo Pants" at bounding box center [501, 24] width 683 height 19
